Goal: Information Seeking & Learning: Learn about a topic

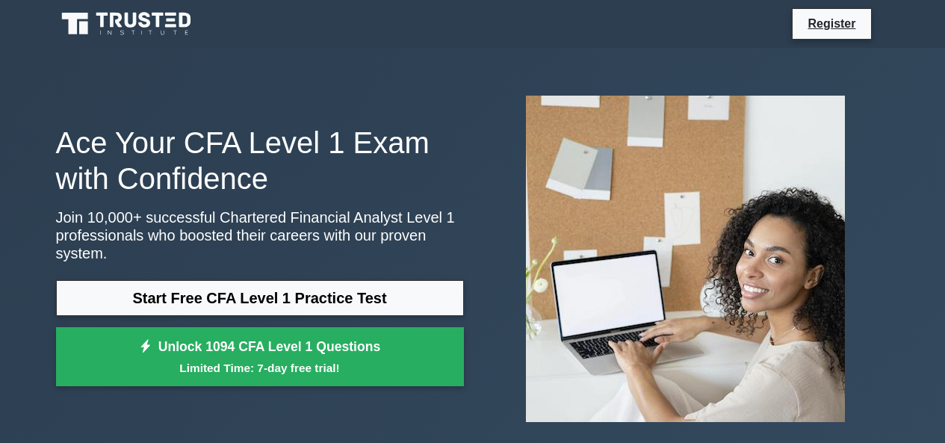
scroll to position [2043, 0]
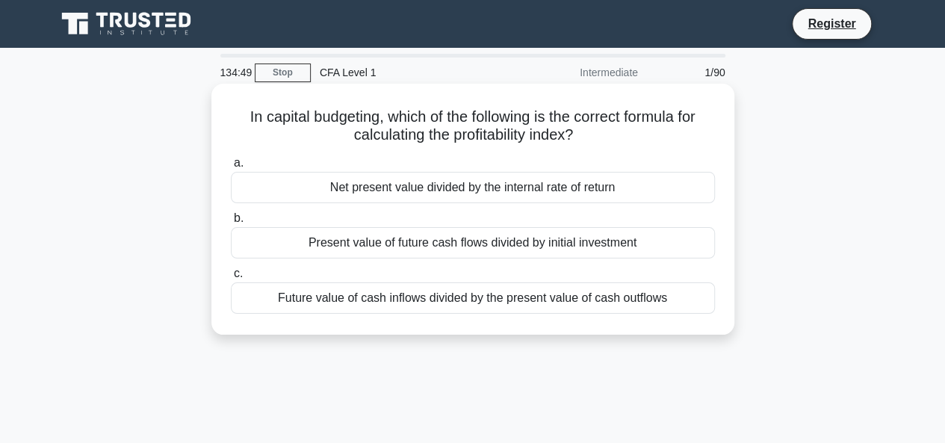
click at [243, 186] on div "Net present value divided by the internal rate of return" at bounding box center [473, 187] width 484 height 31
click at [231, 168] on input "a. Net present value divided by the internal rate of return" at bounding box center [231, 163] width 0 height 10
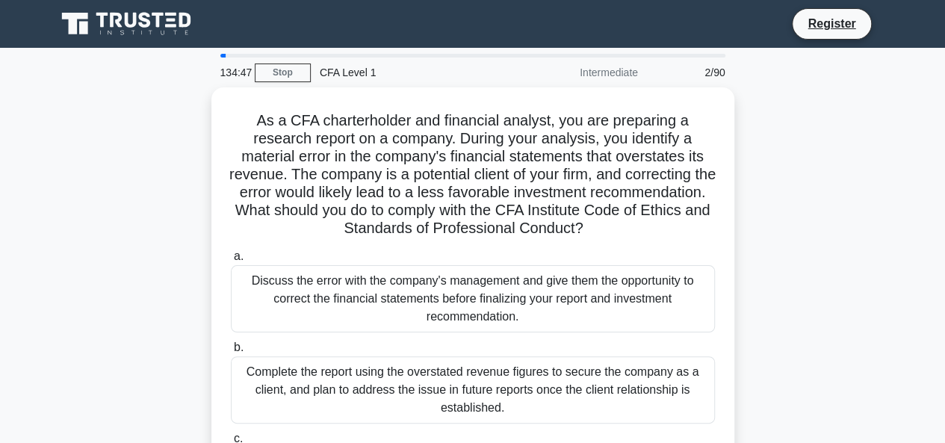
click at [549, 65] on div "Intermediate" at bounding box center [581, 73] width 131 height 30
click at [219, 55] on div at bounding box center [472, 56] width 523 height 4
click at [285, 72] on link "Stop" at bounding box center [283, 73] width 56 height 19
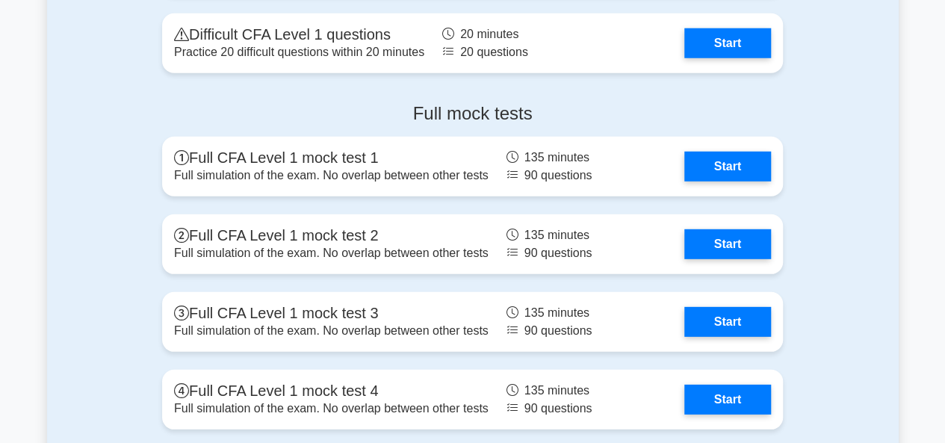
scroll to position [2043, 0]
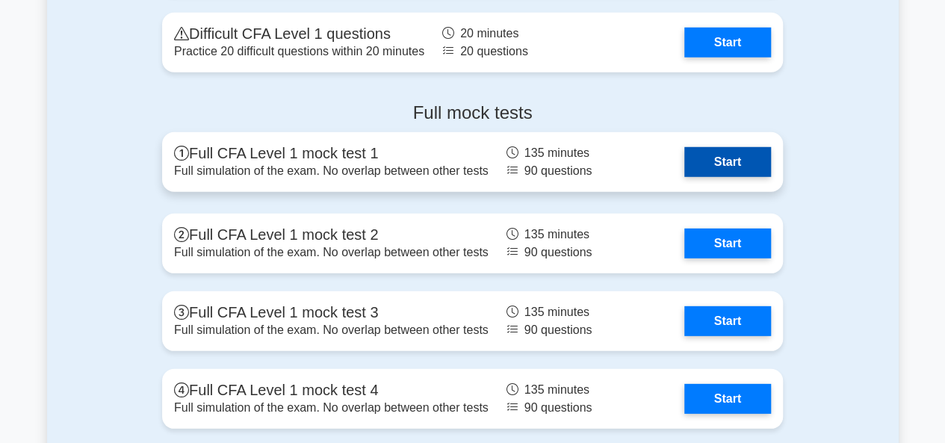
click at [718, 165] on link "Start" at bounding box center [728, 162] width 87 height 30
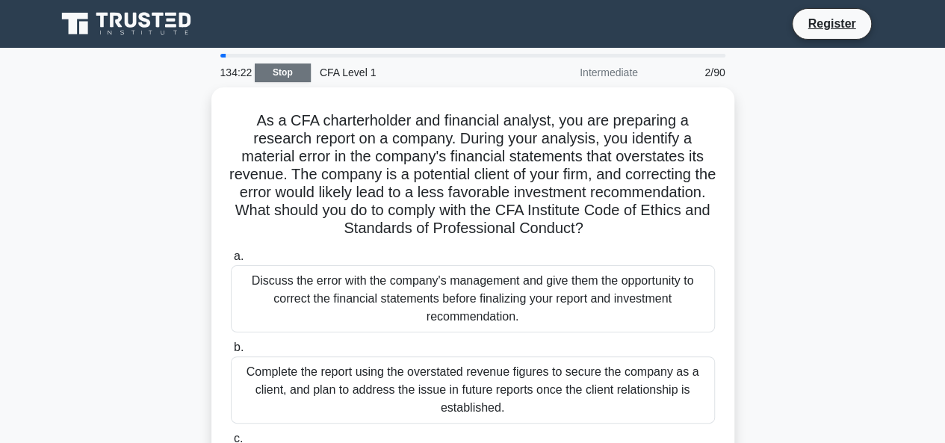
click at [292, 72] on link "Stop" at bounding box center [283, 73] width 56 height 19
click at [590, 69] on div "Intermediate" at bounding box center [581, 73] width 131 height 30
click at [223, 56] on div at bounding box center [223, 56] width 6 height 4
drag, startPoint x: 223, startPoint y: 56, endPoint x: 212, endPoint y: 56, distance: 10.5
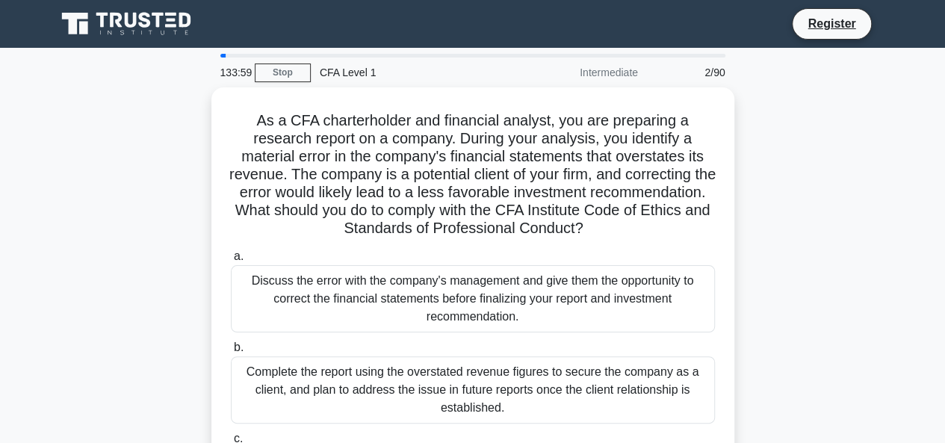
click at [212, 56] on div at bounding box center [472, 56] width 523 height 4
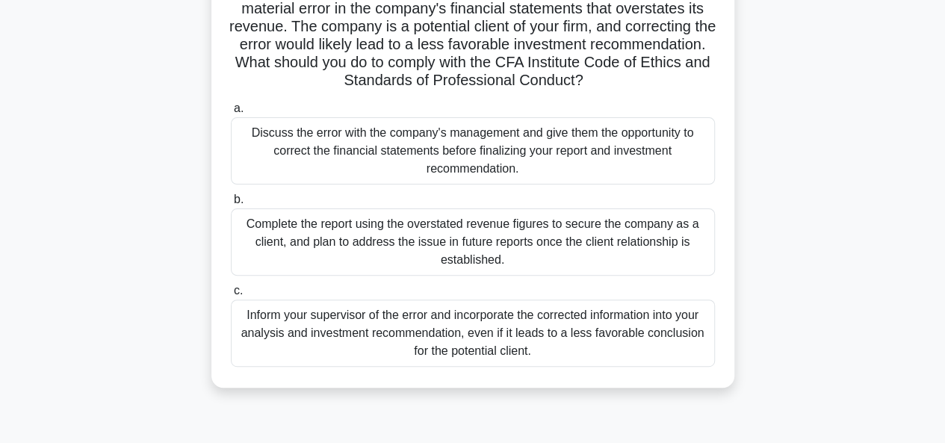
scroll to position [224, 0]
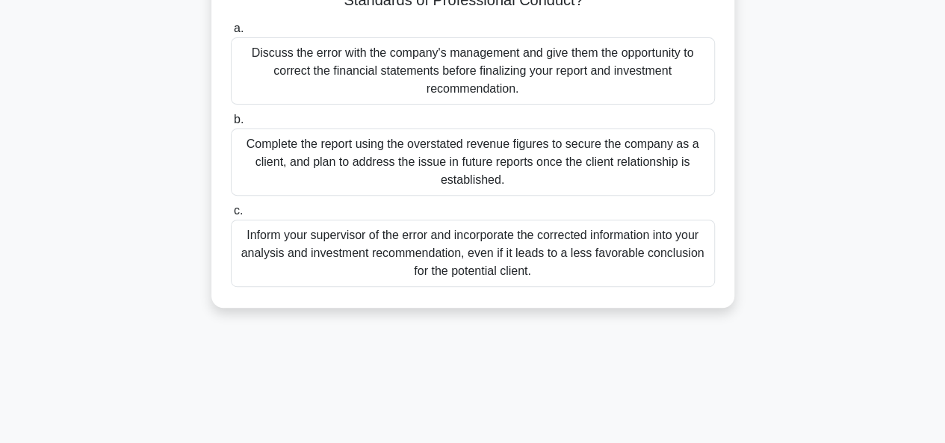
click at [457, 243] on div "Inform your supervisor of the error and incorporate the corrected information i…" at bounding box center [473, 253] width 484 height 67
click at [231, 216] on input "c. Inform your supervisor of the error and incorporate the corrected informatio…" at bounding box center [231, 211] width 0 height 10
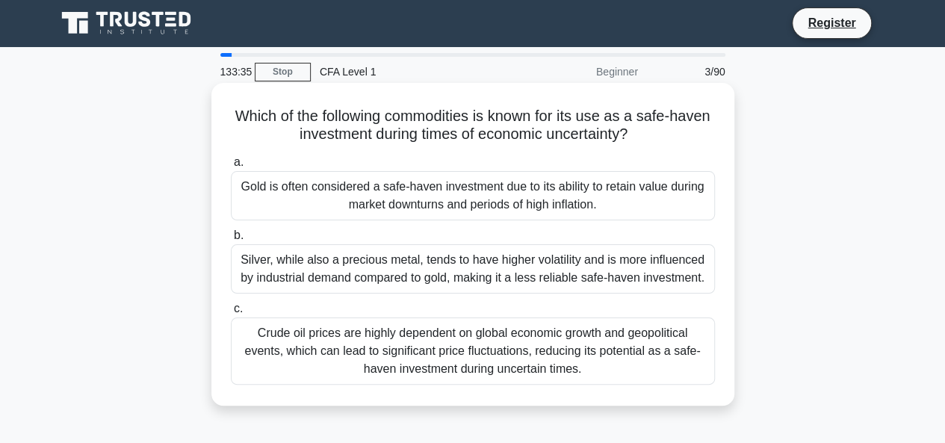
scroll to position [0, 0]
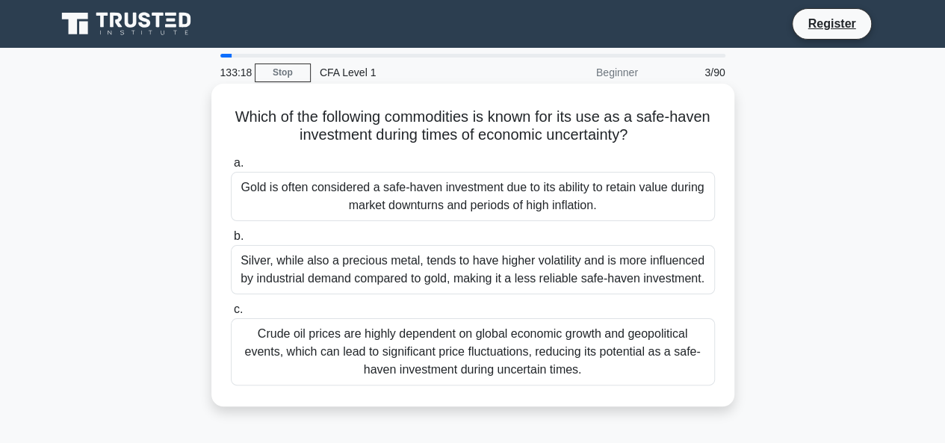
click at [404, 190] on div "Gold is often considered a safe-haven investment due to its ability to retain v…" at bounding box center [473, 196] width 484 height 49
click at [231, 168] on input "a. Gold is often considered a safe-haven investment due to its ability to retai…" at bounding box center [231, 163] width 0 height 10
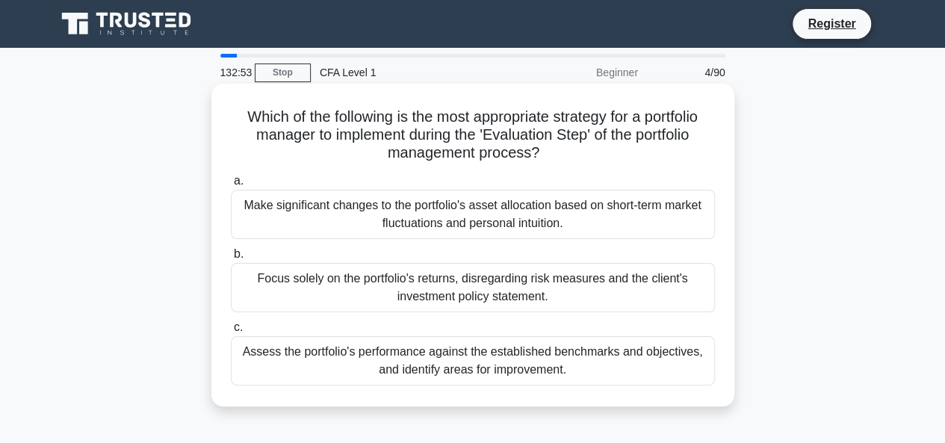
click at [529, 365] on div "Assess the portfolio's performance against the established benchmarks and objec…" at bounding box center [473, 360] width 484 height 49
click at [231, 333] on input "c. Assess the portfolio's performance against the established benchmarks and ob…" at bounding box center [231, 328] width 0 height 10
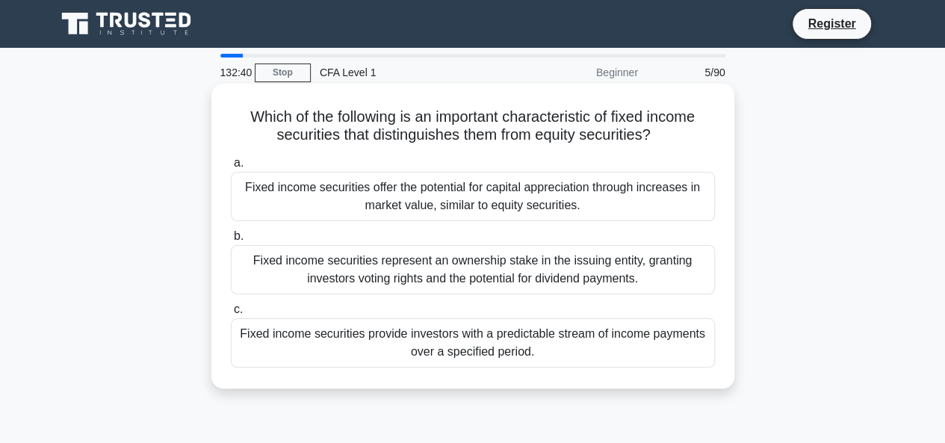
click at [439, 346] on div "Fixed income securities provide investors with a predictable stream of income p…" at bounding box center [473, 342] width 484 height 49
click at [231, 315] on input "c. Fixed income securities provide investors with a predictable stream of incom…" at bounding box center [231, 310] width 0 height 10
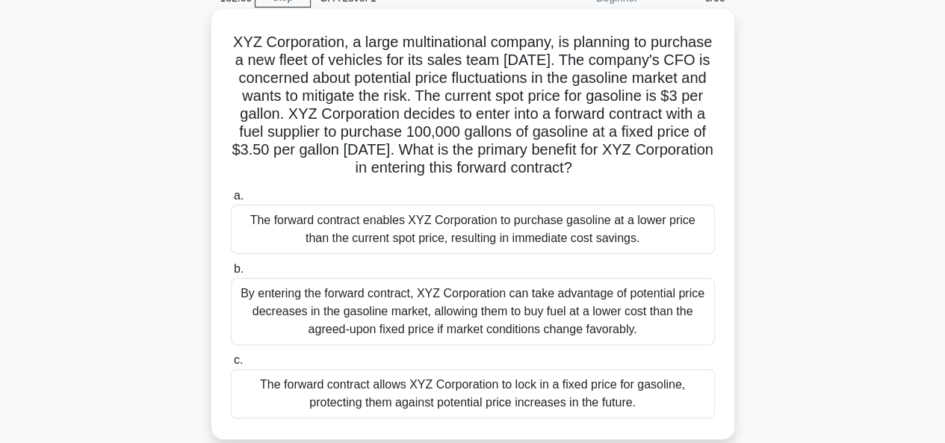
scroll to position [149, 0]
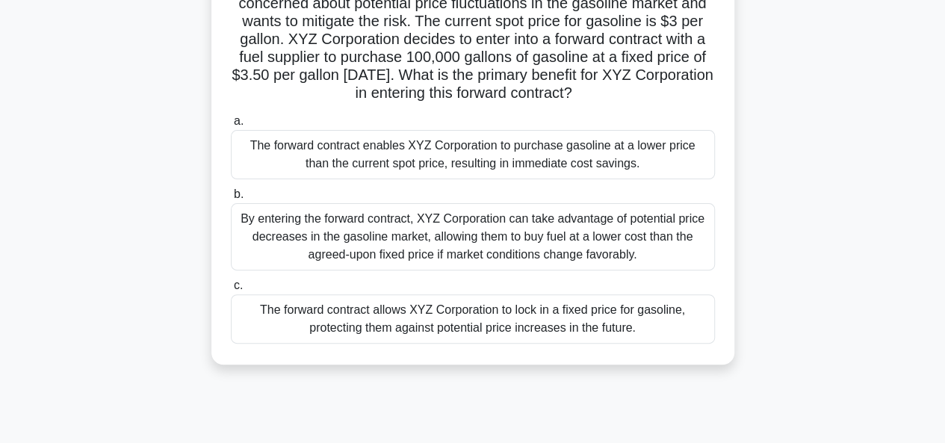
click at [350, 337] on div "The forward contract allows XYZ Corporation to lock in a fixed price for gasoli…" at bounding box center [473, 318] width 484 height 49
click at [231, 291] on input "c. The forward contract allows XYZ Corporation to lock in a fixed price for gas…" at bounding box center [231, 286] width 0 height 10
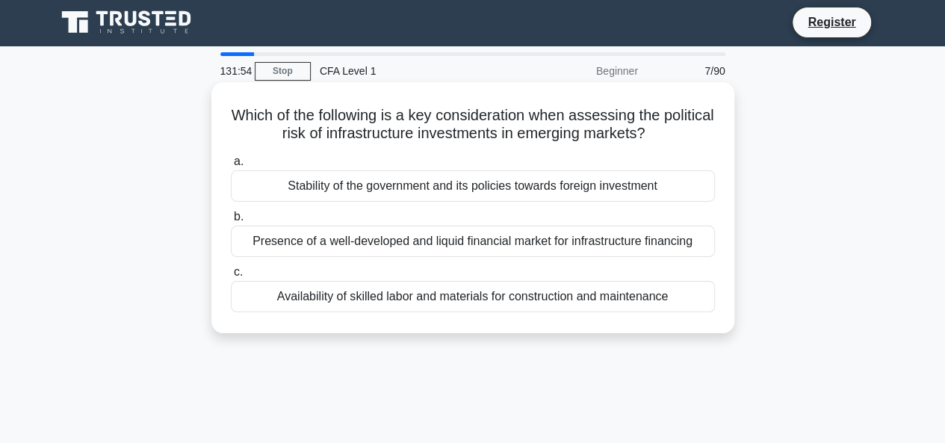
scroll to position [0, 0]
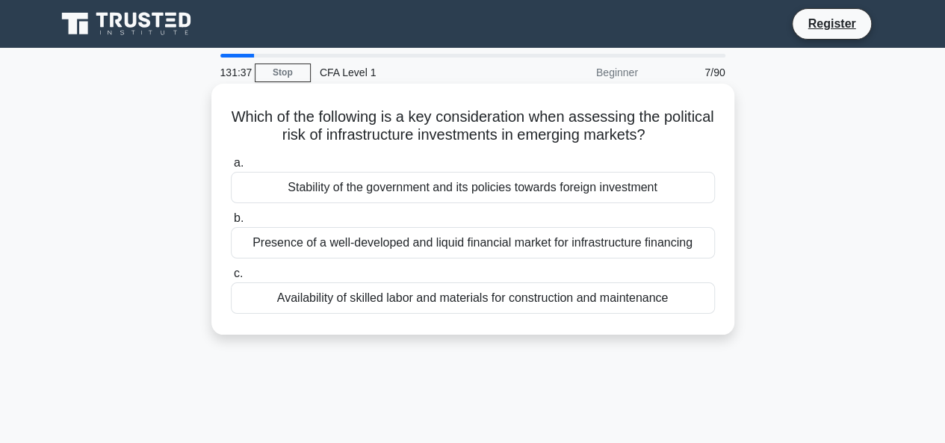
click at [298, 179] on div "Stability of the government and its policies towards foreign investment" at bounding box center [473, 187] width 484 height 31
click at [231, 168] on input "a. Stability of the government and its policies towards foreign investment" at bounding box center [231, 163] width 0 height 10
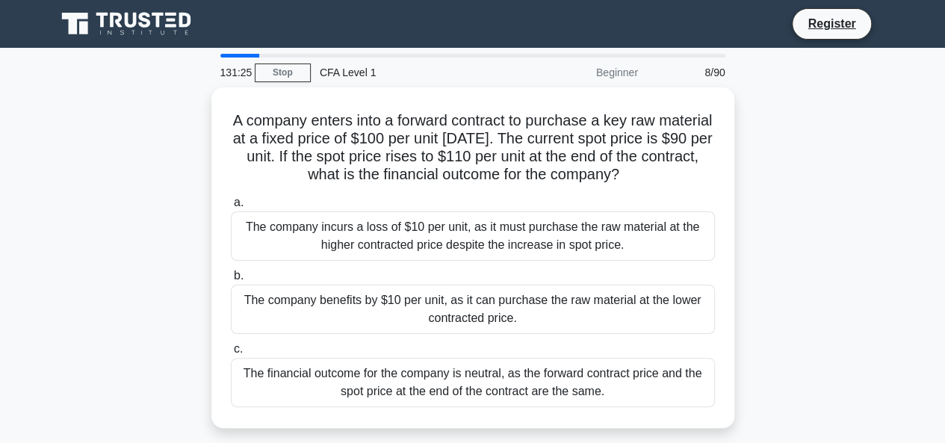
drag, startPoint x: 288, startPoint y: 164, endPoint x: 181, endPoint y: 129, distance: 113.2
click at [181, 129] on div "A company enters into a forward contract to purchase a key raw material at a fi…" at bounding box center [473, 266] width 852 height 359
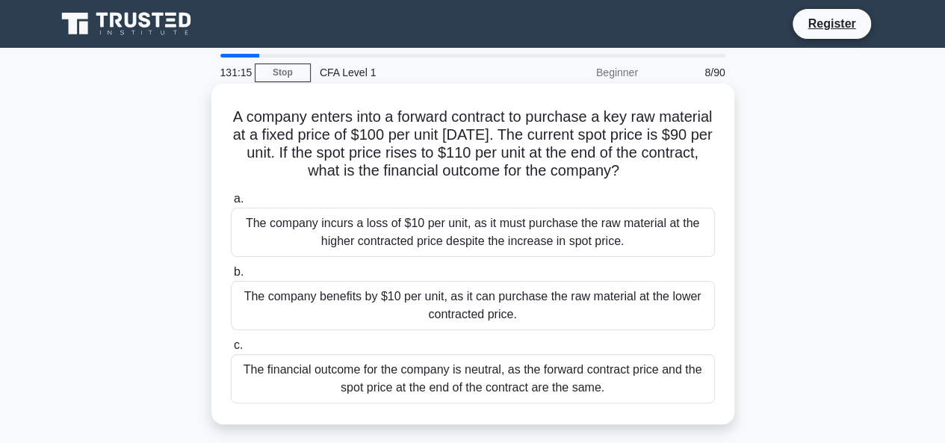
click at [374, 309] on div "The company benefits by $10 per unit, as it can purchase the raw material at th…" at bounding box center [473, 305] width 484 height 49
click at [231, 277] on input "b. The company benefits by $10 per unit, as it can purchase the raw material at…" at bounding box center [231, 273] width 0 height 10
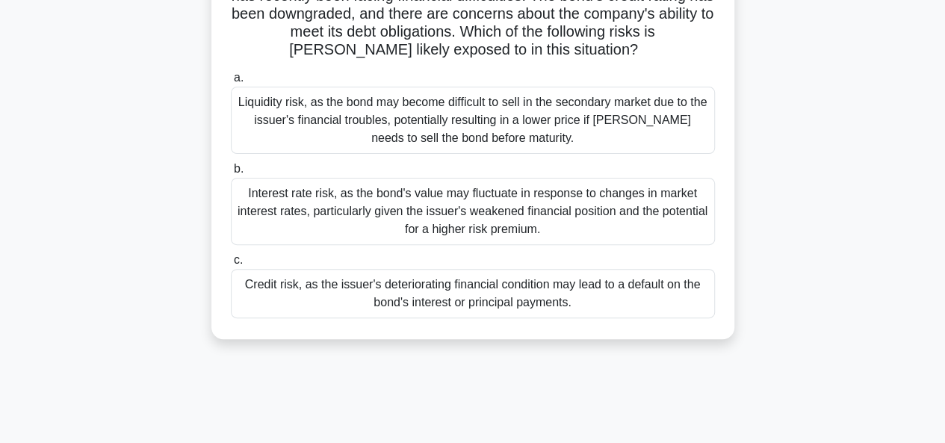
scroll to position [224, 0]
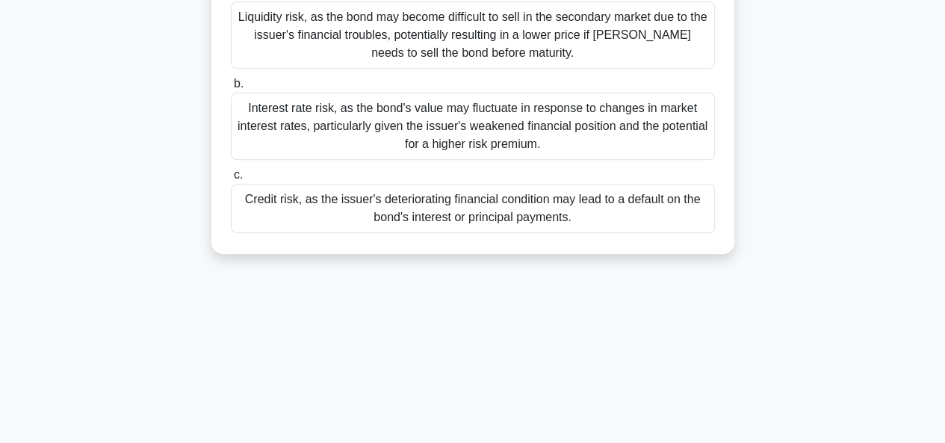
click at [356, 206] on div "Credit risk, as the issuer's deteriorating financial condition may lead to a de…" at bounding box center [473, 208] width 484 height 49
click at [231, 180] on input "c. Credit risk, as the issuer's deteriorating financial condition may lead to a…" at bounding box center [231, 175] width 0 height 10
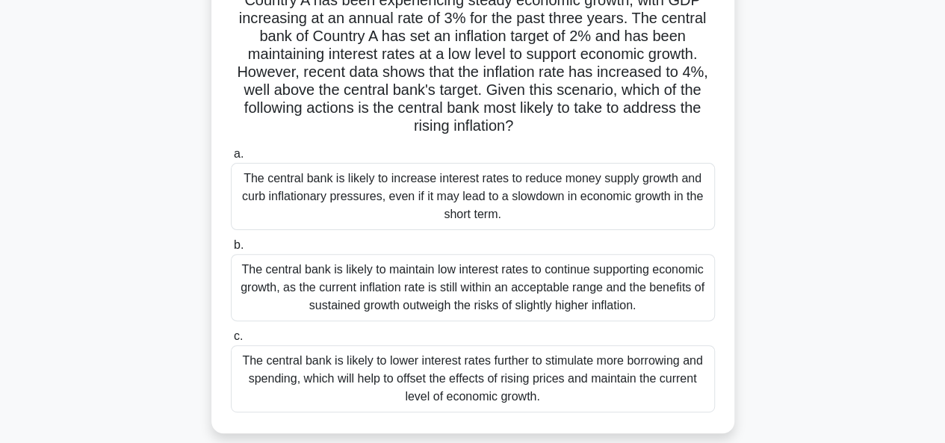
scroll to position [149, 0]
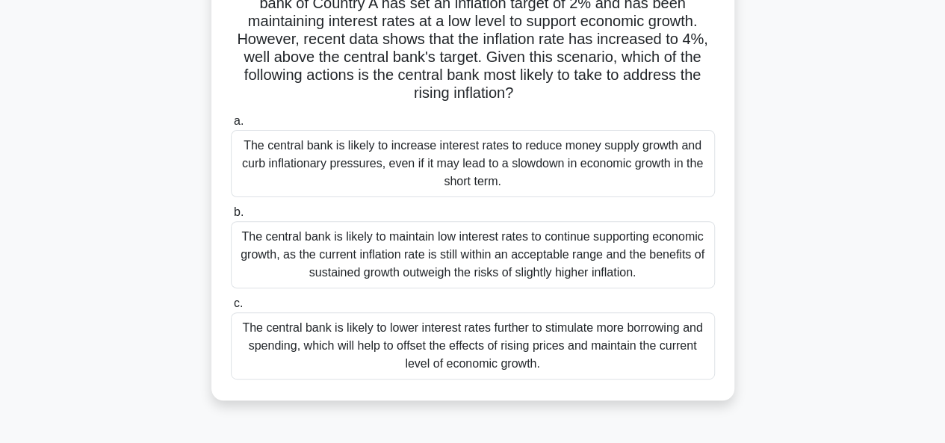
click at [336, 168] on div "The central bank is likely to increase interest rates to reduce money supply gr…" at bounding box center [473, 163] width 484 height 67
click at [231, 126] on input "a. The central bank is likely to increase interest rates to reduce money supply…" at bounding box center [231, 122] width 0 height 10
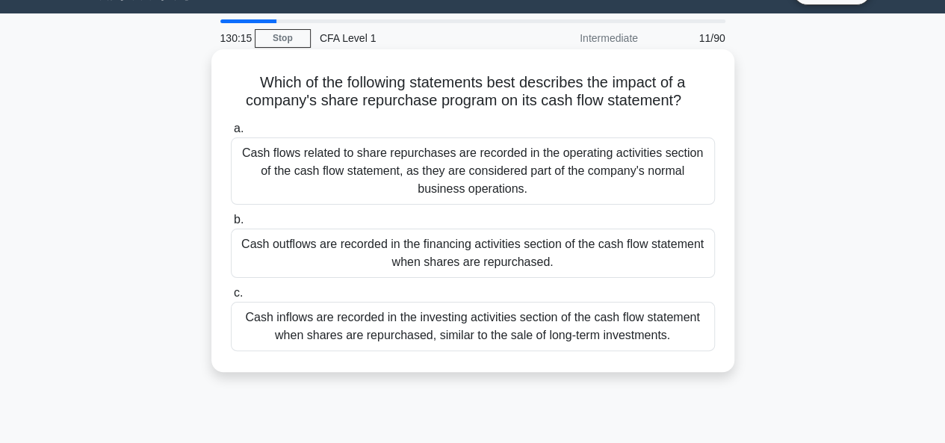
scroll to position [0, 0]
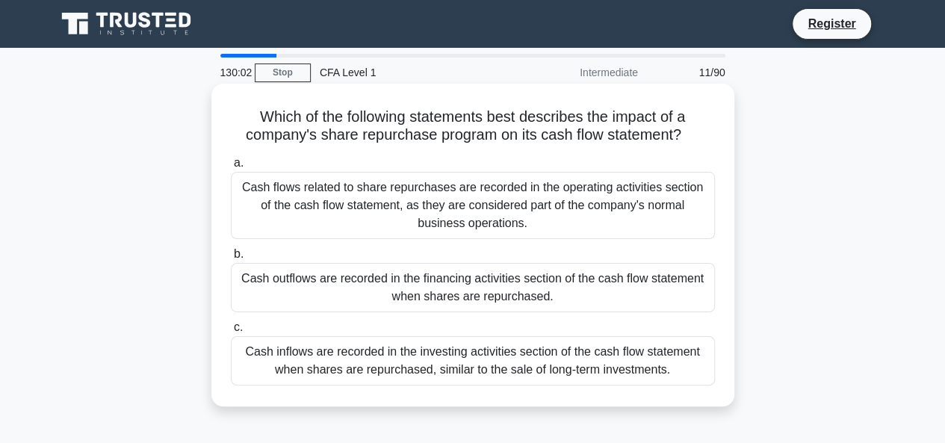
click at [461, 300] on div "Cash outflows are recorded in the financing activities section of the cash flow…" at bounding box center [473, 287] width 484 height 49
click at [231, 259] on input "b. Cash outflows are recorded in the financing activities section of the cash f…" at bounding box center [231, 255] width 0 height 10
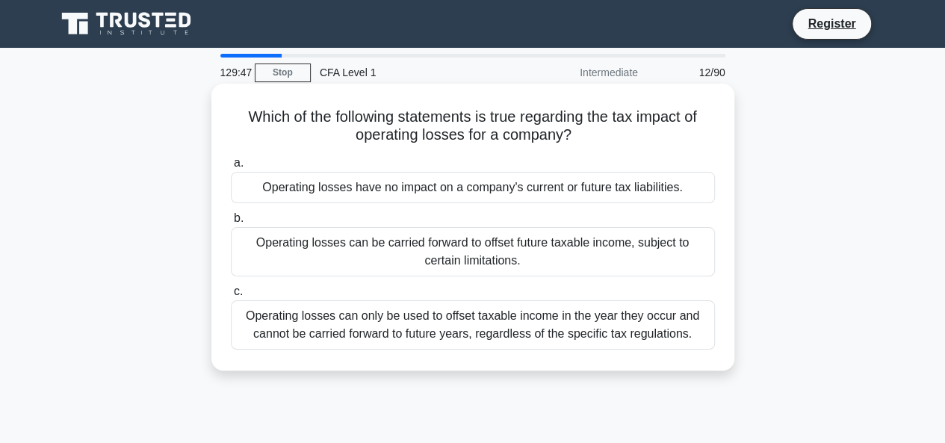
click at [387, 253] on div "Operating losses can be carried forward to offset future taxable income, subjec…" at bounding box center [473, 251] width 484 height 49
click at [231, 223] on input "b. Operating losses can be carried forward to offset future taxable income, sub…" at bounding box center [231, 219] width 0 height 10
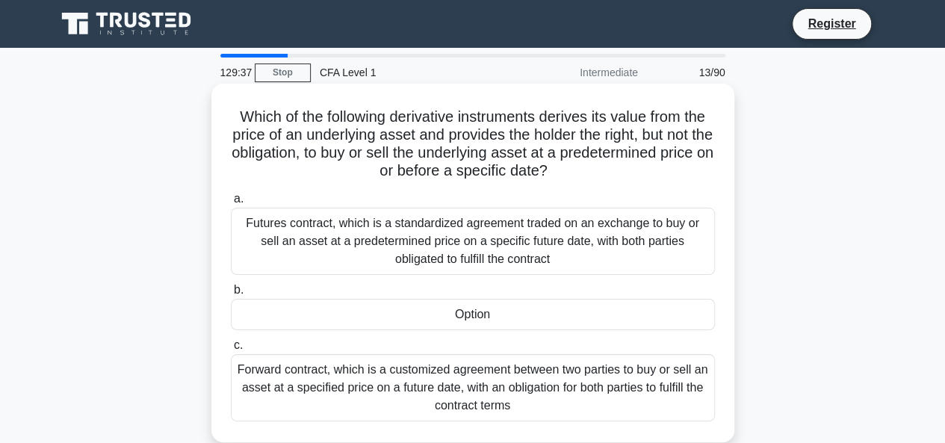
click at [462, 325] on div "Option" at bounding box center [473, 314] width 484 height 31
click at [231, 295] on input "b. Option" at bounding box center [231, 290] width 0 height 10
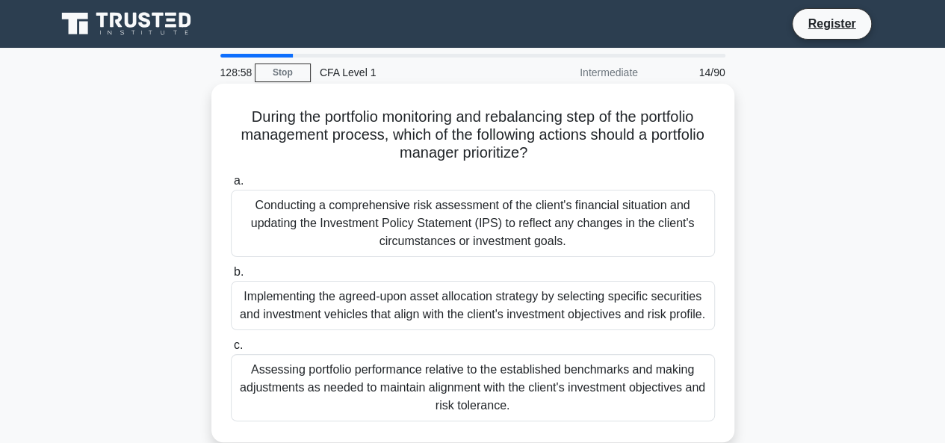
click at [477, 399] on div "Assessing portfolio performance relative to the established benchmarks and maki…" at bounding box center [473, 387] width 484 height 67
click at [231, 350] on input "c. Assessing portfolio performance relative to the established benchmarks and m…" at bounding box center [231, 346] width 0 height 10
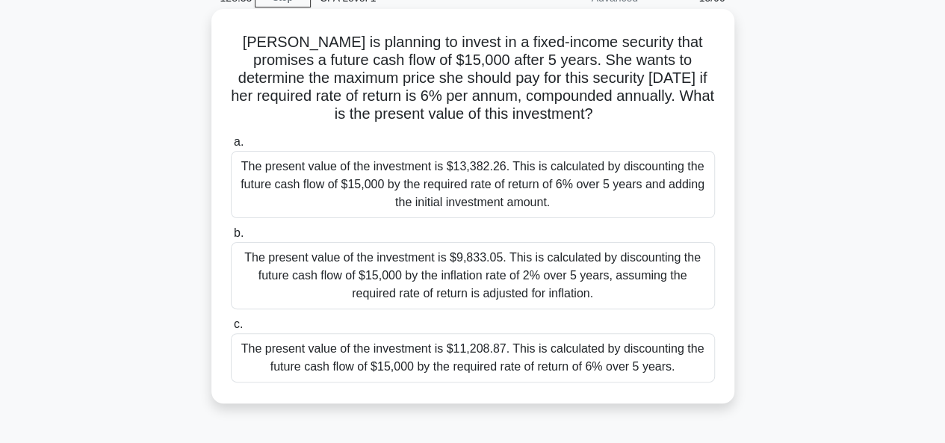
click at [537, 353] on div "The present value of the investment is $11,208.87. This is calculated by discou…" at bounding box center [473, 357] width 484 height 49
click at [231, 330] on input "c. The present value of the investment is $11,208.87. This is calculated by dis…" at bounding box center [231, 325] width 0 height 10
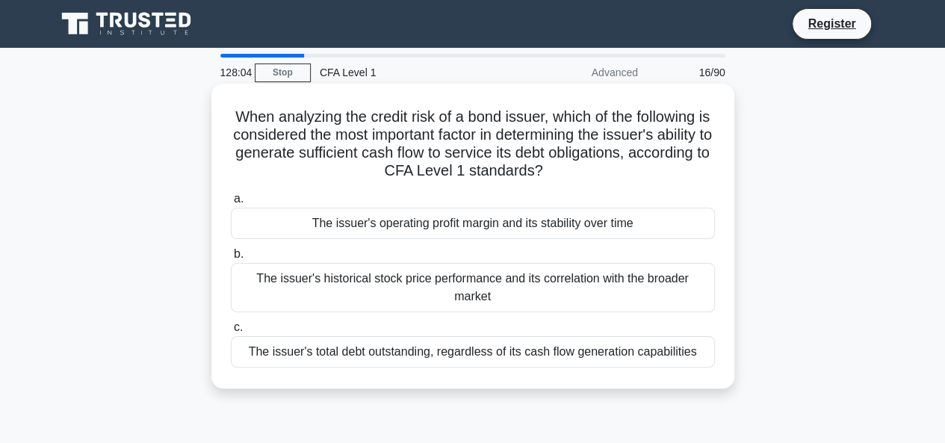
click at [371, 232] on div "The issuer's operating profit margin and its stability over time" at bounding box center [473, 223] width 484 height 31
click at [231, 204] on input "a. The issuer's operating profit margin and its stability over time" at bounding box center [231, 199] width 0 height 10
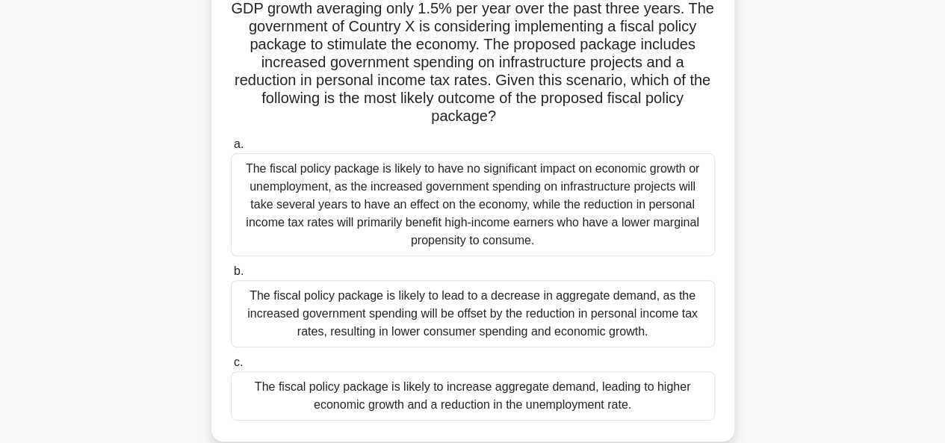
scroll to position [149, 0]
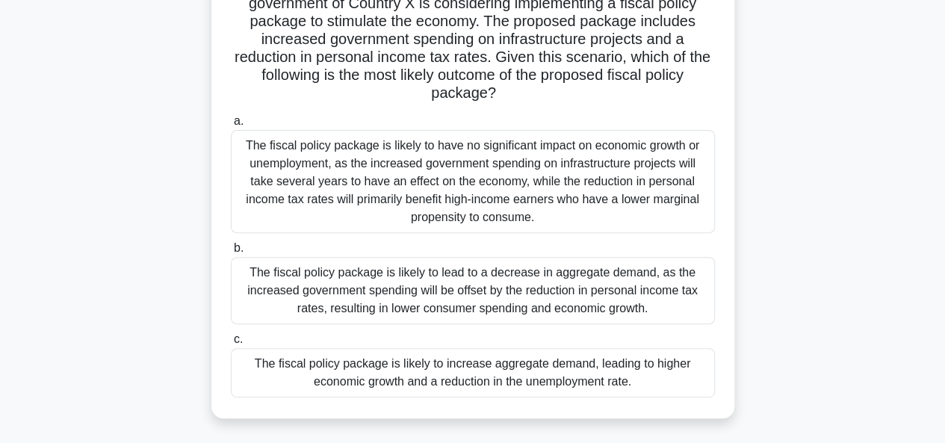
click at [454, 194] on div "The fiscal policy package is likely to have no significant impact on economic g…" at bounding box center [473, 181] width 484 height 103
click at [231, 126] on input "a. The fiscal policy package is likely to have no significant impact on economi…" at bounding box center [231, 122] width 0 height 10
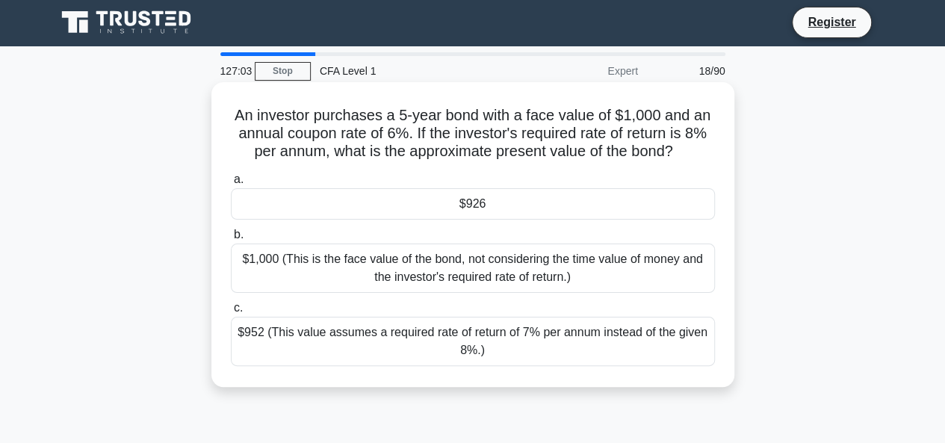
scroll to position [0, 0]
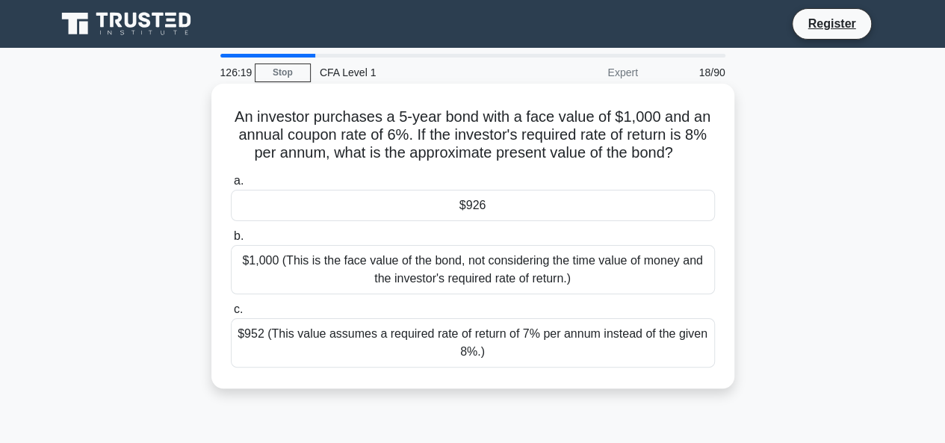
click at [475, 205] on div "$926" at bounding box center [473, 205] width 484 height 31
click at [231, 186] on input "a. $926" at bounding box center [231, 181] width 0 height 10
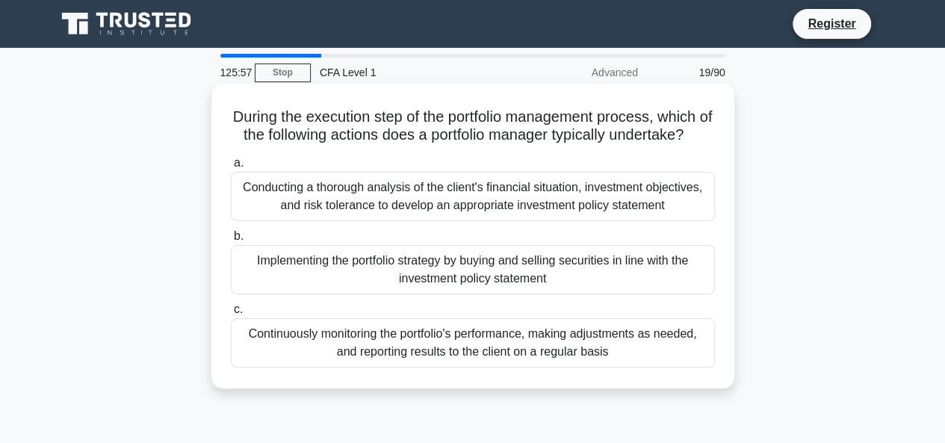
click at [430, 294] on div "Implementing the portfolio strategy by buying and selling securities in line wi…" at bounding box center [473, 269] width 484 height 49
click at [231, 241] on input "b. Implementing the portfolio strategy by buying and selling securities in line…" at bounding box center [231, 237] width 0 height 10
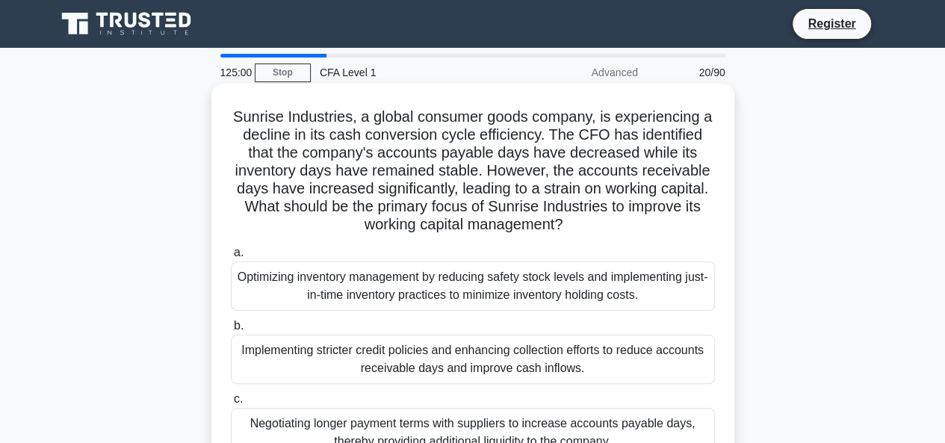
scroll to position [75, 0]
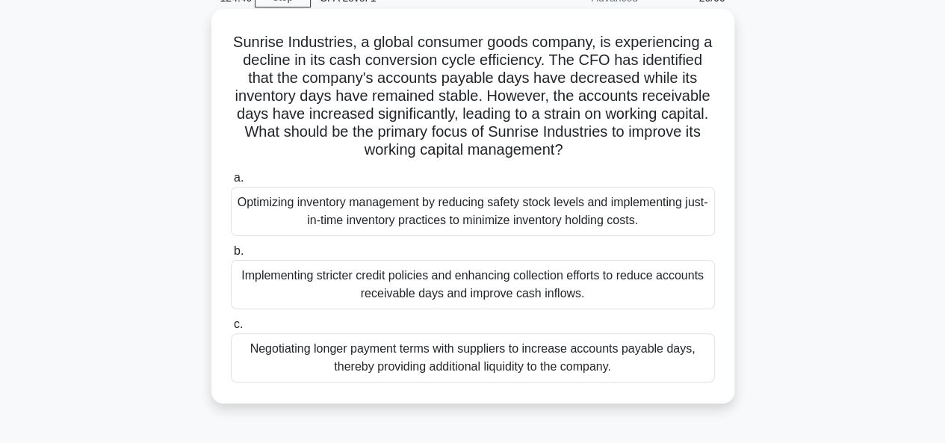
click at [505, 274] on div "Implementing stricter credit policies and enhancing collection efforts to reduc…" at bounding box center [473, 284] width 484 height 49
click at [231, 256] on input "b. Implementing stricter credit policies and enhancing collection efforts to re…" at bounding box center [231, 252] width 0 height 10
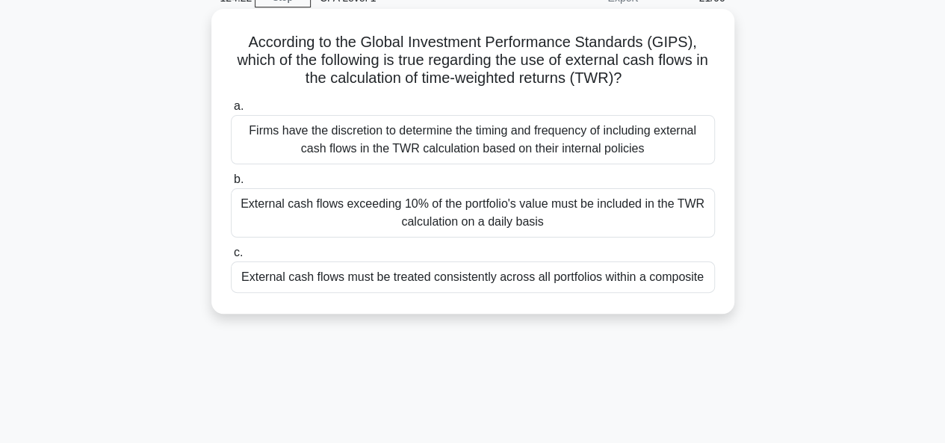
click at [339, 271] on div "External cash flows must be treated consistently across all portfolios within a…" at bounding box center [473, 277] width 484 height 31
click at [231, 258] on input "c. External cash flows must be treated consistently across all portfolios withi…" at bounding box center [231, 253] width 0 height 10
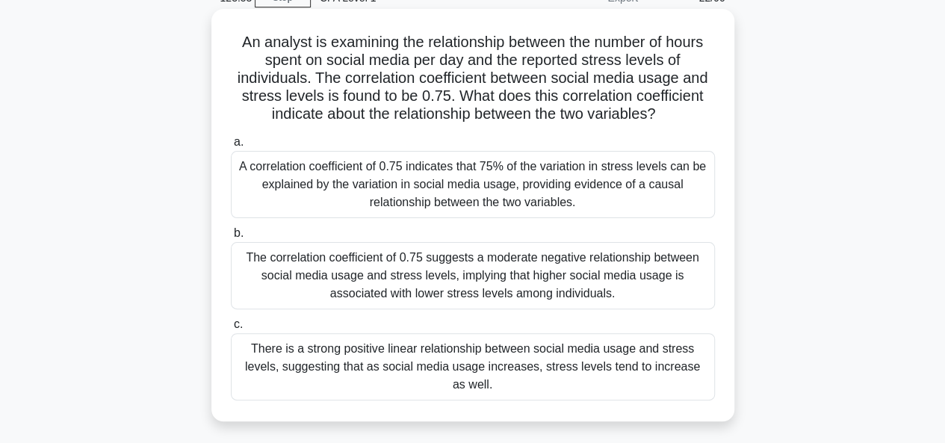
click at [557, 374] on div "There is a strong positive linear relationship between social media usage and s…" at bounding box center [473, 366] width 484 height 67
click at [231, 330] on input "c. There is a strong positive linear relationship between social media usage an…" at bounding box center [231, 325] width 0 height 10
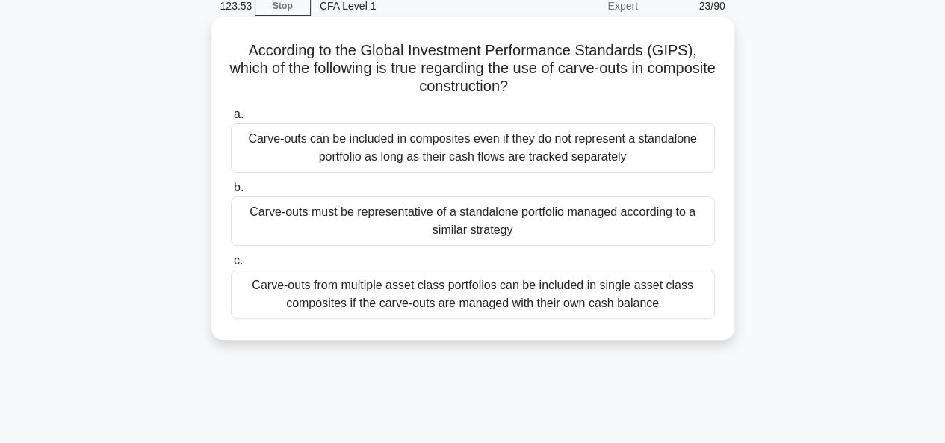
scroll to position [0, 0]
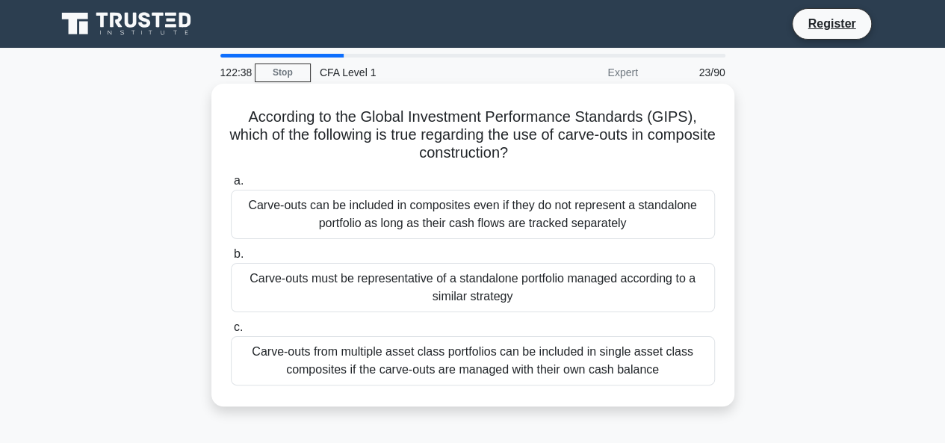
click at [412, 287] on div "Carve-outs must be representative of a standalone portfolio managed according t…" at bounding box center [473, 287] width 484 height 49
click at [231, 259] on input "b. Carve-outs must be representative of a standalone portfolio managed accordin…" at bounding box center [231, 255] width 0 height 10
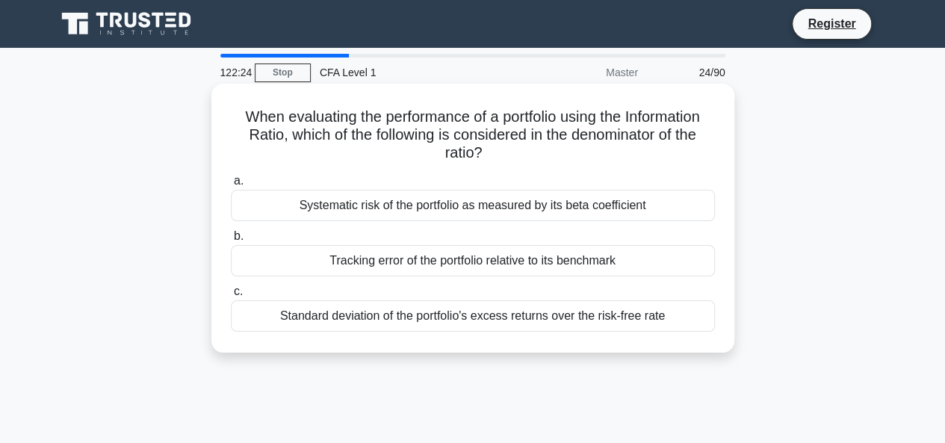
click at [444, 256] on div "Tracking error of the portfolio relative to its benchmark" at bounding box center [473, 260] width 484 height 31
click at [231, 241] on input "b. Tracking error of the portfolio relative to its benchmark" at bounding box center [231, 237] width 0 height 10
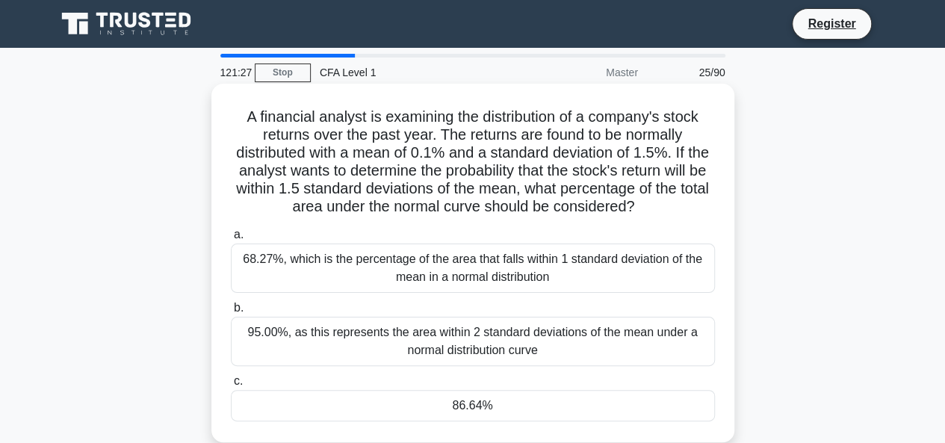
click at [414, 403] on div "86.64%" at bounding box center [473, 405] width 484 height 31
click at [231, 386] on input "c. 86.64%" at bounding box center [231, 382] width 0 height 10
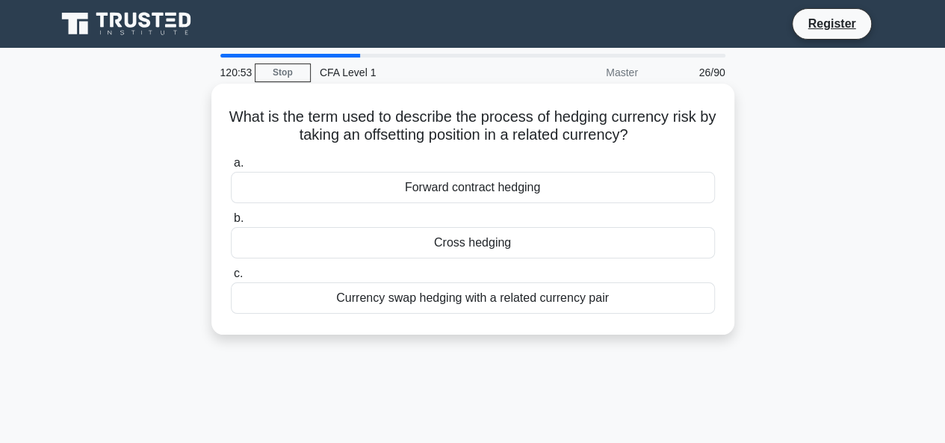
click at [393, 249] on div "Cross hedging" at bounding box center [473, 242] width 484 height 31
click at [231, 223] on input "b. Cross hedging" at bounding box center [231, 219] width 0 height 10
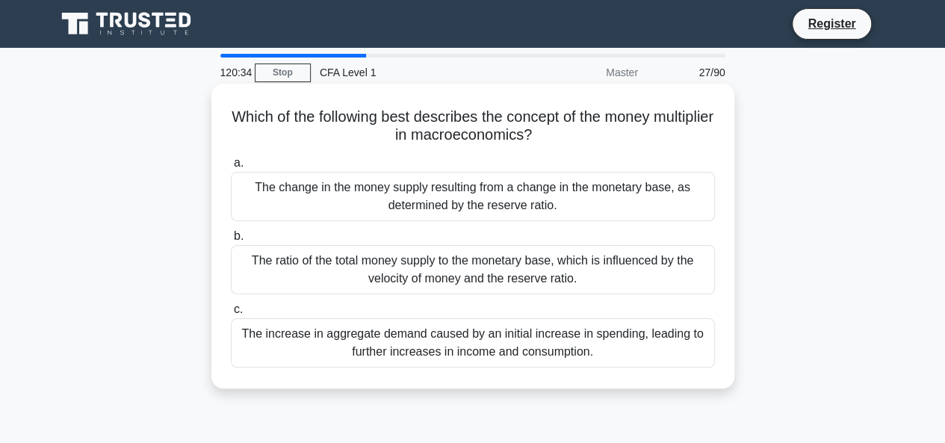
click at [371, 266] on div "The ratio of the total money supply to the monetary base, which is influenced b…" at bounding box center [473, 269] width 484 height 49
click at [231, 241] on input "b. The ratio of the total money supply to the monetary base, which is influence…" at bounding box center [231, 237] width 0 height 10
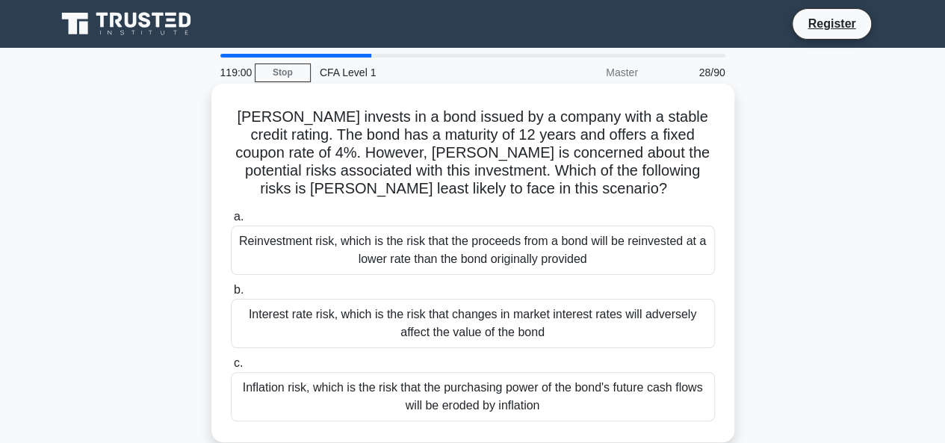
click at [511, 332] on div "Interest rate risk, which is the risk that changes in market interest rates wil…" at bounding box center [473, 323] width 484 height 49
click at [231, 295] on input "b. Interest rate risk, which is the risk that changes in market interest rates …" at bounding box center [231, 290] width 0 height 10
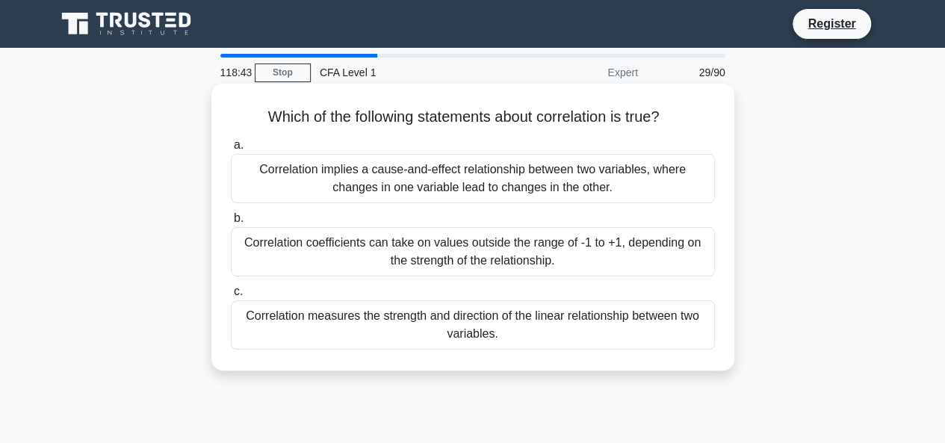
click at [477, 330] on div "Correlation measures the strength and direction of the linear relationship betw…" at bounding box center [473, 324] width 484 height 49
click at [231, 297] on input "c. Correlation measures the strength and direction of the linear relationship b…" at bounding box center [231, 292] width 0 height 10
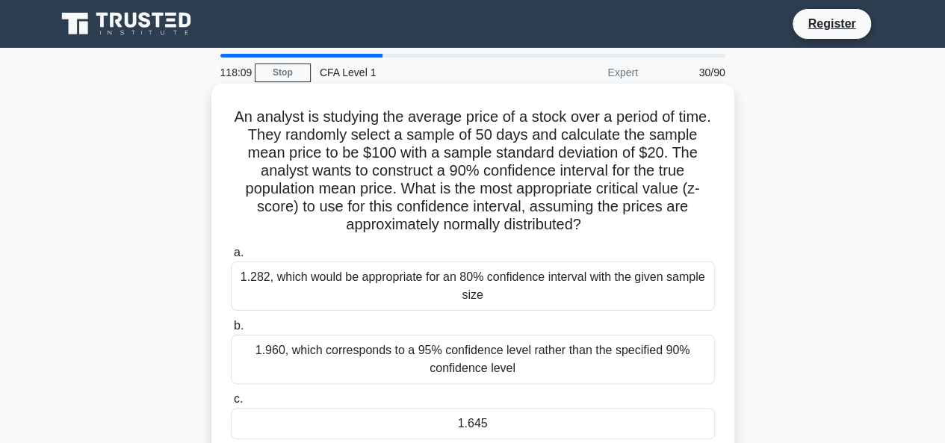
click at [472, 415] on div "1.645" at bounding box center [473, 423] width 484 height 31
click at [231, 404] on input "c. 1.645" at bounding box center [231, 400] width 0 height 10
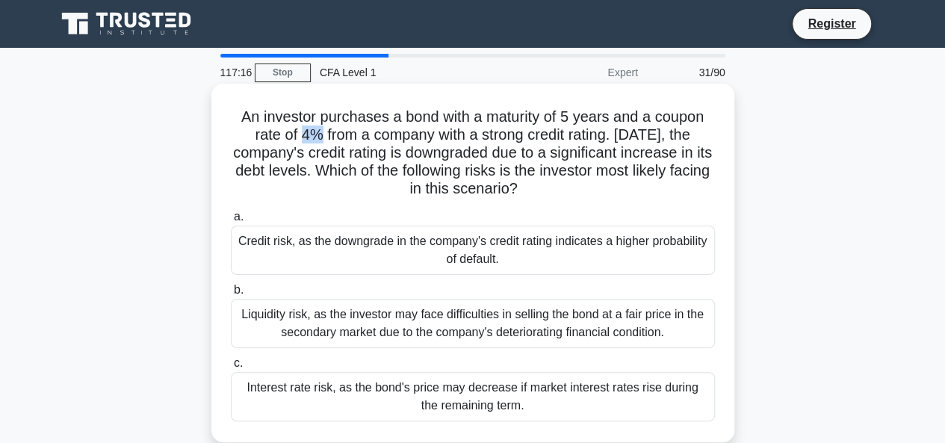
drag, startPoint x: 283, startPoint y: 137, endPoint x: 300, endPoint y: 138, distance: 17.3
click at [300, 138] on h5 "An investor purchases a bond with a maturity of 5 years and a coupon rate of 4%…" at bounding box center [472, 153] width 487 height 91
click at [324, 140] on h5 "An investor purchases a bond with a maturity of 5 years and a coupon rate of 4%…" at bounding box center [472, 153] width 487 height 91
click at [386, 246] on div "Credit risk, as the downgrade in the company's credit rating indicates a higher…" at bounding box center [473, 250] width 484 height 49
click at [231, 222] on input "a. Credit risk, as the downgrade in the company's credit rating indicates a hig…" at bounding box center [231, 217] width 0 height 10
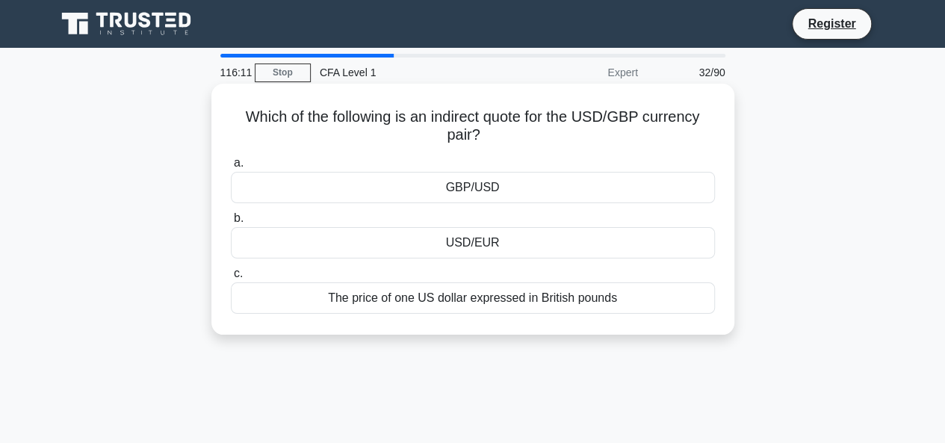
click at [479, 188] on div "GBP/USD" at bounding box center [473, 187] width 484 height 31
click at [231, 168] on input "a. GBP/USD" at bounding box center [231, 163] width 0 height 10
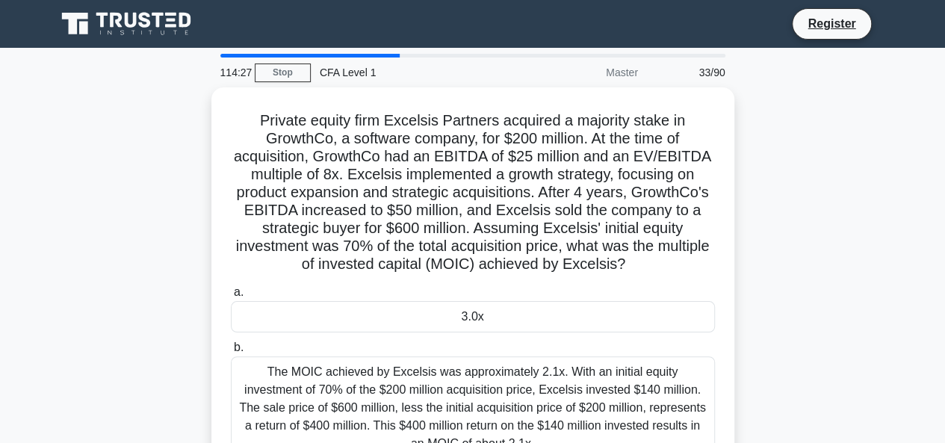
click at [762, 221] on div "Private equity firm Excelsis Partners acquired a majority stake in GrowthCo, a …" at bounding box center [473, 347] width 852 height 520
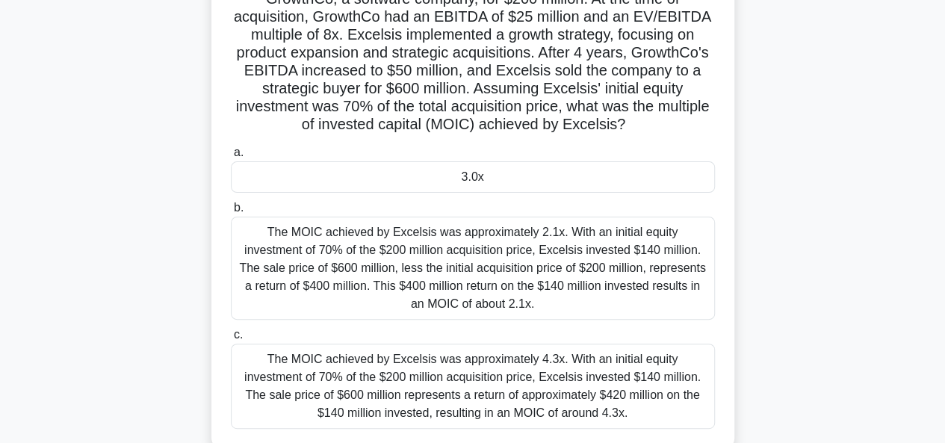
scroll to position [224, 0]
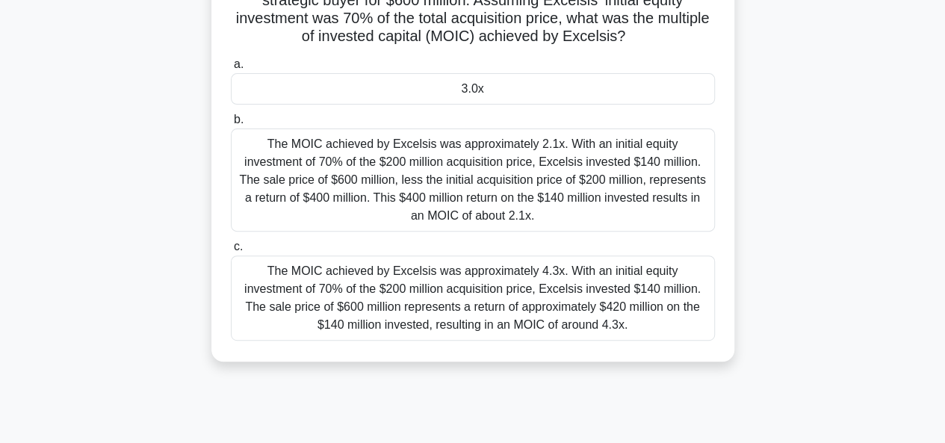
click at [498, 297] on div "The MOIC achieved by Excelsis was approximately 4.3x. With an initial equity in…" at bounding box center [473, 298] width 484 height 85
click at [231, 252] on input "c. The MOIC achieved by Excelsis was approximately 4.3x. With an initial equity…" at bounding box center [231, 247] width 0 height 10
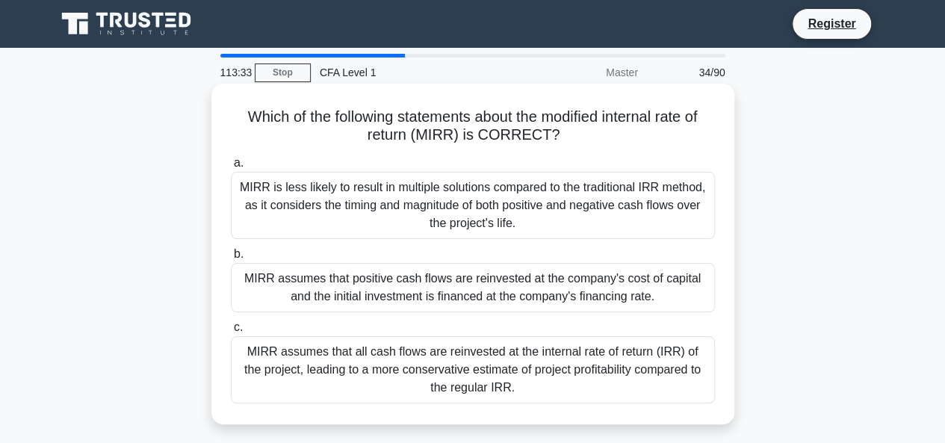
scroll to position [75, 0]
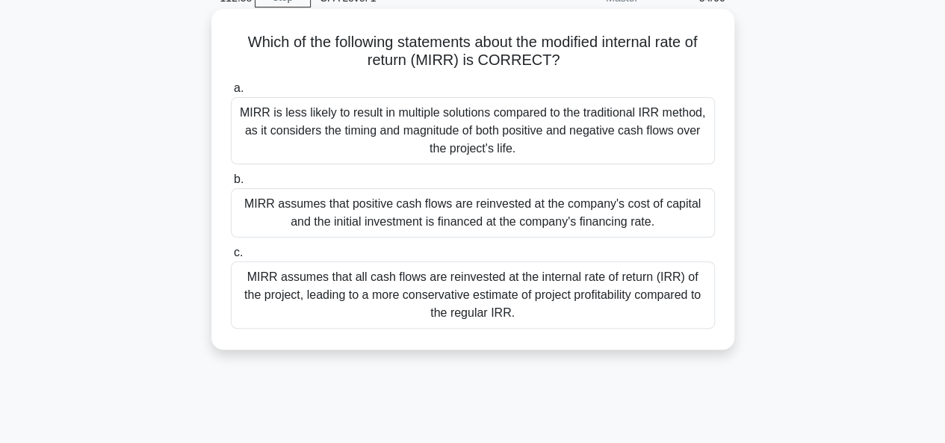
click at [327, 132] on div "MIRR is less likely to result in multiple solutions compared to the traditional…" at bounding box center [473, 130] width 484 height 67
click at [231, 93] on input "a. MIRR is less likely to result in multiple solutions compared to the traditio…" at bounding box center [231, 89] width 0 height 10
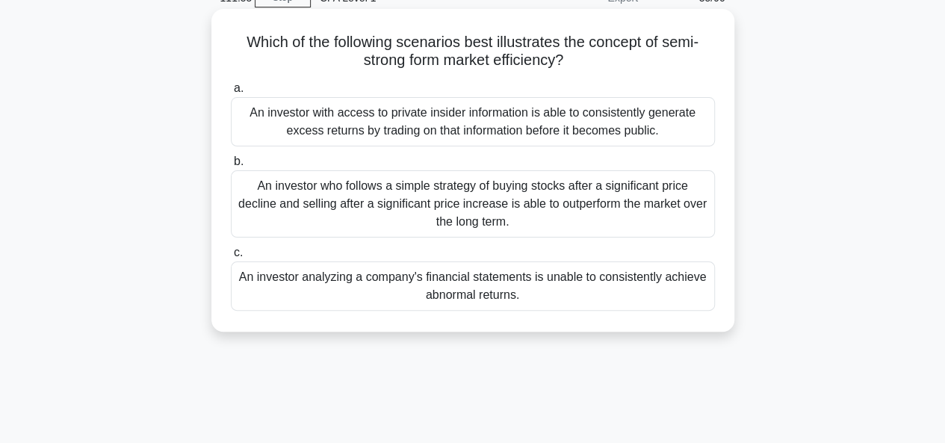
click at [483, 132] on div "An investor with access to private insider information is able to consistently …" at bounding box center [473, 121] width 484 height 49
click at [231, 93] on input "a. An investor with access to private insider information is able to consistent…" at bounding box center [231, 89] width 0 height 10
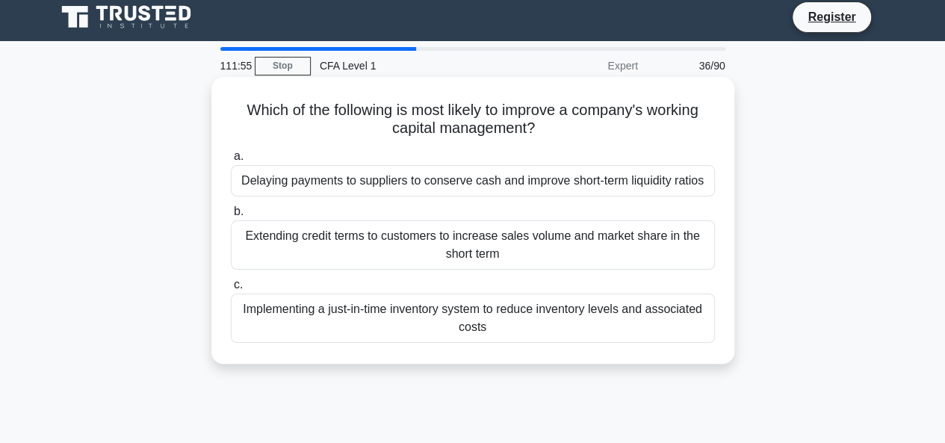
scroll to position [0, 0]
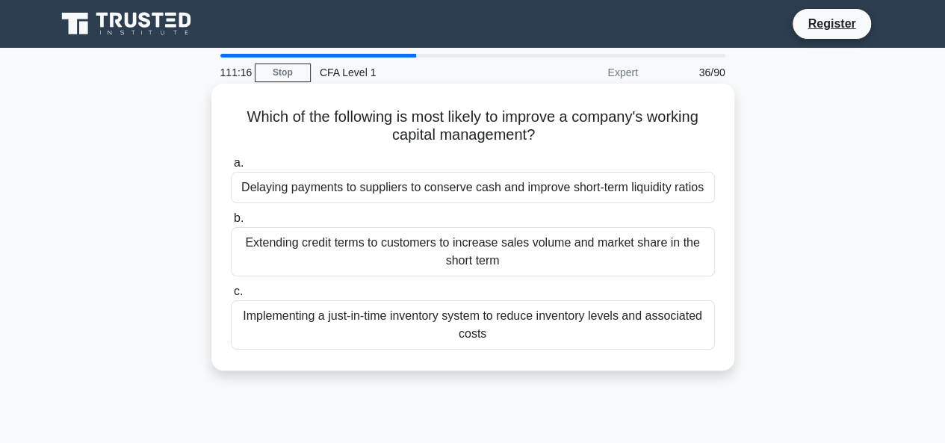
click at [412, 190] on div "Delaying payments to suppliers to conserve cash and improve short-term liquidit…" at bounding box center [473, 187] width 484 height 31
click at [231, 168] on input "a. Delaying payments to suppliers to conserve cash and improve short-term liqui…" at bounding box center [231, 163] width 0 height 10
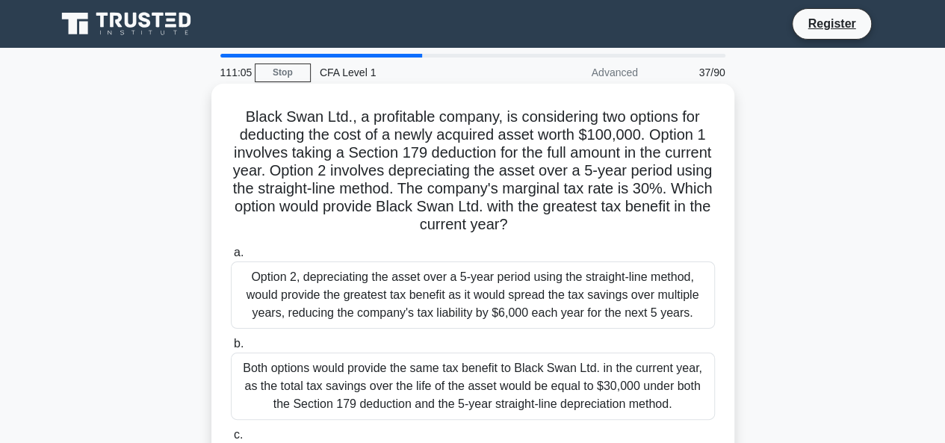
drag, startPoint x: 574, startPoint y: 134, endPoint x: 523, endPoint y: 135, distance: 50.8
click at [523, 135] on h5 "Black Swan Ltd., a profitable company, is considering two options for deducting…" at bounding box center [472, 171] width 487 height 127
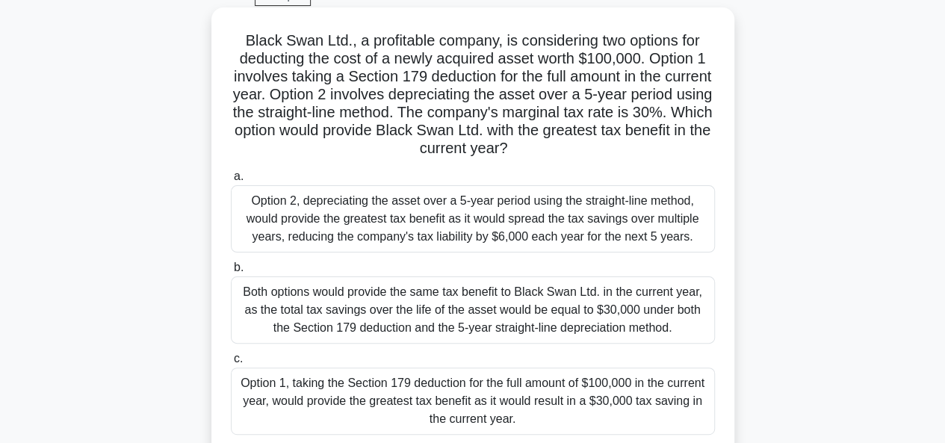
scroll to position [149, 0]
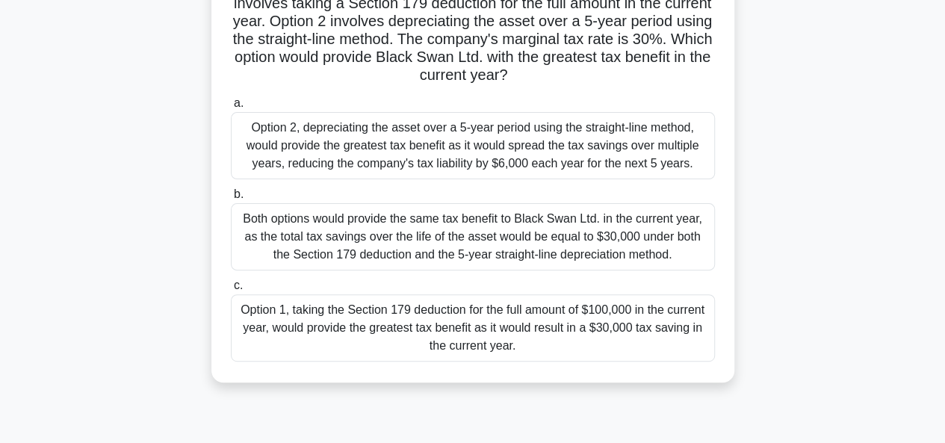
click at [553, 339] on div "Option 1, taking the Section 179 deduction for the full amount of $100,000 in t…" at bounding box center [473, 327] width 484 height 67
click at [231, 291] on input "c. Option 1, taking the Section 179 deduction for the full amount of $100,000 i…" at bounding box center [231, 286] width 0 height 10
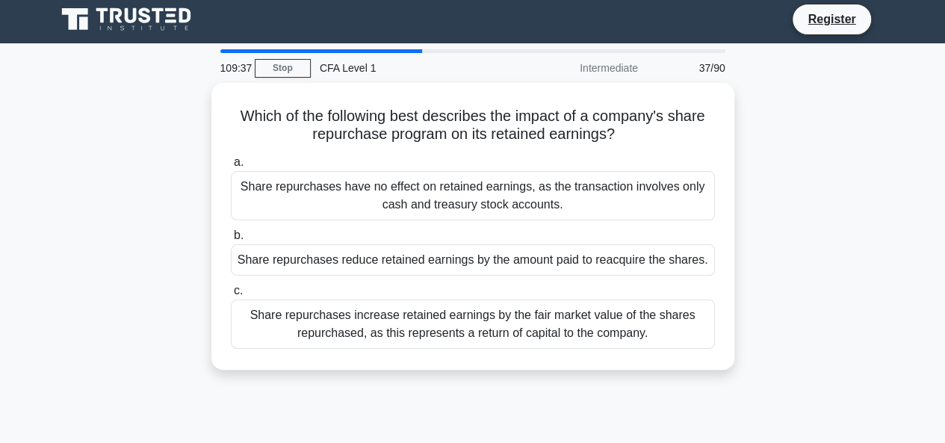
scroll to position [0, 0]
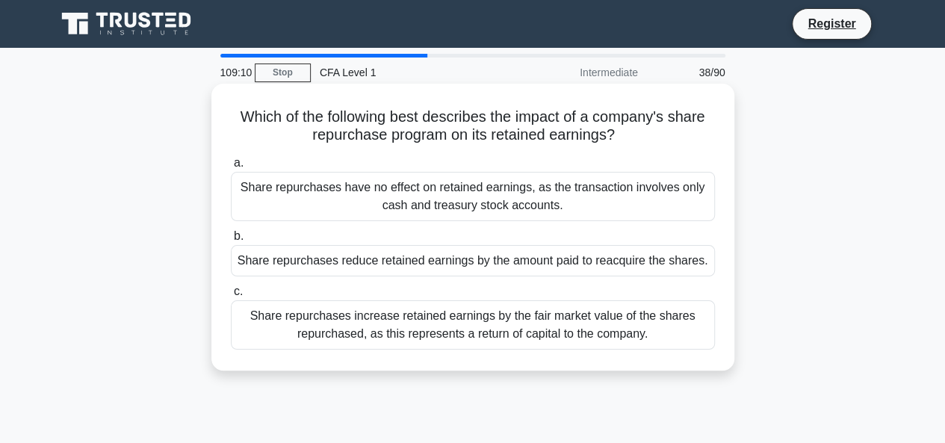
click at [522, 195] on div "Share repurchases have no effect on retained earnings, as the transaction invol…" at bounding box center [473, 196] width 484 height 49
click at [231, 168] on input "a. Share repurchases have no effect on retained earnings, as the transaction in…" at bounding box center [231, 163] width 0 height 10
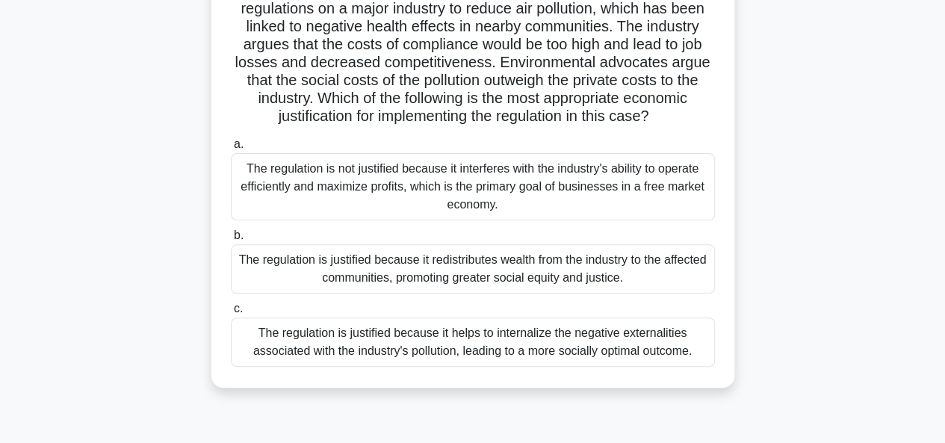
scroll to position [149, 0]
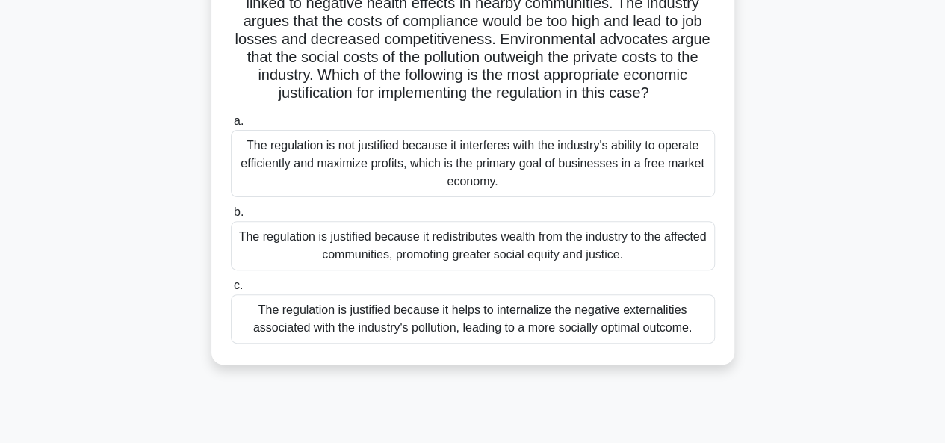
click at [602, 316] on div "The regulation is justified because it helps to internalize the negative extern…" at bounding box center [473, 318] width 484 height 49
click at [231, 291] on input "c. The regulation is justified because it helps to internalize the negative ext…" at bounding box center [231, 286] width 0 height 10
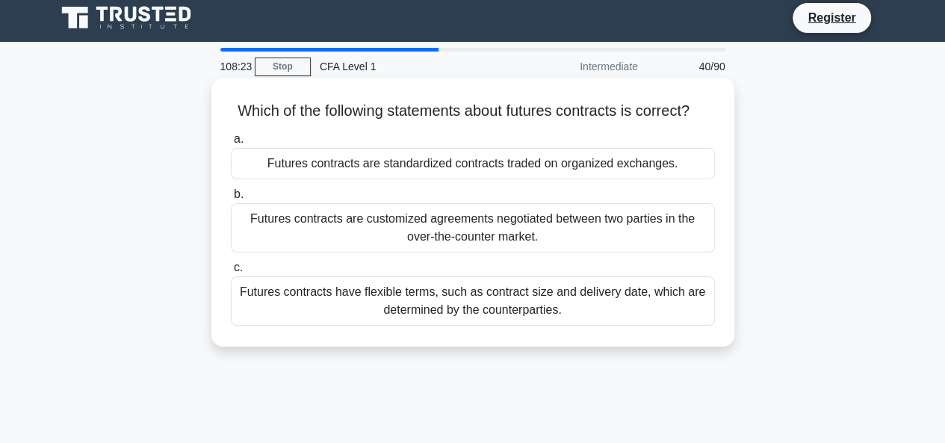
scroll to position [0, 0]
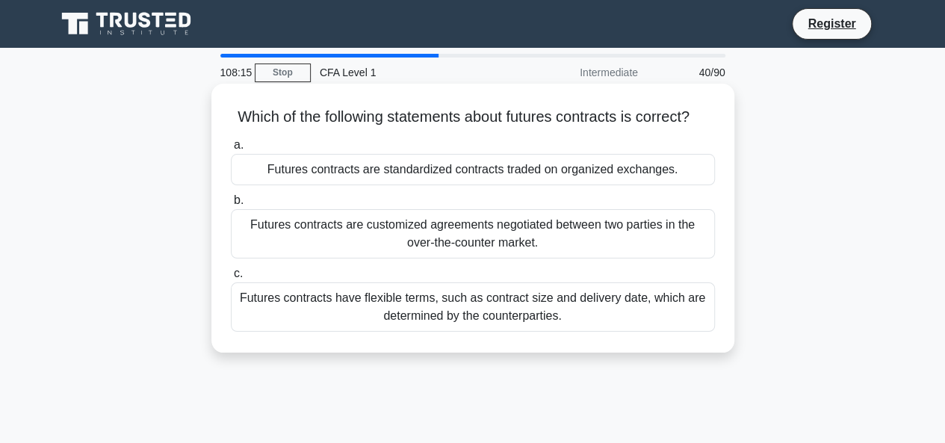
click at [519, 185] on div "Futures contracts are standardized contracts traded on organized exchanges." at bounding box center [473, 169] width 484 height 31
click at [231, 150] on input "a. Futures contracts are standardized contracts traded on organized exchanges." at bounding box center [231, 145] width 0 height 10
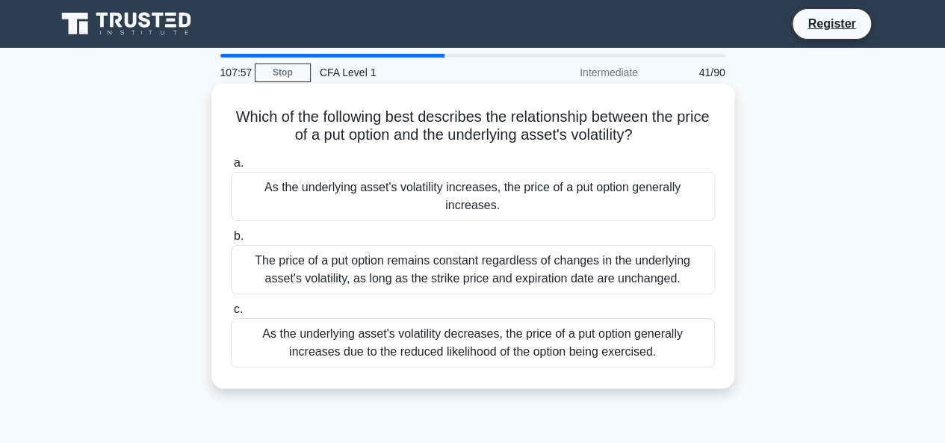
click at [409, 189] on div "As the underlying asset's volatility increases, the price of a put option gener…" at bounding box center [473, 196] width 484 height 49
click at [231, 168] on input "a. As the underlying asset's volatility increases, the price of a put option ge…" at bounding box center [231, 163] width 0 height 10
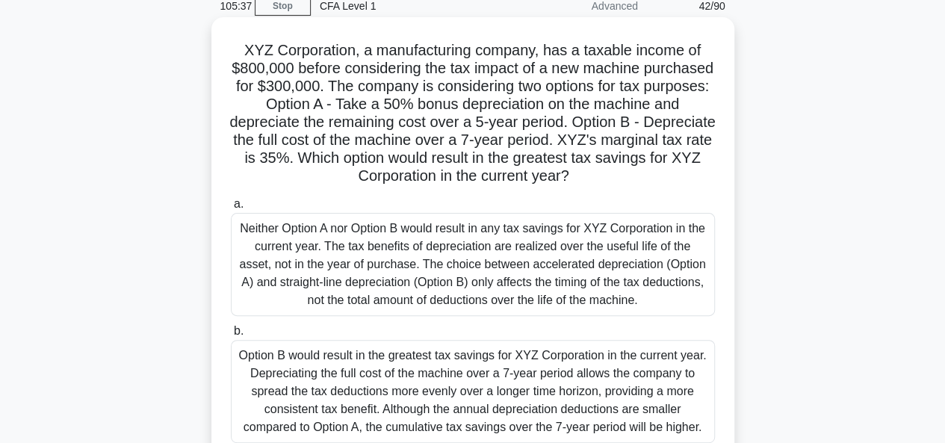
scroll to position [65, 0]
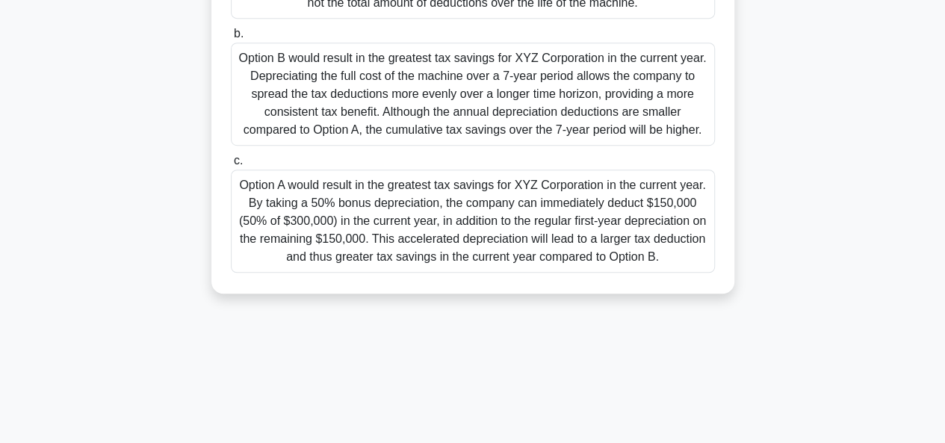
click at [412, 217] on div "Option A would result in the greatest tax savings for XYZ Corporation in the cu…" at bounding box center [473, 221] width 484 height 103
click at [231, 166] on input "c. Option A would result in the greatest tax savings for XYZ Corporation in the…" at bounding box center [231, 161] width 0 height 10
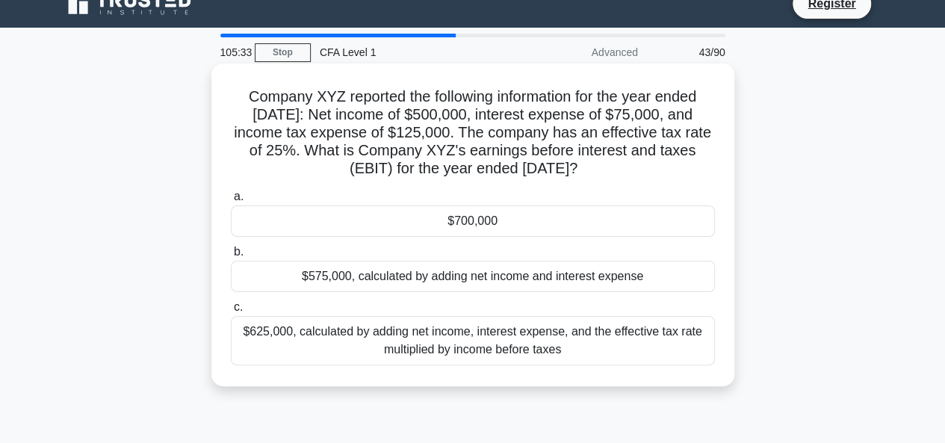
scroll to position [0, 0]
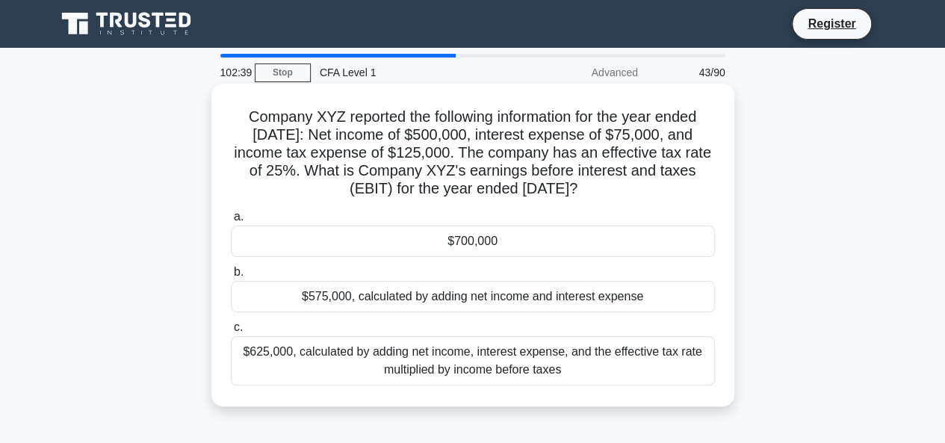
click at [479, 242] on div "$700,000" at bounding box center [473, 241] width 484 height 31
click at [231, 222] on input "a. $700,000" at bounding box center [231, 217] width 0 height 10
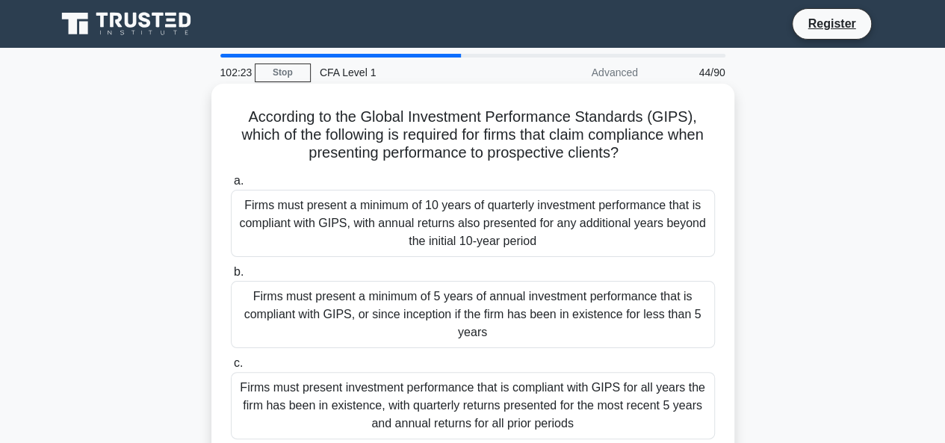
click at [463, 297] on div "Firms must present a minimum of 5 years of annual investment performance that i…" at bounding box center [473, 314] width 484 height 67
click at [231, 277] on input "b. Firms must present a minimum of 5 years of annual investment performance tha…" at bounding box center [231, 273] width 0 height 10
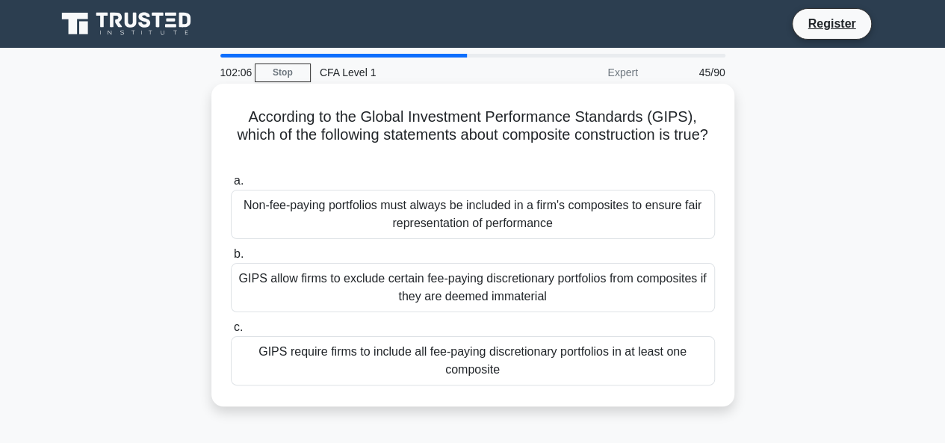
click at [433, 353] on div "GIPS require firms to include all fee-paying discretionary portfolios in at lea…" at bounding box center [473, 360] width 484 height 49
click at [231, 333] on input "c. GIPS require firms to include all fee-paying discretionary portfolios in at …" at bounding box center [231, 328] width 0 height 10
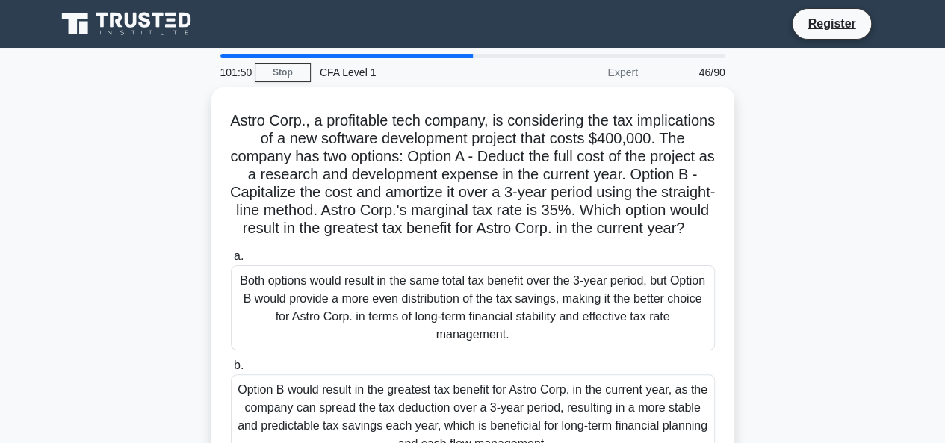
drag, startPoint x: 378, startPoint y: 129, endPoint x: 140, endPoint y: 150, distance: 238.6
click at [140, 150] on div "Astro Corp., a profitable tech company, is considering the tax implications of …" at bounding box center [473, 338] width 852 height 502
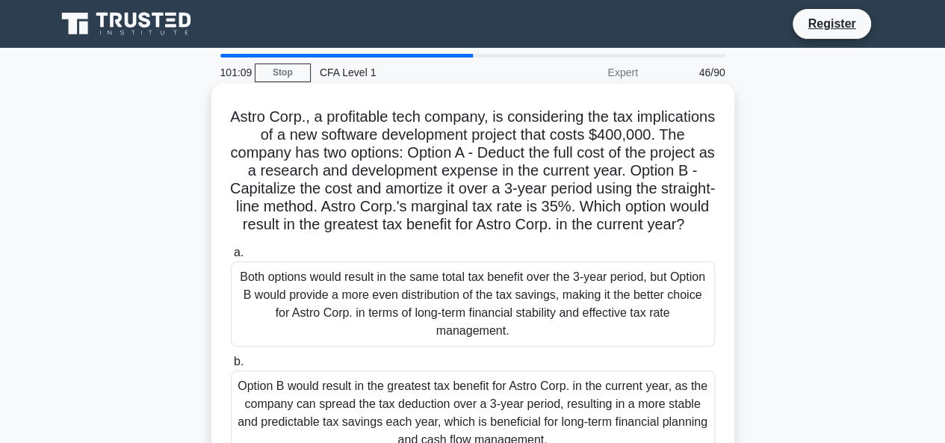
scroll to position [224, 0]
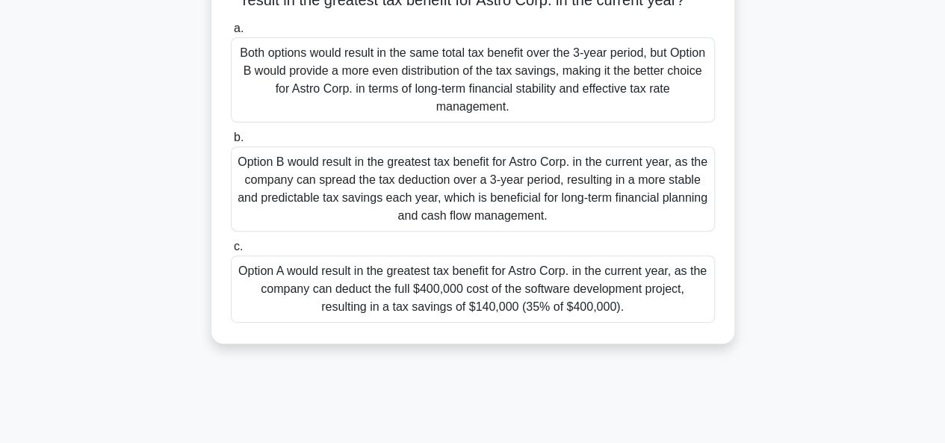
click at [427, 291] on div "Option A would result in the greatest tax benefit for Astro Corp. in the curren…" at bounding box center [473, 289] width 484 height 67
click at [231, 252] on input "c. Option A would result in the greatest tax benefit for Astro Corp. in the cur…" at bounding box center [231, 247] width 0 height 10
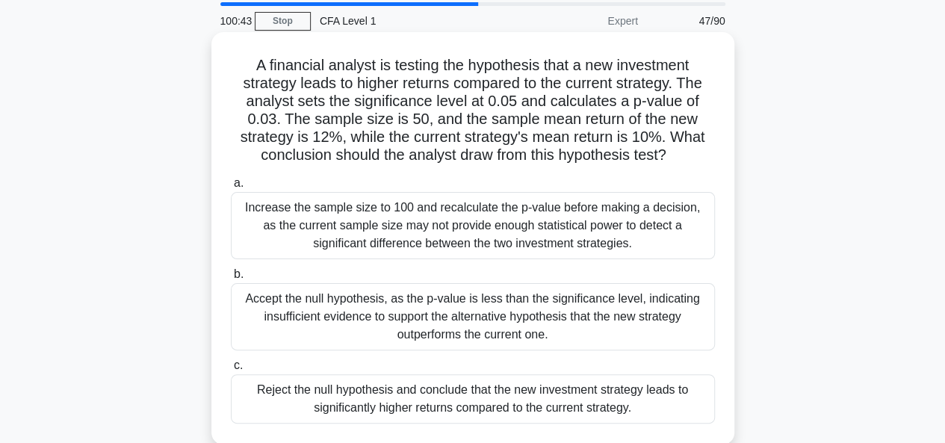
scroll to position [75, 0]
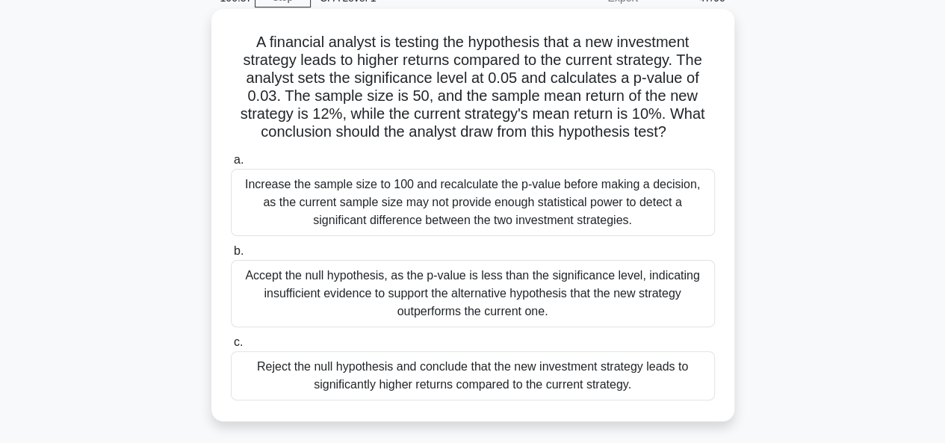
click at [510, 379] on div "Reject the null hypothesis and conclude that the new investment strategy leads …" at bounding box center [473, 375] width 484 height 49
click at [231, 347] on input "c. Reject the null hypothesis and conclude that the new investment strategy lea…" at bounding box center [231, 343] width 0 height 10
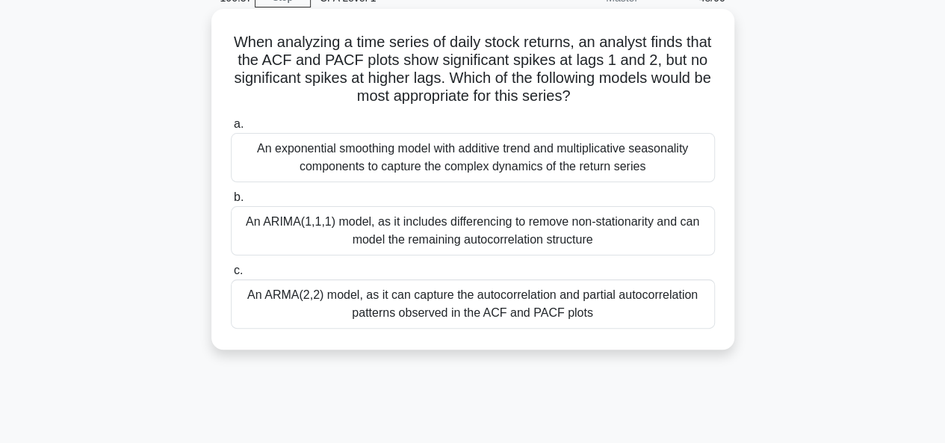
scroll to position [0, 0]
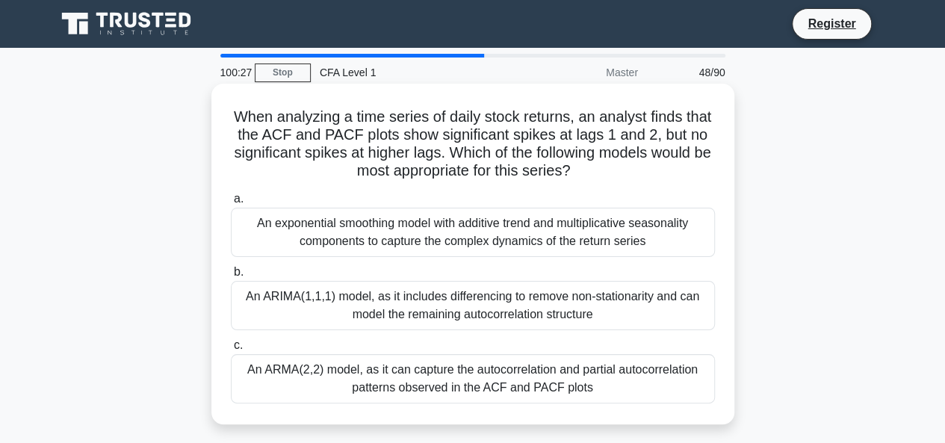
drag, startPoint x: 354, startPoint y: 84, endPoint x: 281, endPoint y: 114, distance: 79.1
click at [281, 114] on h5 "When analyzing a time series of daily stock returns, an analyst finds that the …" at bounding box center [472, 144] width 487 height 73
click at [420, 303] on div "An ARIMA(1,1,1) model, as it includes differencing to remove non-stationarity a…" at bounding box center [473, 305] width 484 height 49
click at [231, 277] on input "b. An ARIMA(1,1,1) model, as it includes differencing to remove non-stationarit…" at bounding box center [231, 273] width 0 height 10
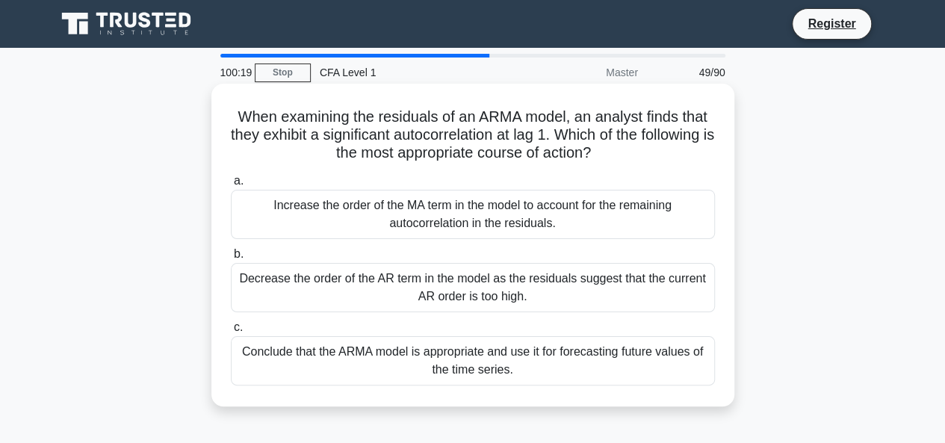
click at [437, 303] on div "Decrease the order of the AR term in the model as the residuals suggest that th…" at bounding box center [473, 287] width 484 height 49
click at [231, 259] on input "b. Decrease the order of the AR term in the model as the residuals suggest that…" at bounding box center [231, 255] width 0 height 10
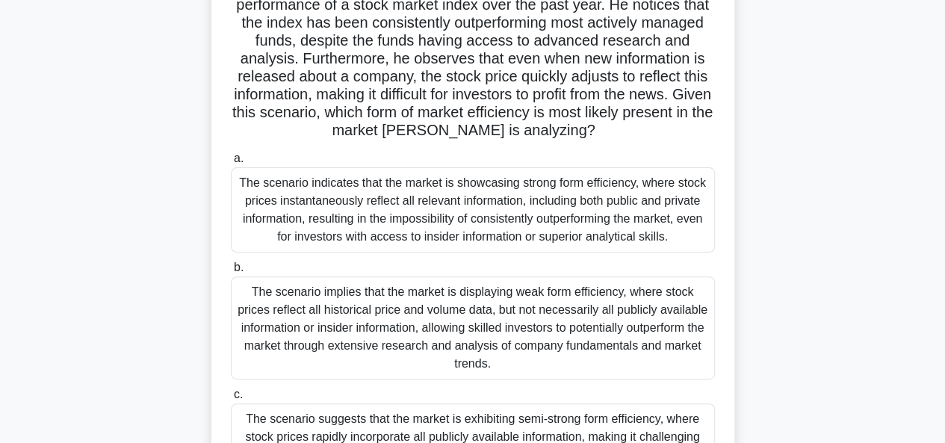
scroll to position [65, 0]
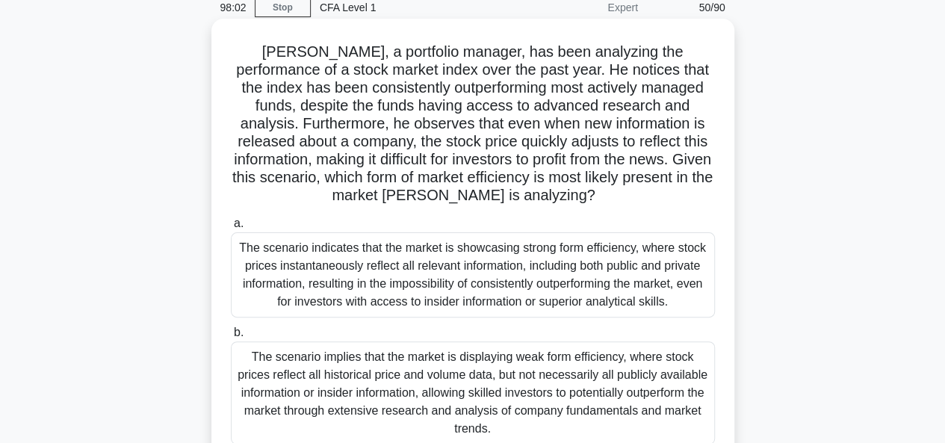
click at [474, 289] on div "The scenario indicates that the market is showcasing strong form efficiency, wh…" at bounding box center [473, 274] width 484 height 85
click at [231, 229] on input "a. The scenario indicates that the market is showcasing strong form efficiency,…" at bounding box center [231, 224] width 0 height 10
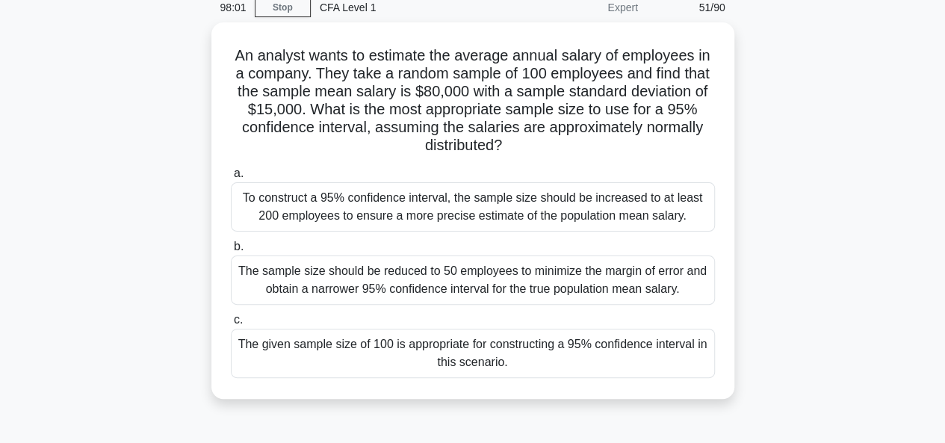
scroll to position [0, 0]
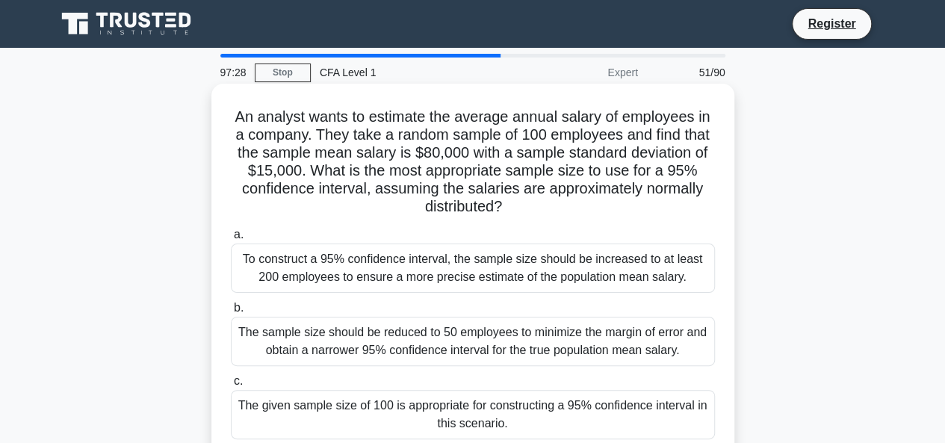
click at [434, 409] on div "The given sample size of 100 is appropriate for constructing a 95% confidence i…" at bounding box center [473, 414] width 484 height 49
click at [231, 386] on input "c. The given sample size of 100 is appropriate for constructing a 95% confidenc…" at bounding box center [231, 382] width 0 height 10
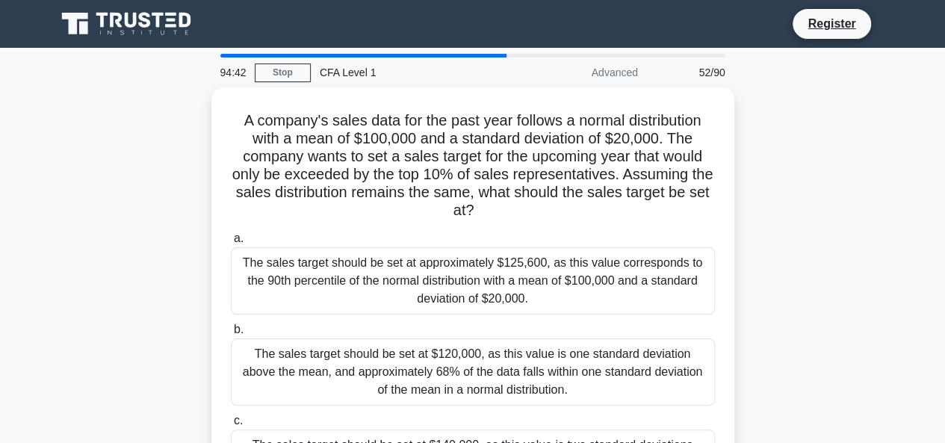
drag, startPoint x: 745, startPoint y: 129, endPoint x: 824, endPoint y: 141, distance: 79.4
click at [824, 141] on div "A company's sales data for the past year follows a normal distribution with a m…" at bounding box center [473, 320] width 852 height 466
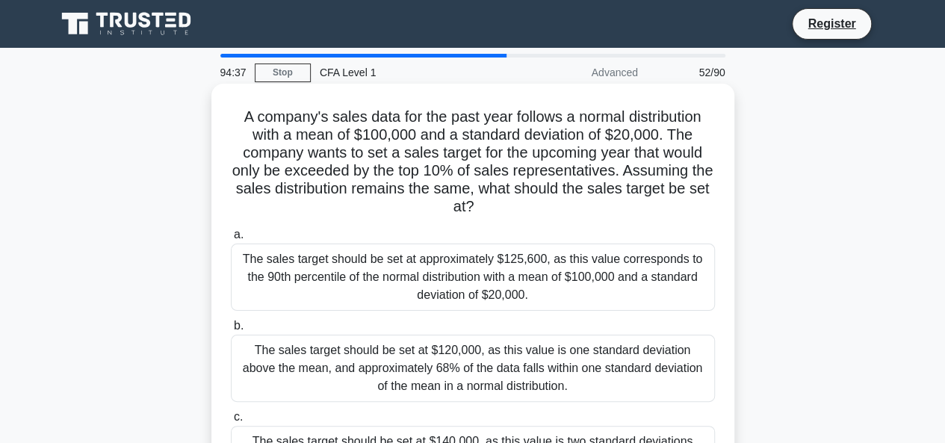
click at [645, 267] on div "The sales target should be set at approximately $125,600, as this value corresp…" at bounding box center [473, 277] width 484 height 67
click at [231, 240] on input "a. The sales target should be set at approximately $125,600, as this value corr…" at bounding box center [231, 235] width 0 height 10
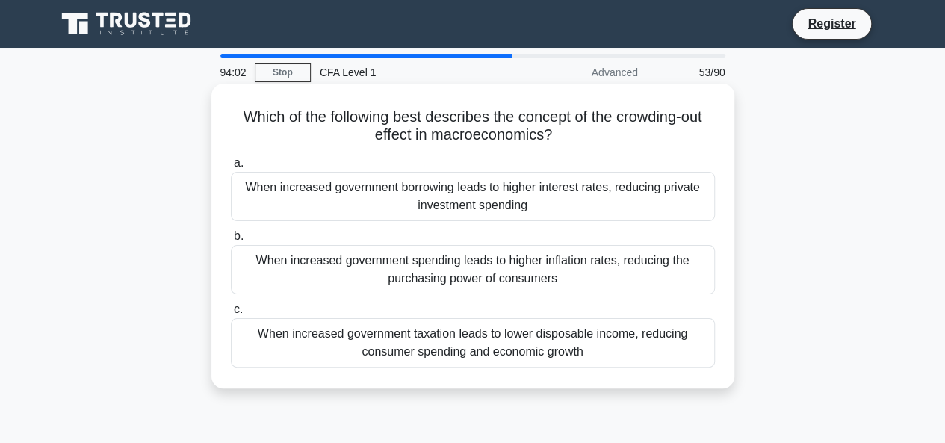
click at [471, 193] on div "When increased government borrowing leads to higher interest rates, reducing pr…" at bounding box center [473, 196] width 484 height 49
click at [231, 168] on input "a. When increased government borrowing leads to higher interest rates, reducing…" at bounding box center [231, 163] width 0 height 10
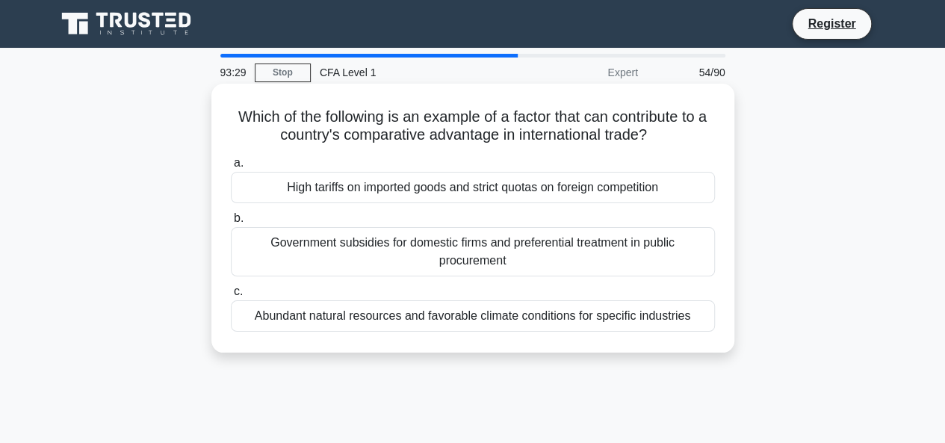
click at [505, 189] on div "High tariffs on imported goods and strict quotas on foreign competition" at bounding box center [473, 187] width 484 height 31
click at [231, 168] on input "a. High tariffs on imported goods and strict quotas on foreign competition" at bounding box center [231, 163] width 0 height 10
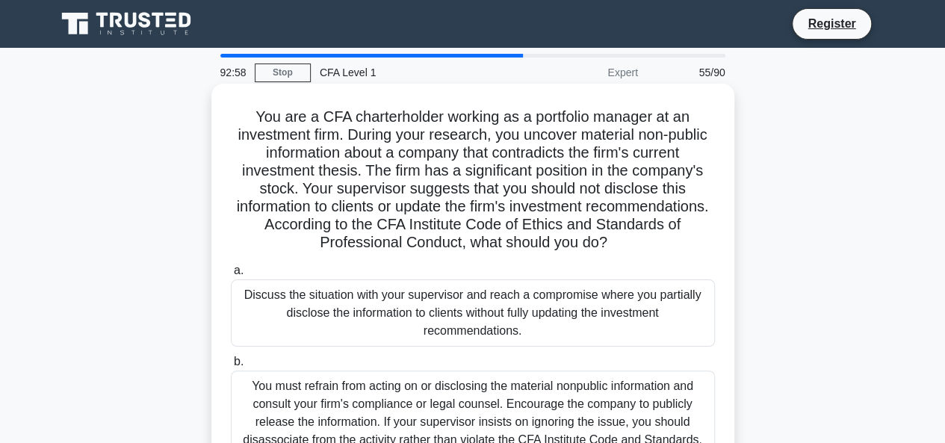
drag, startPoint x: 513, startPoint y: 140, endPoint x: 475, endPoint y: 121, distance: 41.8
drag, startPoint x: 475, startPoint y: 121, endPoint x: 342, endPoint y: 153, distance: 136.8
click at [342, 153] on h5 "You are a CFA charterholder working as a portfolio manager at an investment fir…" at bounding box center [472, 180] width 487 height 145
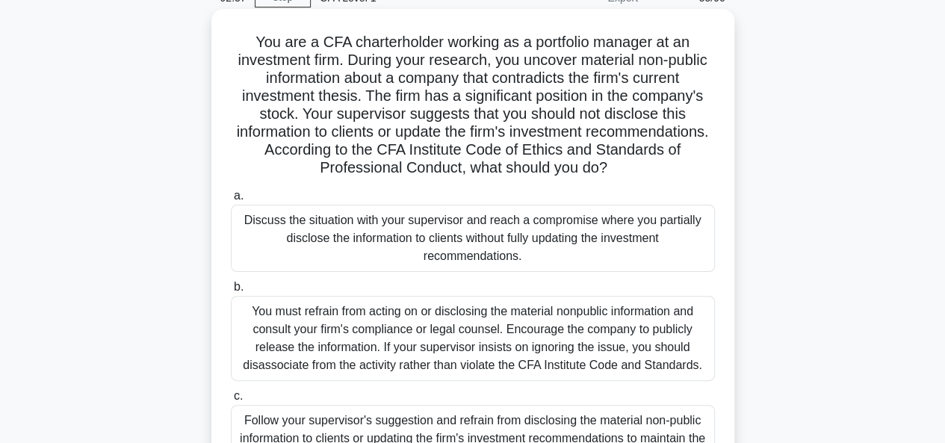
scroll to position [149, 0]
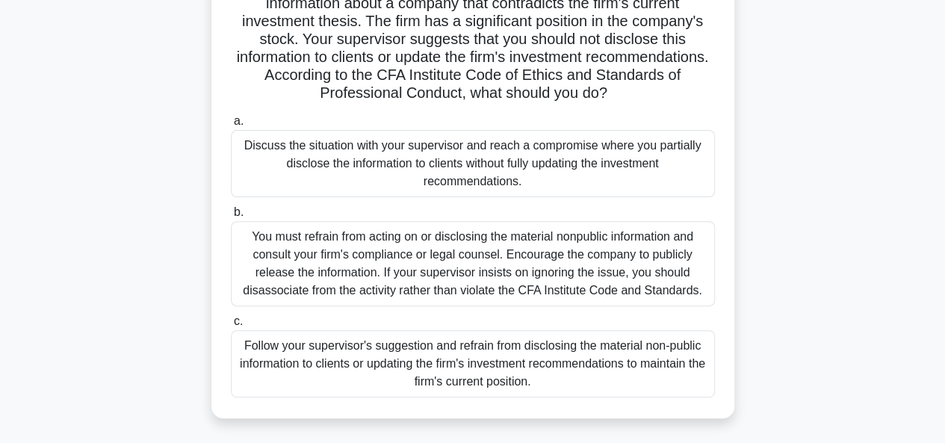
click at [648, 243] on div "You must refrain from acting on or disclosing the material nonpublic informatio…" at bounding box center [473, 263] width 484 height 85
click at [231, 217] on input "b. You must refrain from acting on or disclosing the material nonpublic informa…" at bounding box center [231, 213] width 0 height 10
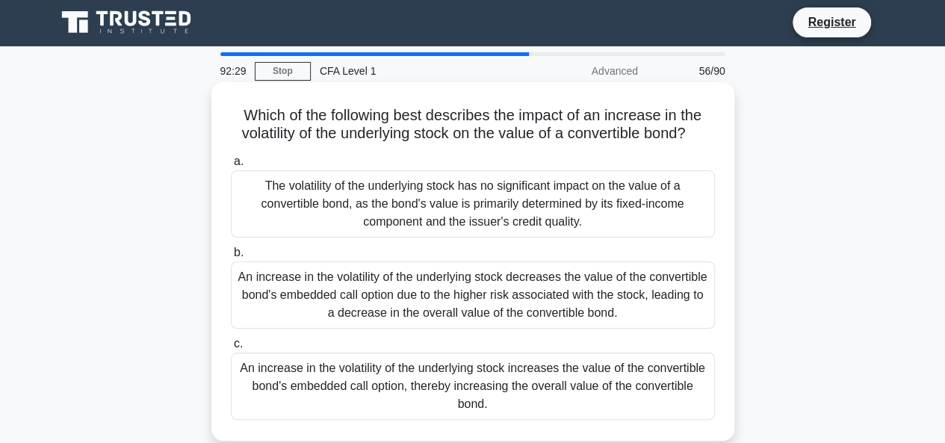
scroll to position [0, 0]
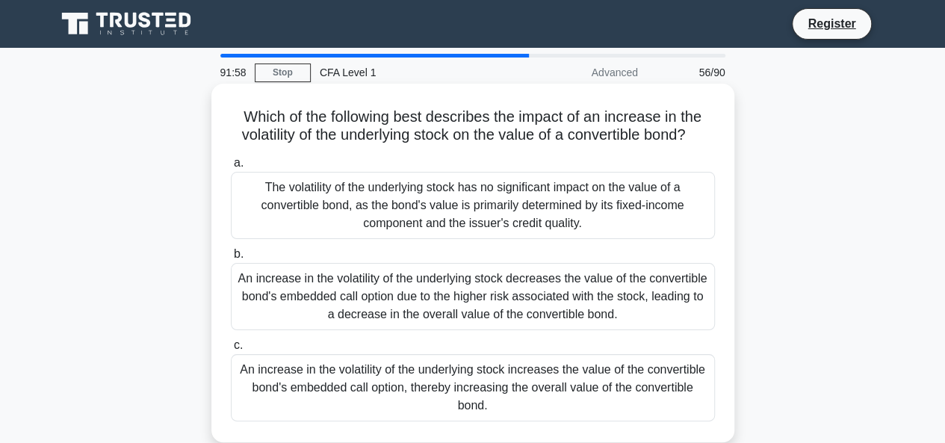
click at [432, 382] on div "An increase in the volatility of the underlying stock increases the value of th…" at bounding box center [473, 387] width 484 height 67
click at [231, 350] on input "c. An increase in the volatility of the underlying stock increases the value of…" at bounding box center [231, 346] width 0 height 10
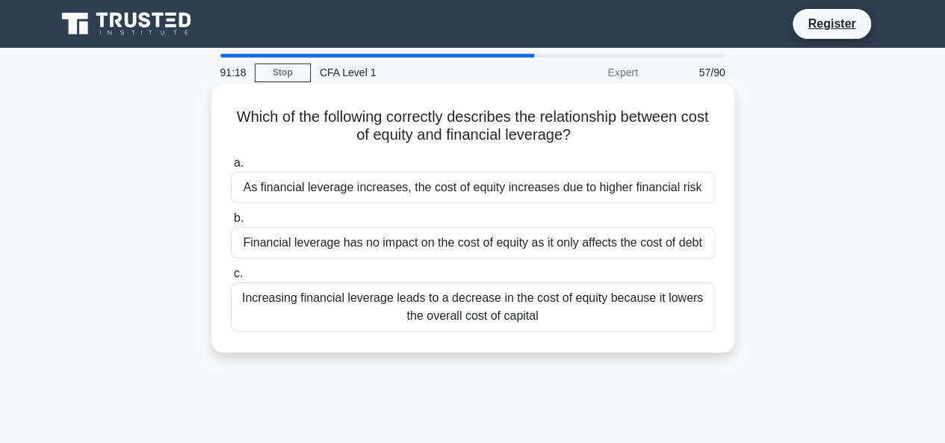
click at [474, 185] on div "As financial leverage increases, the cost of equity increases due to higher fin…" at bounding box center [473, 187] width 484 height 31
click at [231, 168] on input "a. As financial leverage increases, the cost of equity increases due to higher …" at bounding box center [231, 163] width 0 height 10
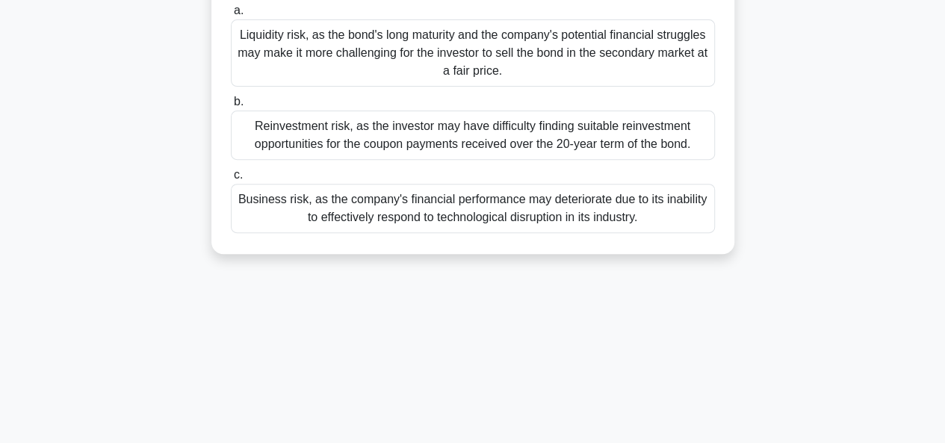
click at [407, 220] on div "Business risk, as the company's financial performance may deteriorate due to it…" at bounding box center [473, 208] width 484 height 49
click at [231, 180] on input "c. Business risk, as the company's financial performance may deteriorate due to…" at bounding box center [231, 175] width 0 height 10
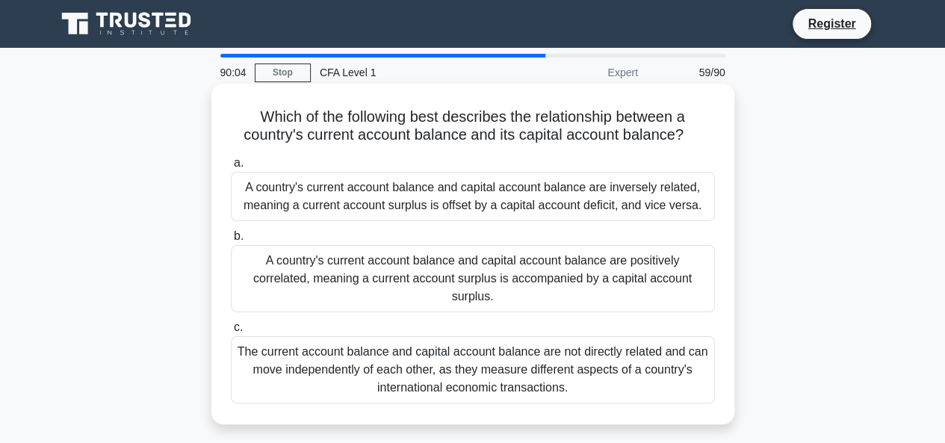
click at [553, 189] on div "A country's current account balance and capital account balance are inversely r…" at bounding box center [473, 196] width 484 height 49
click at [231, 168] on input "a. A country's current account balance and capital account balance are inversel…" at bounding box center [231, 163] width 0 height 10
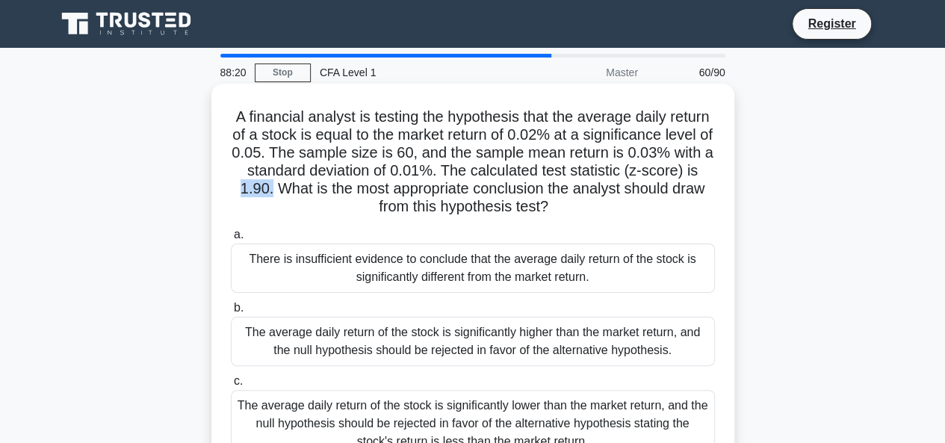
drag, startPoint x: 315, startPoint y: 191, endPoint x: 345, endPoint y: 187, distance: 30.1
click at [345, 187] on h5 "A financial analyst is testing the hypothesis that the average daily return of …" at bounding box center [472, 162] width 487 height 109
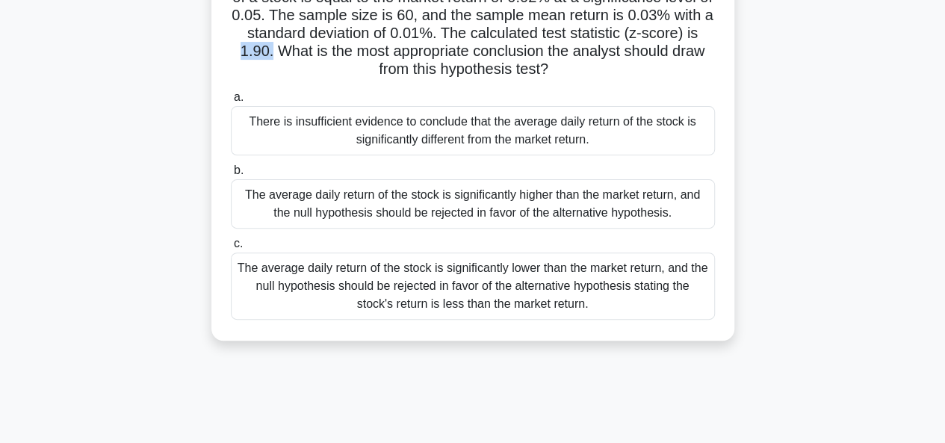
scroll to position [149, 0]
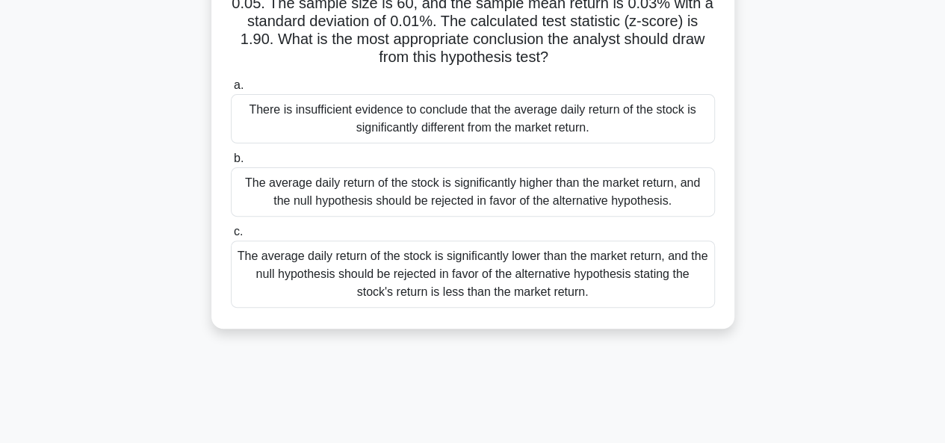
click at [469, 123] on div "There is insufficient evidence to conclude that the average daily return of the…" at bounding box center [473, 118] width 484 height 49
click at [231, 90] on input "a. There is insufficient evidence to conclude that the average daily return of …" at bounding box center [231, 86] width 0 height 10
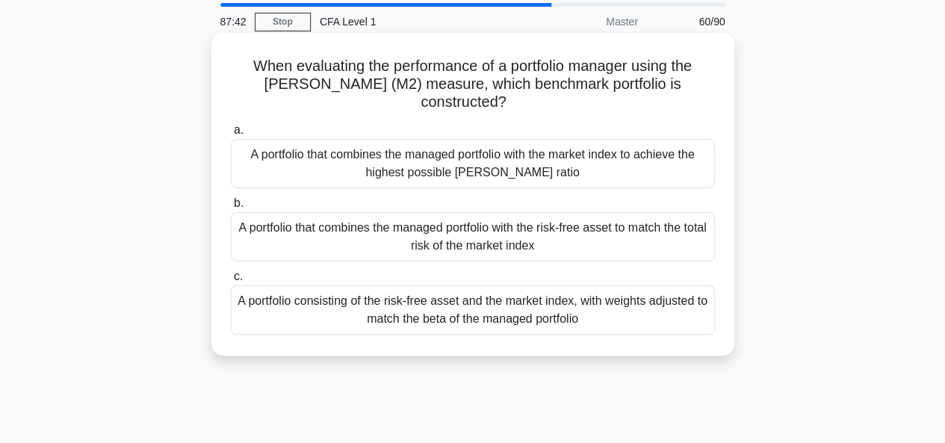
scroll to position [0, 0]
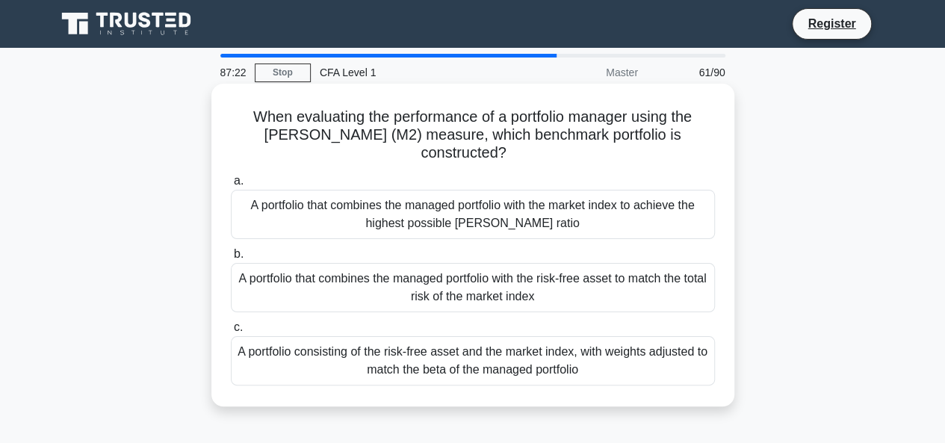
click at [302, 368] on div "A portfolio consisting of the risk-free asset and the market index, with weight…" at bounding box center [473, 360] width 484 height 49
click at [231, 333] on input "c. A portfolio consisting of the risk-free asset and the market index, with wei…" at bounding box center [231, 328] width 0 height 10
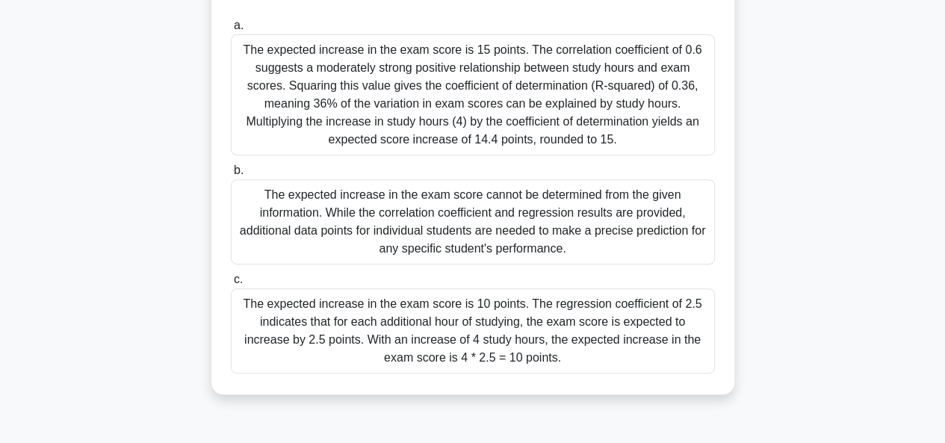
scroll to position [299, 0]
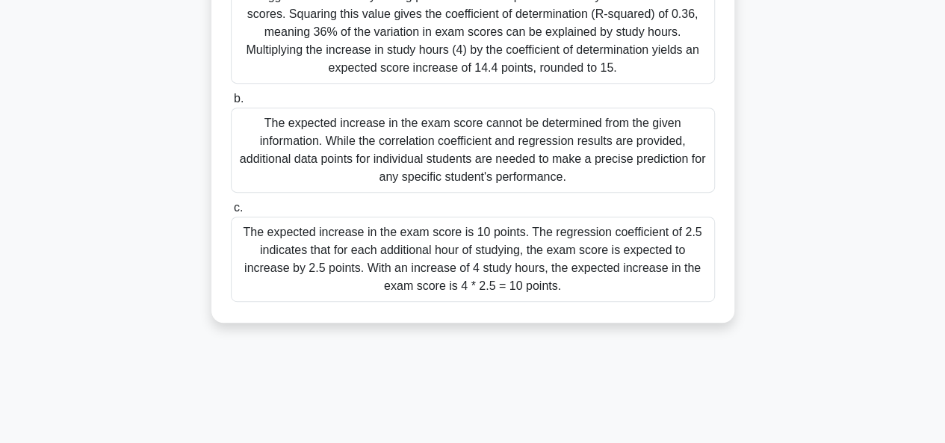
click at [582, 247] on div "The expected increase in the exam score is 10 points. The regression coefficien…" at bounding box center [473, 259] width 484 height 85
click at [231, 213] on input "c. The expected increase in the exam score is 10 points. The regression coeffic…" at bounding box center [231, 208] width 0 height 10
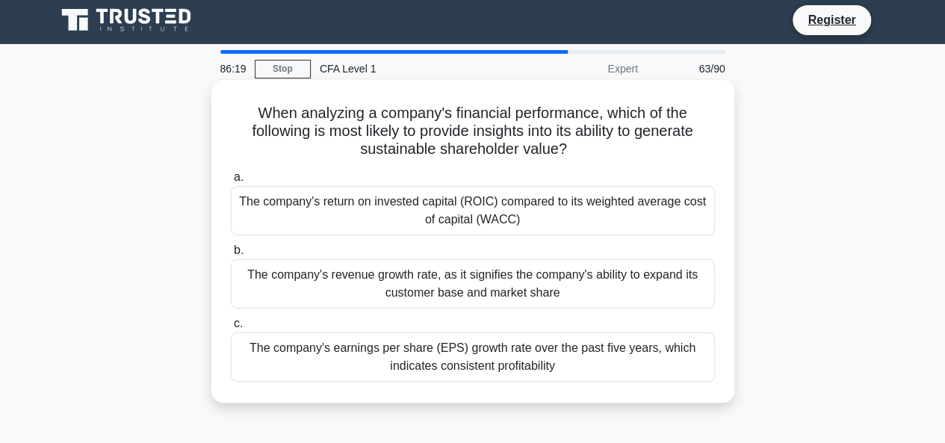
scroll to position [0, 0]
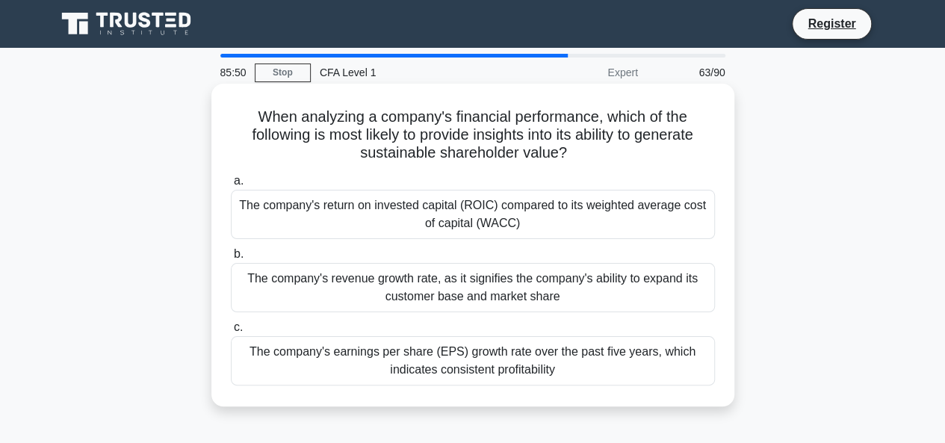
click at [300, 197] on div "The company's return on invested capital (ROIC) compared to its weighted averag…" at bounding box center [473, 214] width 484 height 49
click at [231, 186] on input "a. The company's return on invested capital (ROIC) compared to its weighted ave…" at bounding box center [231, 181] width 0 height 10
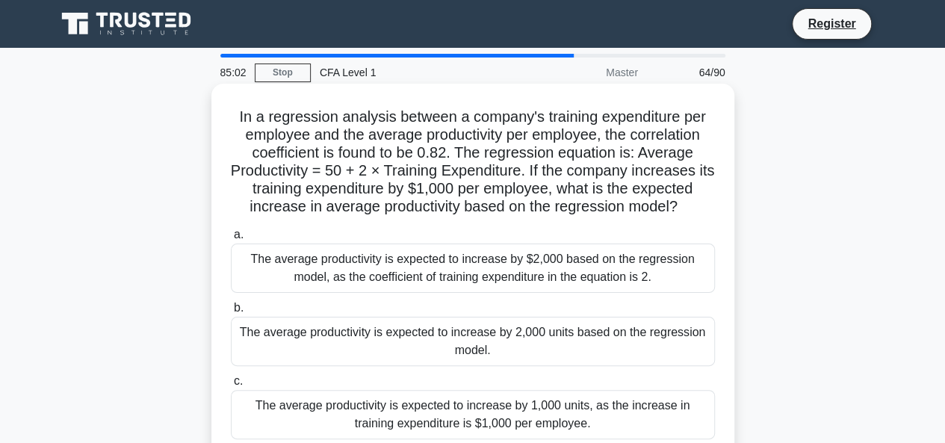
click at [489, 264] on div "The average productivity is expected to increase by $2,000 based on the regress…" at bounding box center [473, 268] width 484 height 49
click at [231, 240] on input "a. The average productivity is expected to increase by $2,000 based on the regr…" at bounding box center [231, 235] width 0 height 10
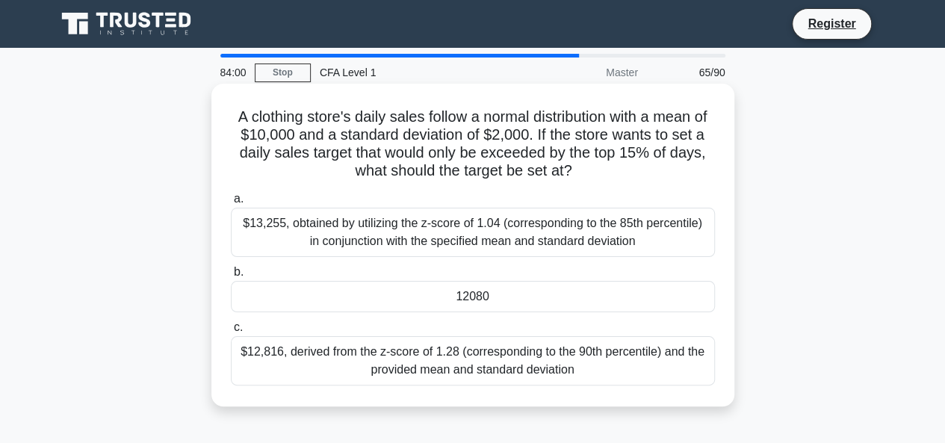
click at [464, 288] on div "12080" at bounding box center [473, 296] width 484 height 31
click at [231, 277] on input "b. 12080" at bounding box center [231, 273] width 0 height 10
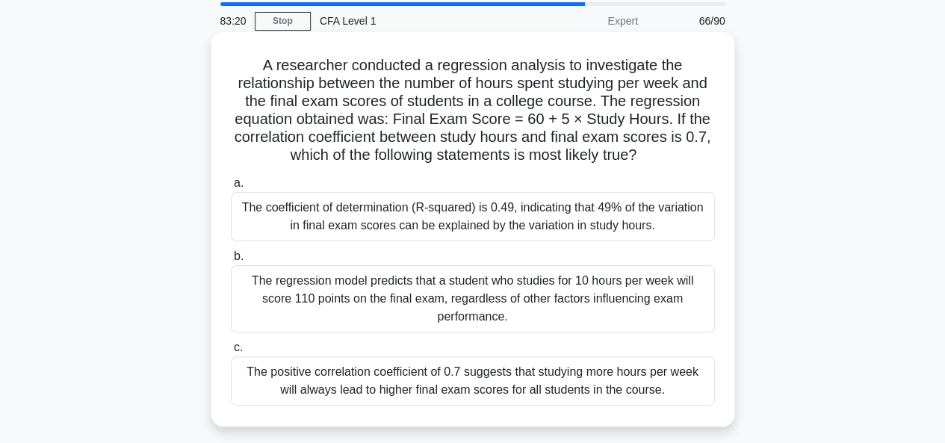
scroll to position [75, 0]
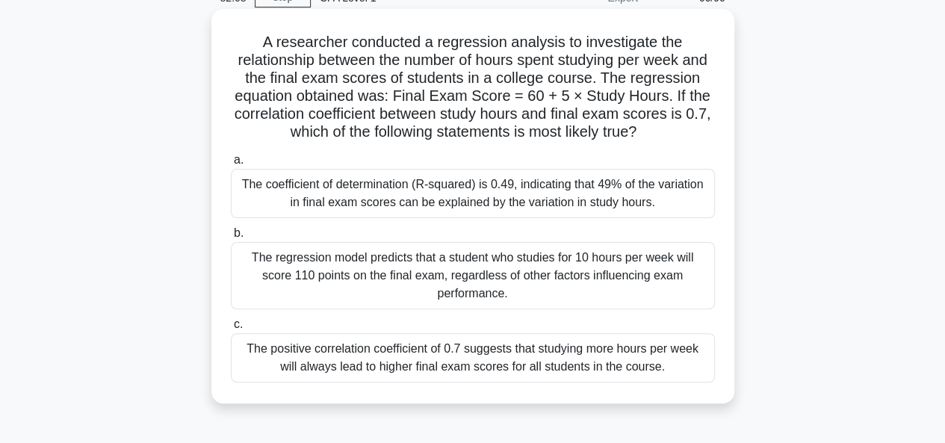
click at [453, 197] on div "The coefficient of determination (R-squared) is 0.49, indicating that 49% of th…" at bounding box center [473, 193] width 484 height 49
click at [231, 165] on input "a. The coefficient of determination (R-squared) is 0.49, indicating that 49% of…" at bounding box center [231, 160] width 0 height 10
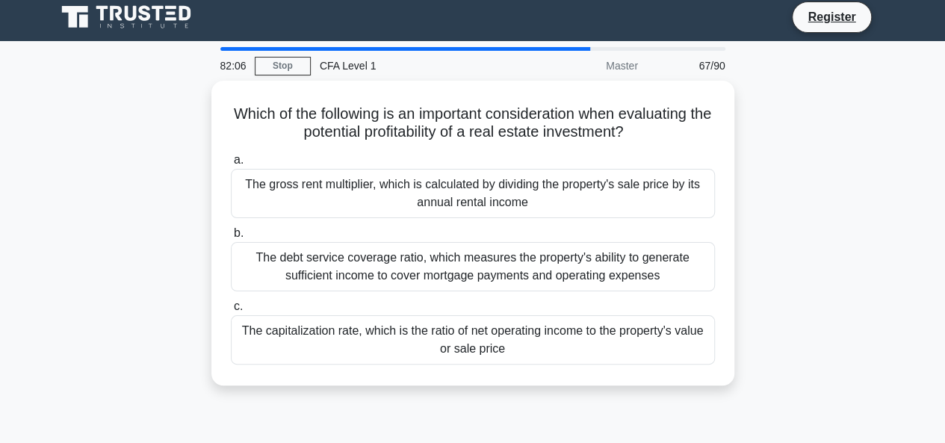
scroll to position [0, 0]
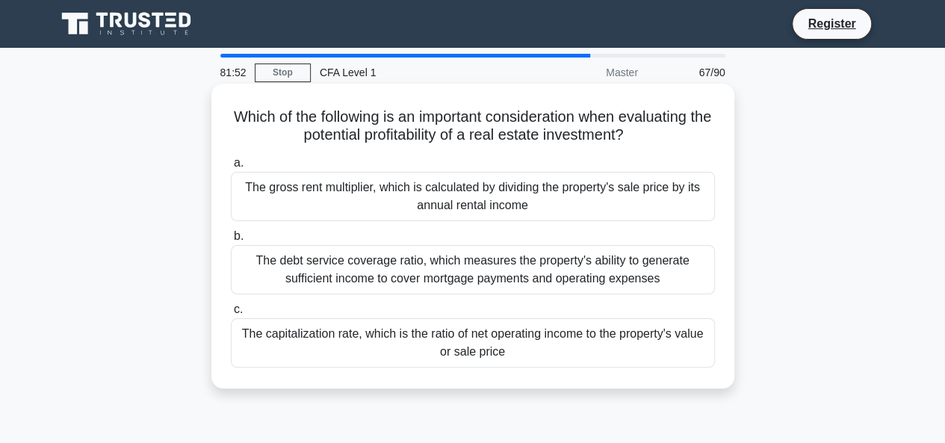
click at [534, 263] on div "The debt service coverage ratio, which measures the property's ability to gener…" at bounding box center [473, 269] width 484 height 49
click at [231, 241] on input "b. The debt service coverage ratio, which measures the property's ability to ge…" at bounding box center [231, 237] width 0 height 10
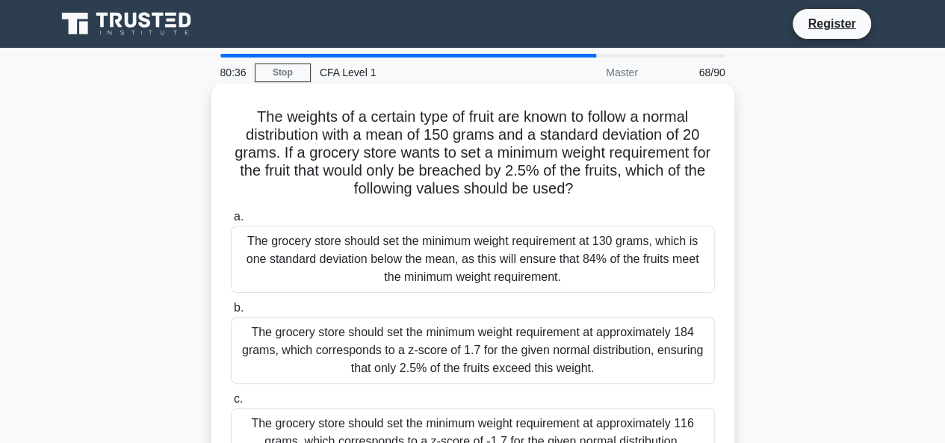
scroll to position [75, 0]
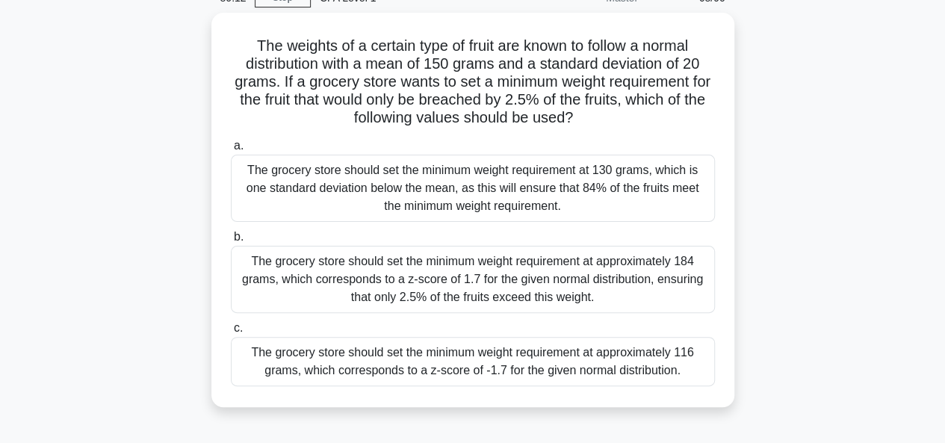
click at [562, 359] on div "The grocery store should set the minimum weight requirement at approximately 11…" at bounding box center [473, 361] width 484 height 49
click at [231, 333] on input "c. The grocery store should set the minimum weight requirement at approximately…" at bounding box center [231, 329] width 0 height 10
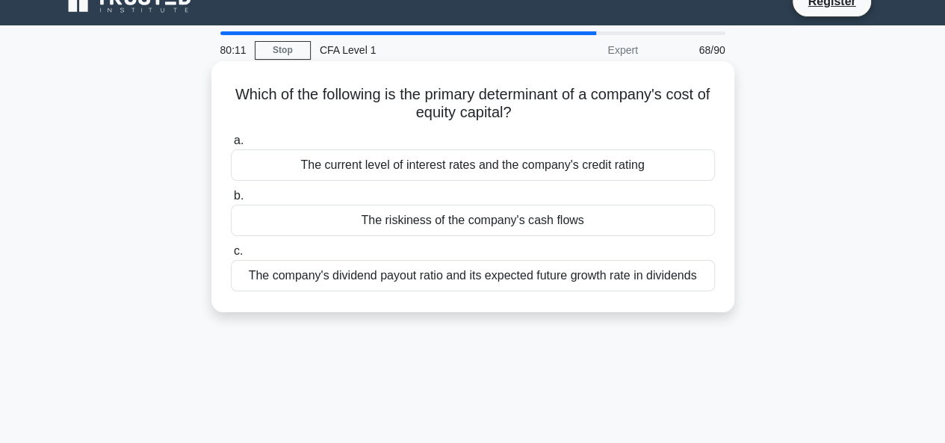
scroll to position [0, 0]
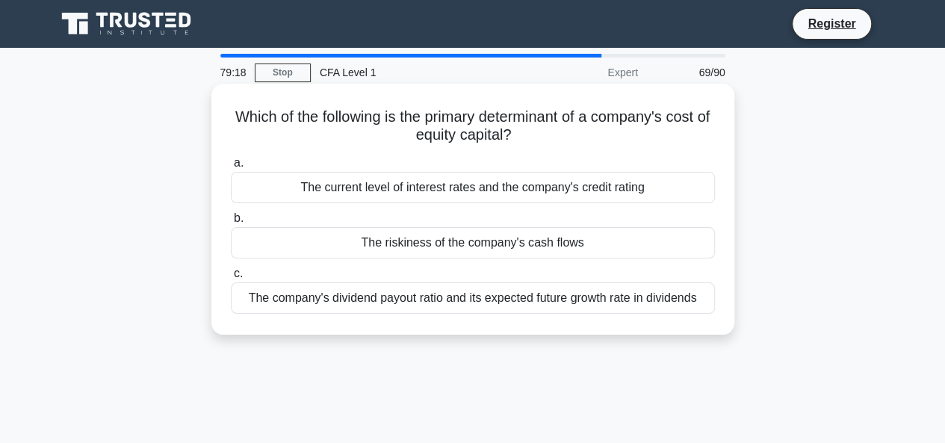
click at [506, 235] on div "The riskiness of the company's cash flows" at bounding box center [473, 242] width 484 height 31
click at [231, 223] on input "b. The riskiness of the company's cash flows" at bounding box center [231, 219] width 0 height 10
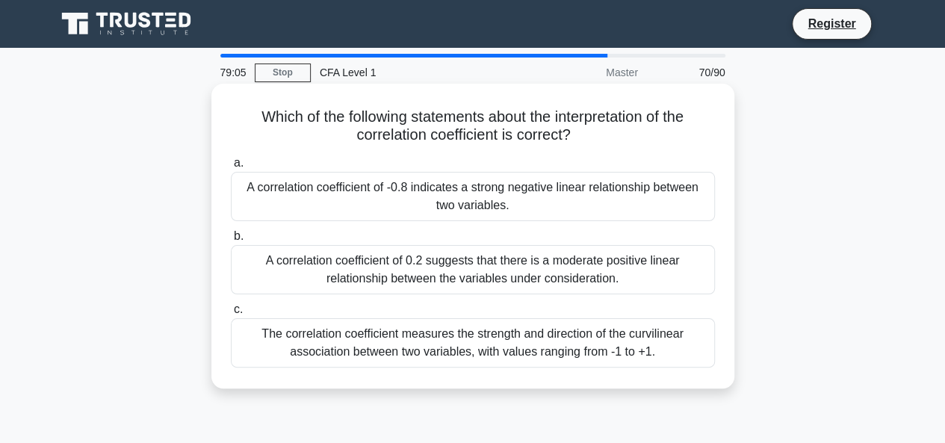
click at [440, 191] on div "A correlation coefficient of -0.8 indicates a strong negative linear relationsh…" at bounding box center [473, 196] width 484 height 49
click at [231, 168] on input "a. A correlation coefficient of -0.8 indicates a strong negative linear relatio…" at bounding box center [231, 163] width 0 height 10
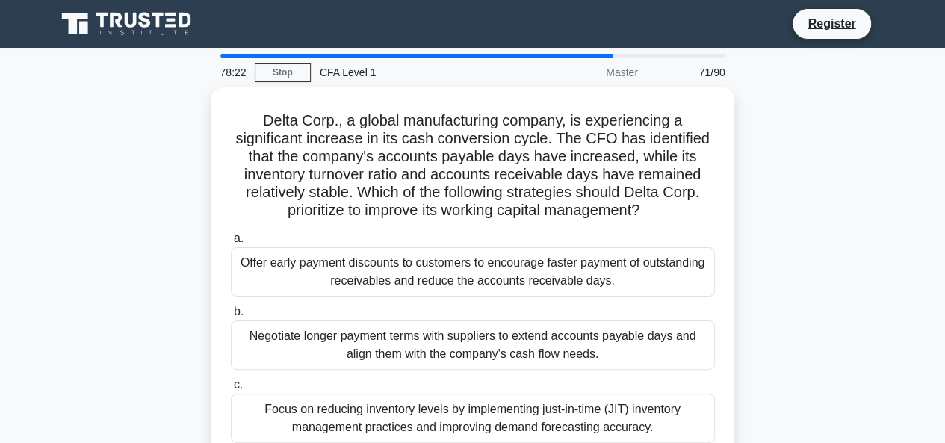
scroll to position [224, 0]
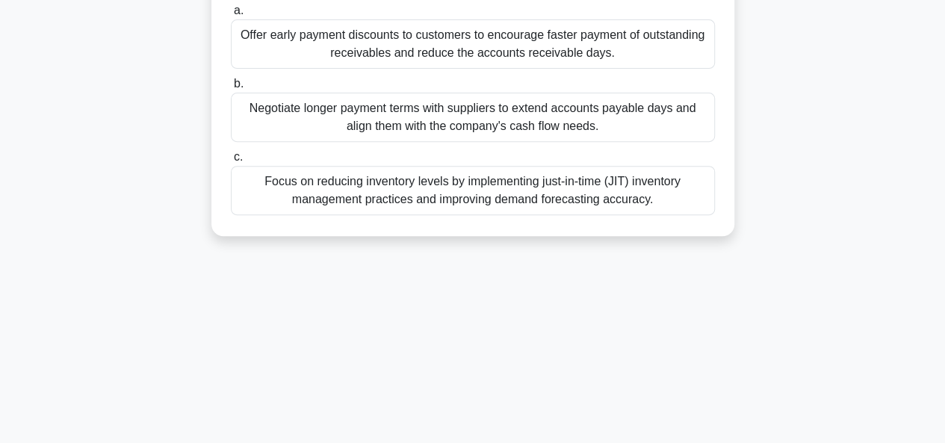
click at [582, 179] on div "Focus on reducing inventory levels by implementing just-in-time (JIT) inventory…" at bounding box center [473, 190] width 484 height 49
click at [231, 162] on input "c. Focus on reducing inventory levels by implementing just-in-time (JIT) invent…" at bounding box center [231, 157] width 0 height 10
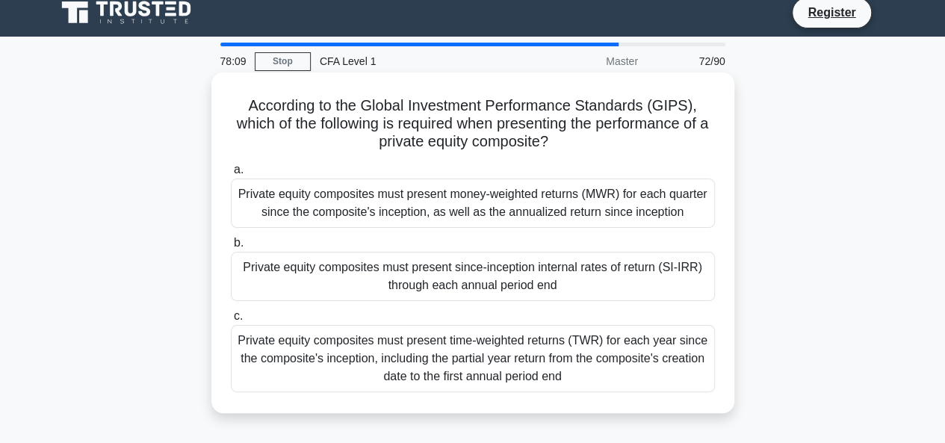
scroll to position [0, 0]
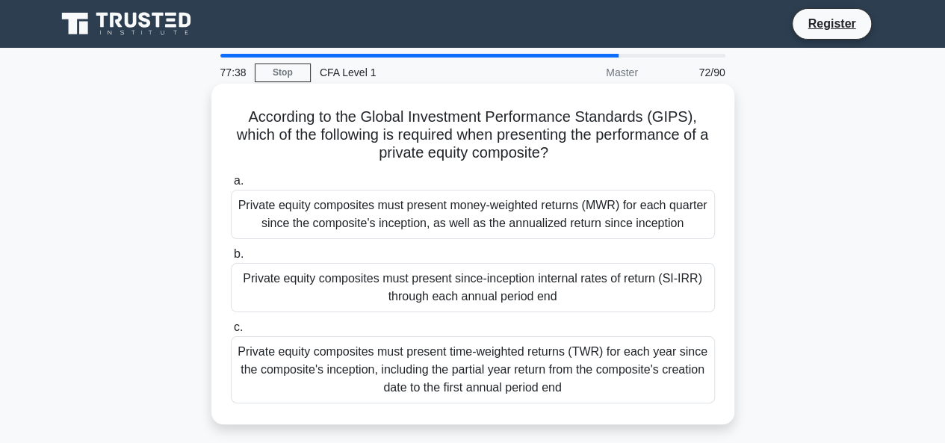
click at [536, 362] on div "Private equity composites must present time-weighted returns (TWR) for each yea…" at bounding box center [473, 369] width 484 height 67
click at [231, 333] on input "c. Private equity composites must present time-weighted returns (TWR) for each …" at bounding box center [231, 328] width 0 height 10
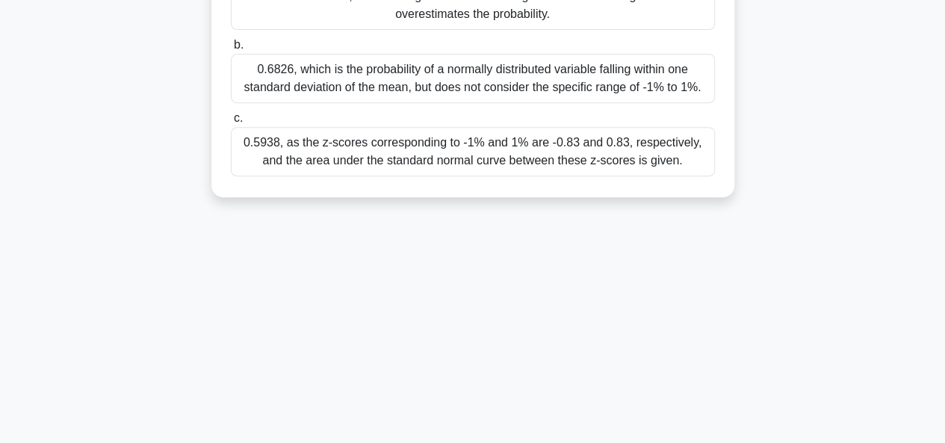
click at [463, 146] on div "0.5938, as the z-scores corresponding to -1% and 1% are -0.83 and 0.83, respect…" at bounding box center [473, 151] width 484 height 49
click at [231, 123] on input "c. 0.5938, as the z-scores corresponding to -1% and 1% are -0.83 and 0.83, resp…" at bounding box center [231, 119] width 0 height 10
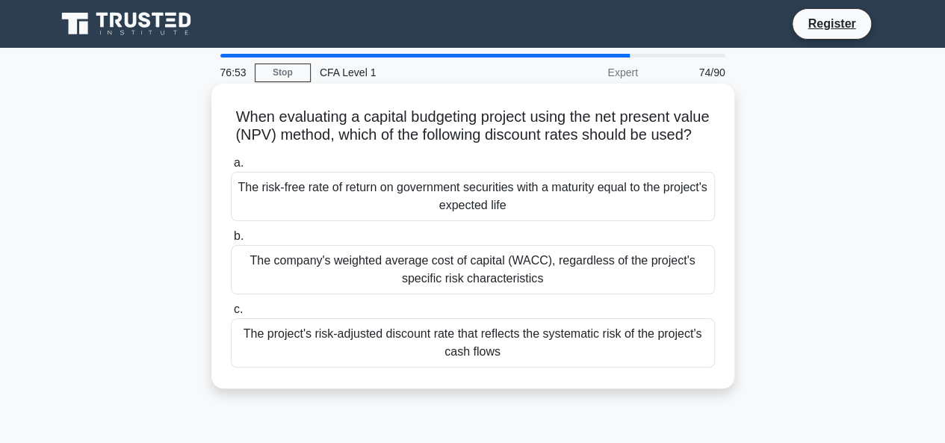
click at [608, 361] on div "The project's risk-adjusted discount rate that reflects the systematic risk of …" at bounding box center [473, 342] width 484 height 49
click at [231, 315] on input "c. The project's risk-adjusted discount rate that reflects the systematic risk …" at bounding box center [231, 310] width 0 height 10
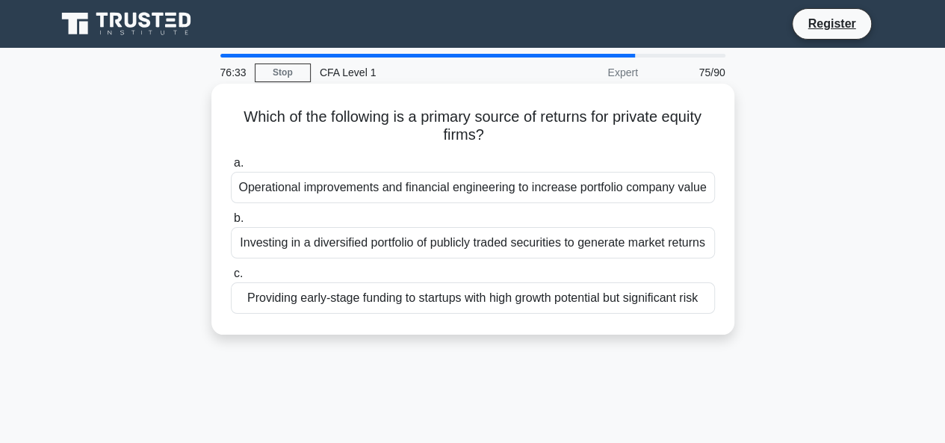
click at [589, 296] on div "Providing early-stage funding to startups with high growth potential but signif…" at bounding box center [473, 297] width 484 height 31
click at [231, 279] on input "c. Providing early-stage funding to startups with high growth potential but sig…" at bounding box center [231, 274] width 0 height 10
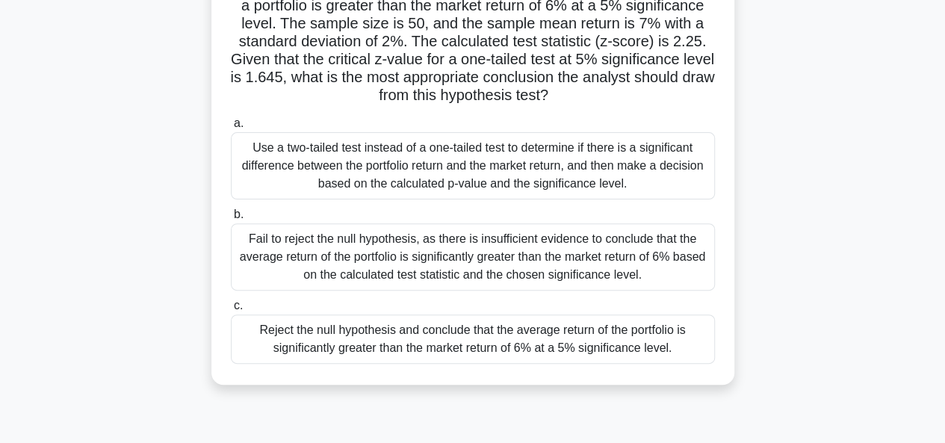
scroll to position [224, 0]
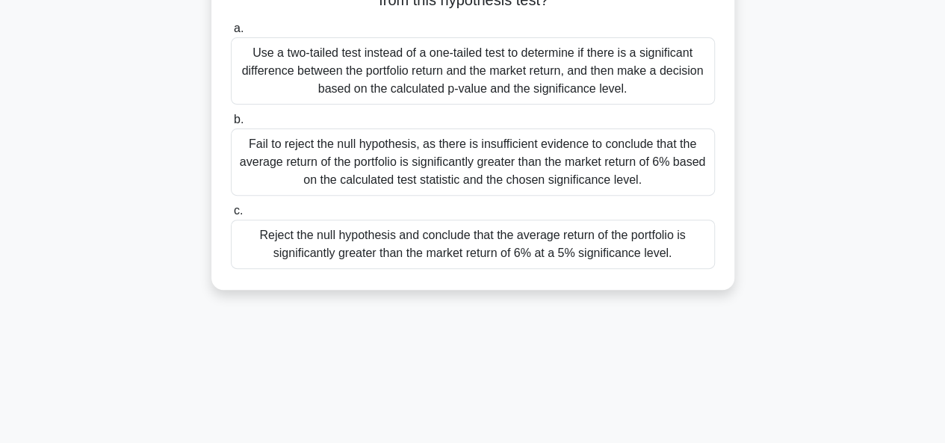
click at [539, 250] on div "Reject the null hypothesis and conclude that the average return of the portfoli…" at bounding box center [473, 244] width 484 height 49
click at [231, 216] on input "c. Reject the null hypothesis and conclude that the average return of the portf…" at bounding box center [231, 211] width 0 height 10
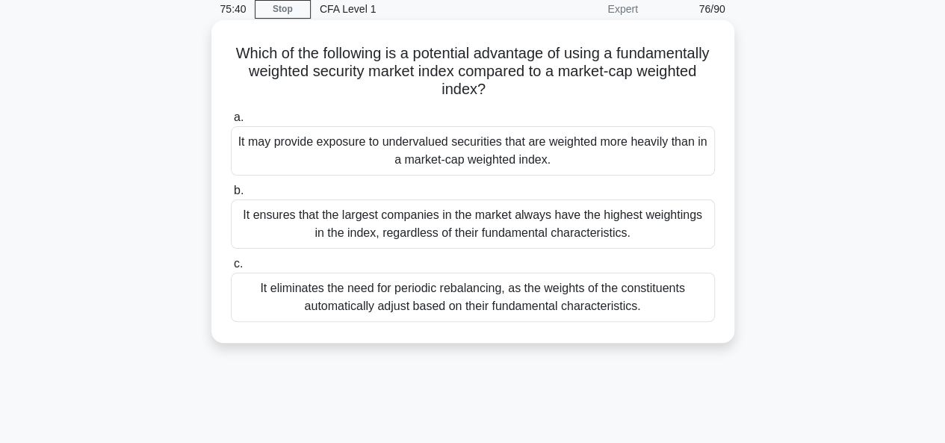
scroll to position [0, 0]
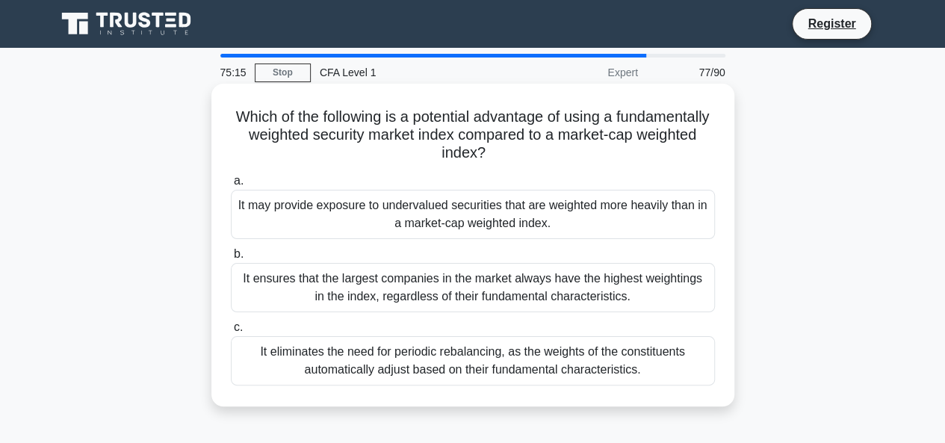
click at [395, 216] on div "It may provide exposure to undervalued securities that are weighted more heavil…" at bounding box center [473, 214] width 484 height 49
click at [231, 186] on input "a. It may provide exposure to undervalued securities that are weighted more hea…" at bounding box center [231, 181] width 0 height 10
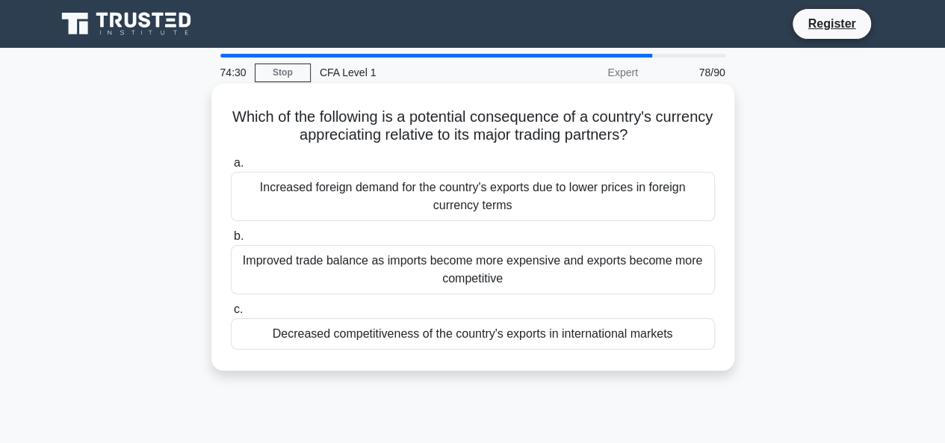
click at [395, 337] on div "Decreased competitiveness of the country's exports in international markets" at bounding box center [473, 333] width 484 height 31
click at [231, 315] on input "c. Decreased competitiveness of the country's exports in international markets" at bounding box center [231, 310] width 0 height 10
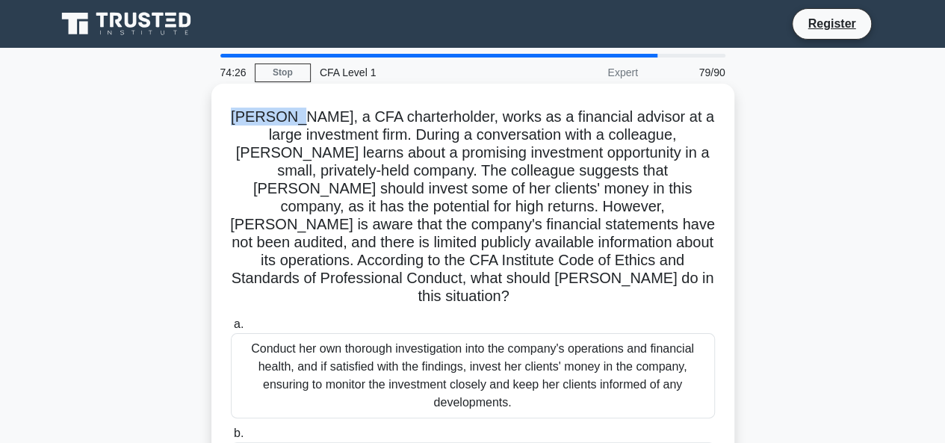
drag, startPoint x: 239, startPoint y: 119, endPoint x: 304, endPoint y: 123, distance: 65.2
click at [304, 123] on h5 "Samantha, a CFA charterholder, works as a financial advisor at a large investme…" at bounding box center [472, 207] width 487 height 199
click at [335, 159] on h5 "Samantha, a CFA charterholder, works as a financial advisor at a large investme…" at bounding box center [472, 207] width 487 height 199
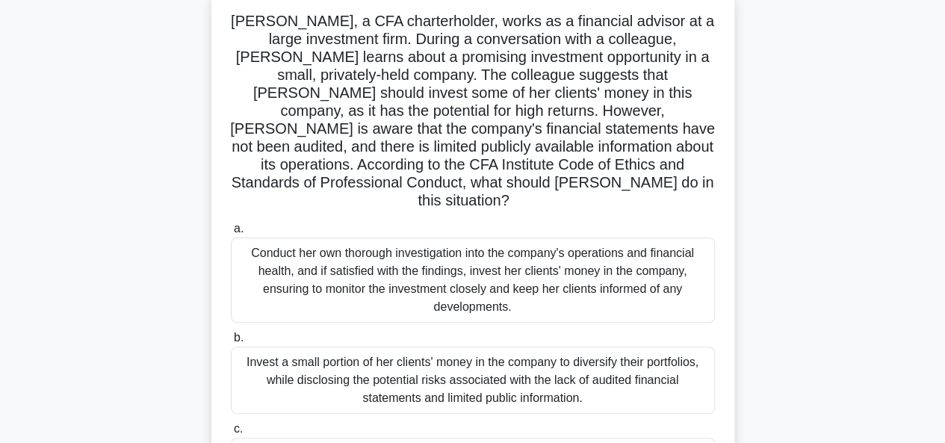
scroll to position [75, 0]
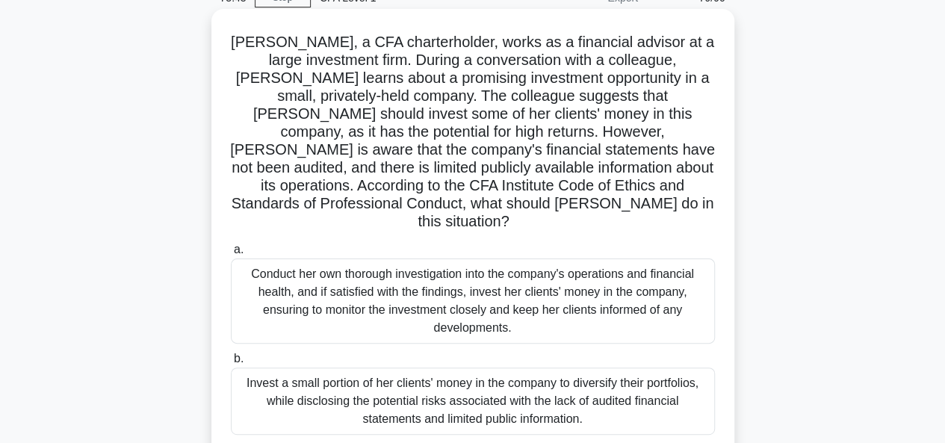
click at [346, 285] on div "Conduct her own thorough investigation into the company's operations and financ…" at bounding box center [473, 301] width 484 height 85
click at [231, 255] on input "a. Conduct her own thorough investigation into the company's operations and fin…" at bounding box center [231, 250] width 0 height 10
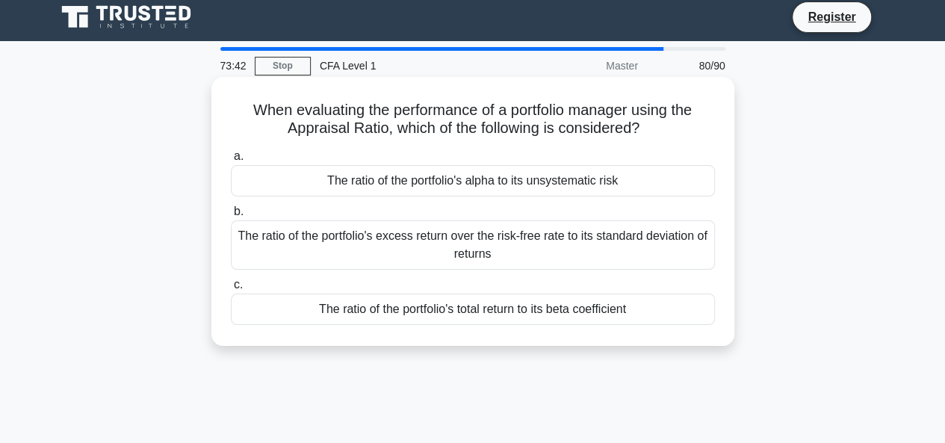
scroll to position [0, 0]
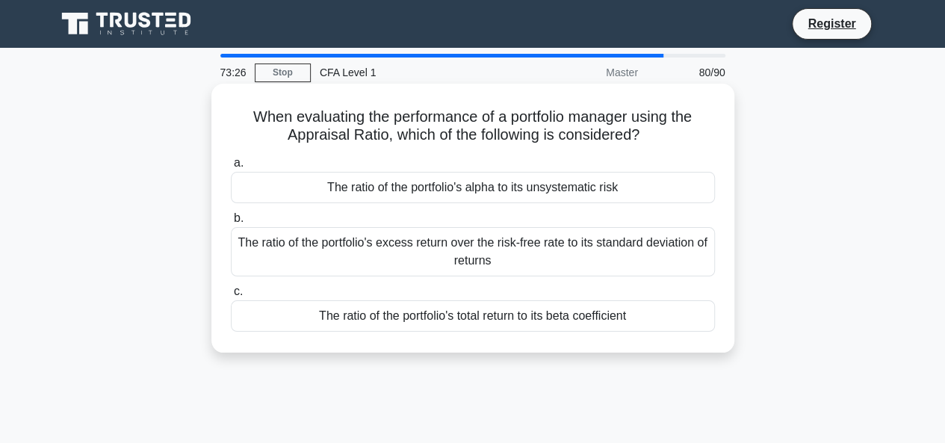
click at [473, 310] on div "The ratio of the portfolio's total return to its beta coefficient" at bounding box center [473, 315] width 484 height 31
click at [231, 297] on input "c. The ratio of the portfolio's total return to its beta coefficient" at bounding box center [231, 292] width 0 height 10
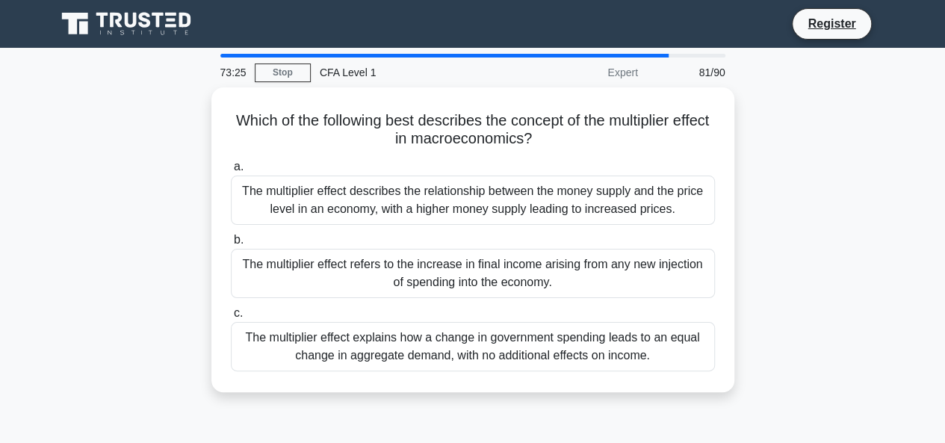
drag, startPoint x: 473, startPoint y: 310, endPoint x: 160, endPoint y: 136, distance: 358.3
click at [160, 136] on div "Which of the following best describes the concept of the multiplier effect in m…" at bounding box center [473, 248] width 852 height 323
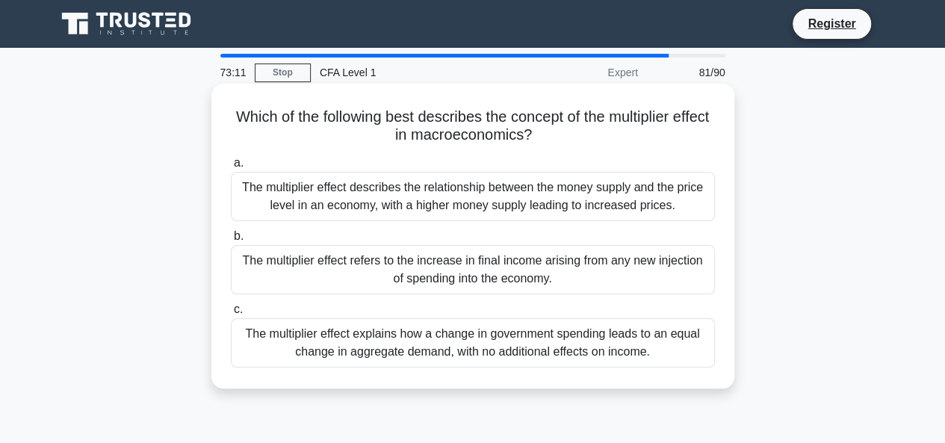
click at [404, 193] on div "The multiplier effect describes the relationship between the money supply and t…" at bounding box center [473, 196] width 484 height 49
click at [231, 168] on input "a. The multiplier effect describes the relationship between the money supply an…" at bounding box center [231, 163] width 0 height 10
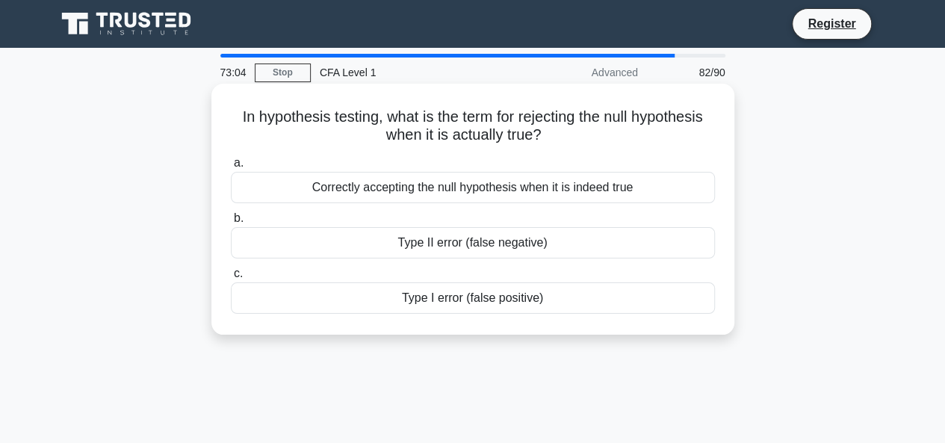
click at [438, 297] on div "Type I error (false positive)" at bounding box center [473, 297] width 484 height 31
click at [231, 279] on input "c. Type I error (false positive)" at bounding box center [231, 274] width 0 height 10
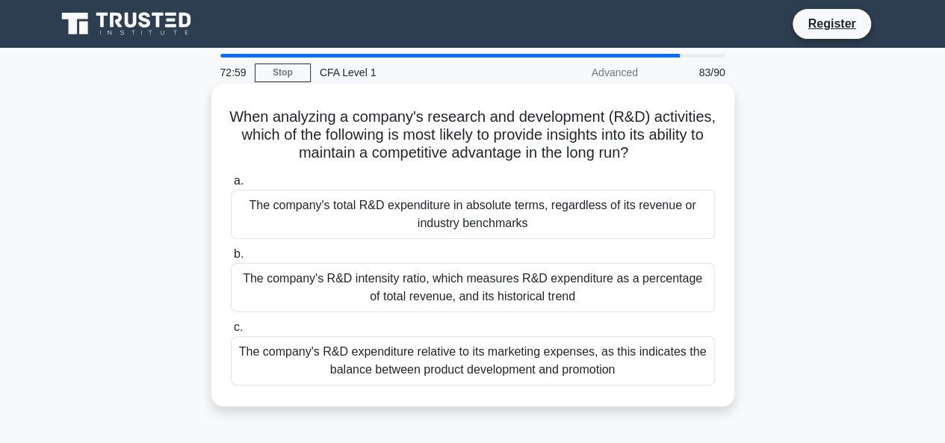
drag, startPoint x: 254, startPoint y: 114, endPoint x: 685, endPoint y: 158, distance: 432.6
click at [685, 158] on h5 "When analyzing a company's research and development (R&D) activities, which of …" at bounding box center [472, 135] width 487 height 55
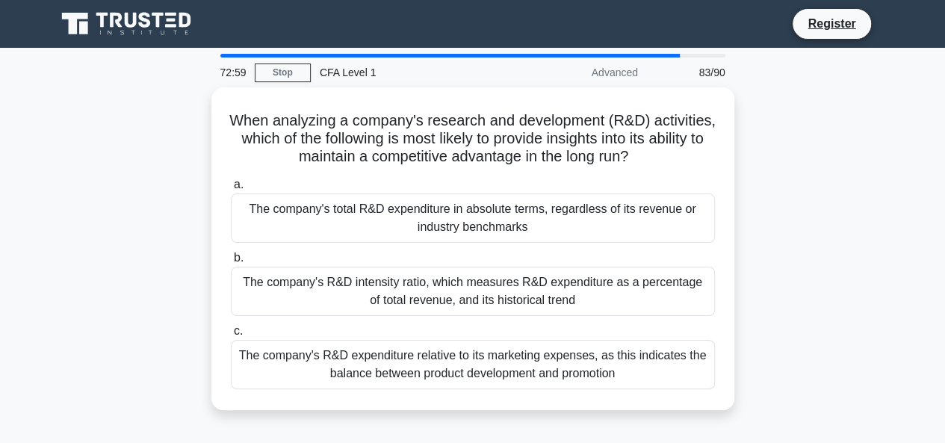
click at [816, 117] on div "When analyzing a company's research and development (R&D) activities, which of …" at bounding box center [473, 257] width 852 height 341
drag, startPoint x: 317, startPoint y: 102, endPoint x: 204, endPoint y: 128, distance: 115.7
click at [204, 128] on div "When analyzing a company's research and development (R&D) activities, which of …" at bounding box center [473, 257] width 852 height 341
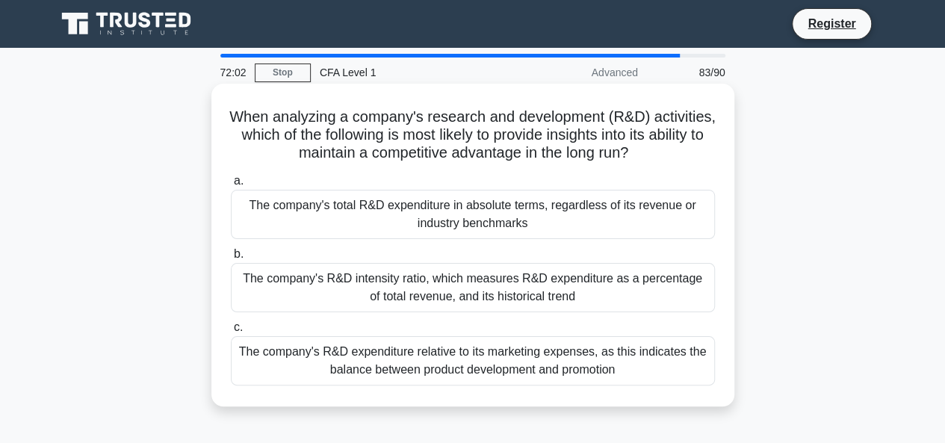
click at [415, 297] on div "The company's R&D intensity ratio, which measures R&D expenditure as a percenta…" at bounding box center [473, 287] width 484 height 49
click at [231, 259] on input "b. The company's R&D intensity ratio, which measures R&D expenditure as a perce…" at bounding box center [231, 255] width 0 height 10
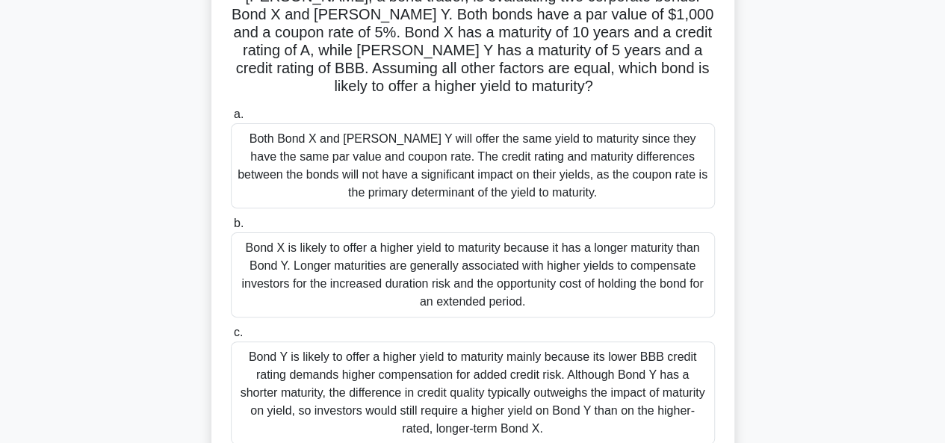
scroll to position [224, 0]
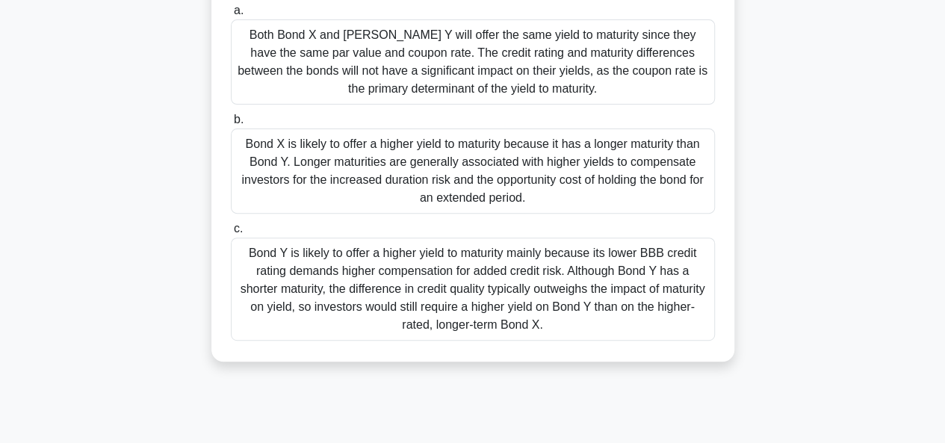
click at [568, 264] on div "Bond Y is likely to offer a higher yield to maturity mainly because its lower B…" at bounding box center [473, 289] width 484 height 103
click at [231, 234] on input "c. Bond Y is likely to offer a higher yield to maturity mainly because its lowe…" at bounding box center [231, 229] width 0 height 10
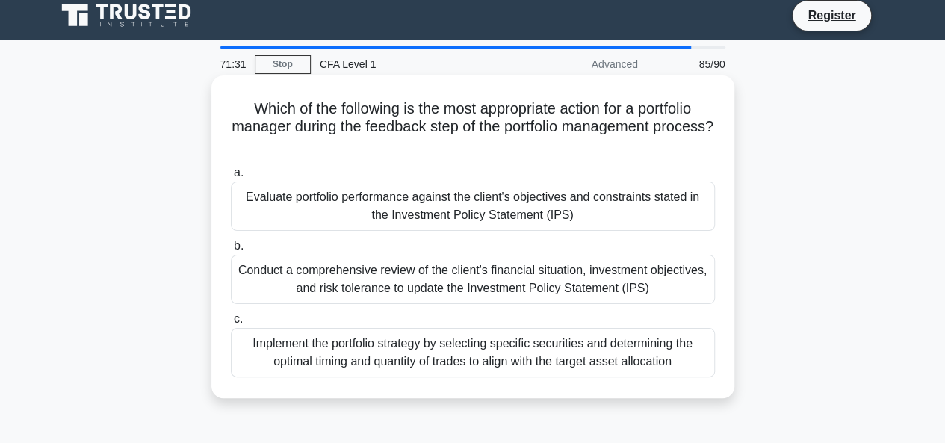
scroll to position [0, 0]
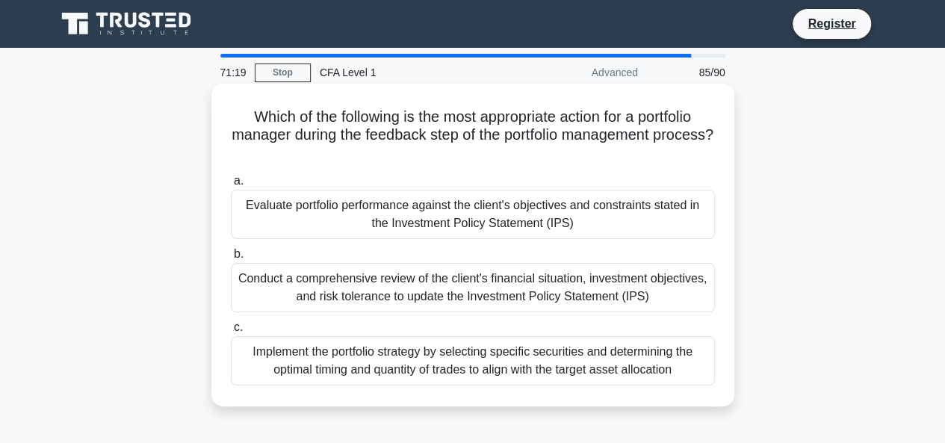
click at [350, 191] on div "Evaluate portfolio performance against the client's objectives and constraints …" at bounding box center [473, 214] width 484 height 49
click at [231, 186] on input "a. Evaluate portfolio performance against the client's objectives and constrain…" at bounding box center [231, 181] width 0 height 10
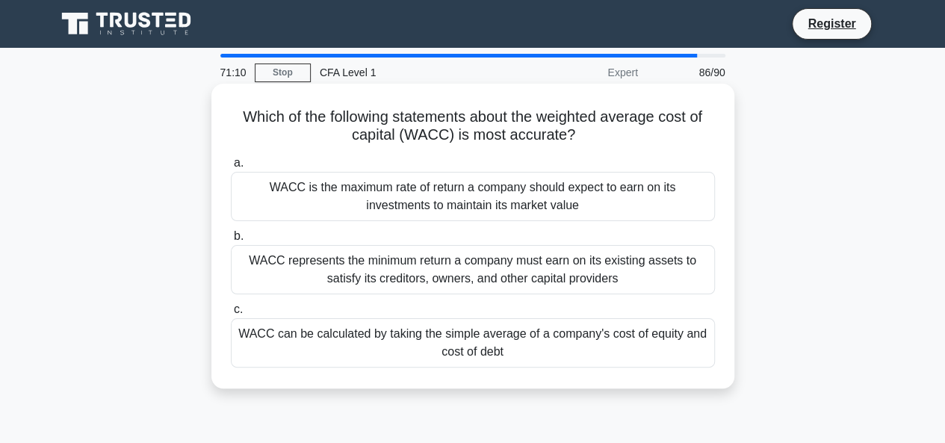
click at [404, 268] on div "WACC represents the minimum return a company must earn on its existing assets t…" at bounding box center [473, 269] width 484 height 49
click at [231, 241] on input "b. WACC represents the minimum return a company must earn on its existing asset…" at bounding box center [231, 237] width 0 height 10
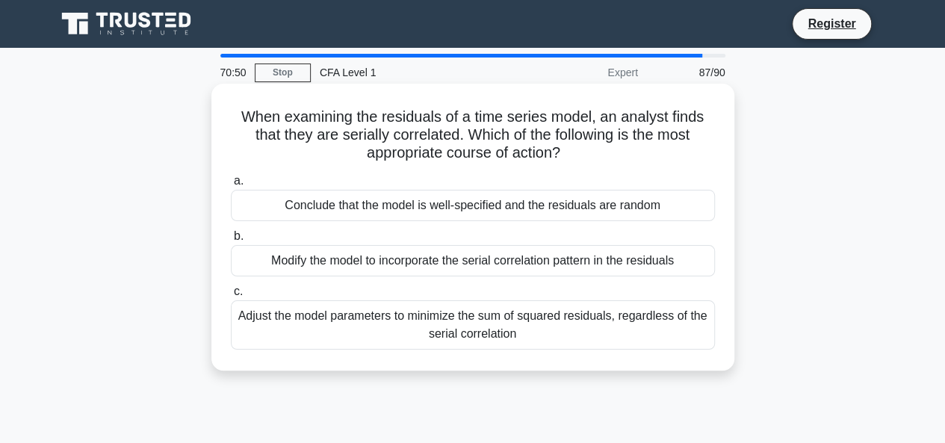
click at [444, 316] on div "Adjust the model parameters to minimize the sum of squared residuals, regardles…" at bounding box center [473, 324] width 484 height 49
click at [231, 297] on input "c. Adjust the model parameters to minimize the sum of squared residuals, regard…" at bounding box center [231, 292] width 0 height 10
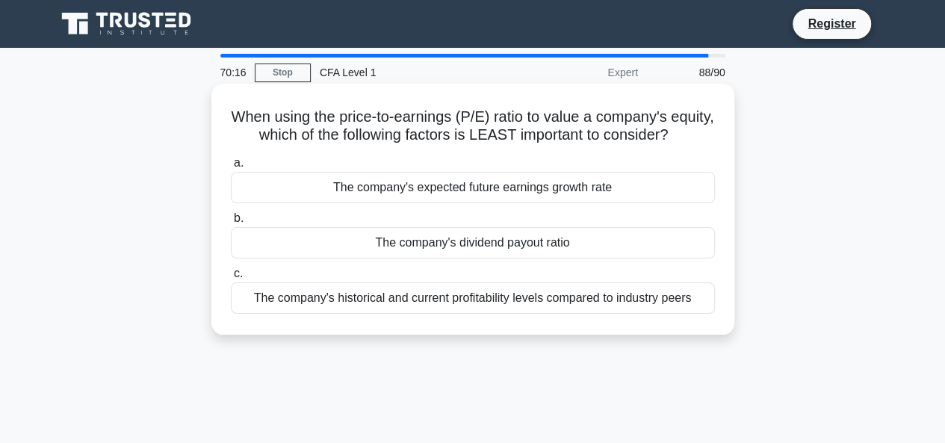
click at [551, 313] on div "The company's historical and current profitability levels compared to industry …" at bounding box center [473, 297] width 484 height 31
click at [231, 279] on input "c. The company's historical and current profitability levels compared to indust…" at bounding box center [231, 274] width 0 height 10
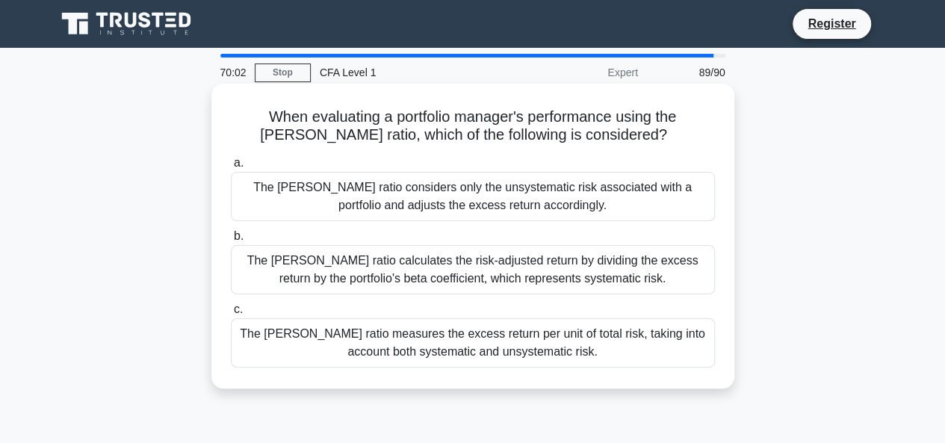
click at [508, 343] on div "The Sharpe ratio measures the excess return per unit of total risk, taking into…" at bounding box center [473, 342] width 484 height 49
click at [292, 362] on div "The Sharpe ratio measures the excess return per unit of total risk, taking into…" at bounding box center [473, 342] width 484 height 49
click at [231, 315] on input "c. The Sharpe ratio measures the excess return per unit of total risk, taking i…" at bounding box center [231, 310] width 0 height 10
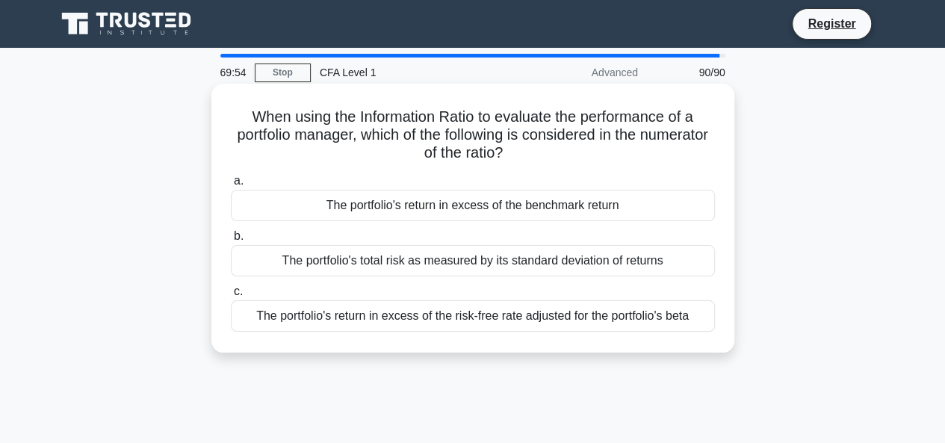
click at [471, 267] on div "The portfolio's total risk as measured by its standard deviation of returns" at bounding box center [473, 260] width 484 height 31
click at [231, 241] on input "b. The portfolio's total risk as measured by its standard deviation of returns" at bounding box center [231, 237] width 0 height 10
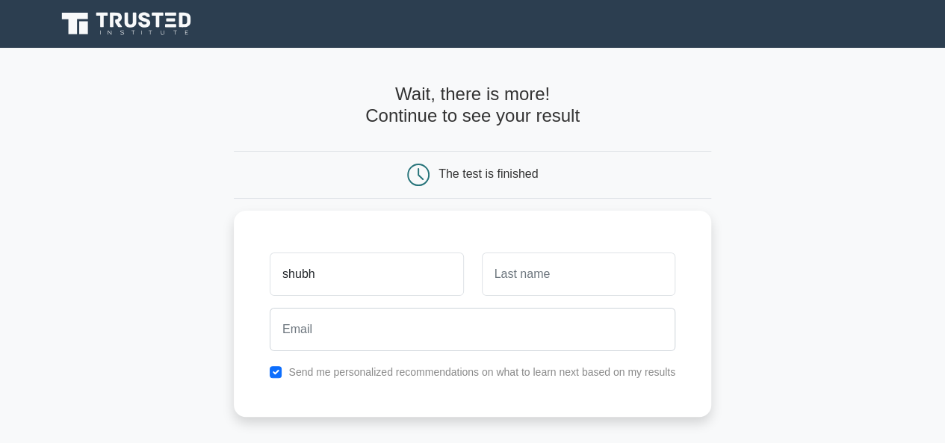
type input "shubh"
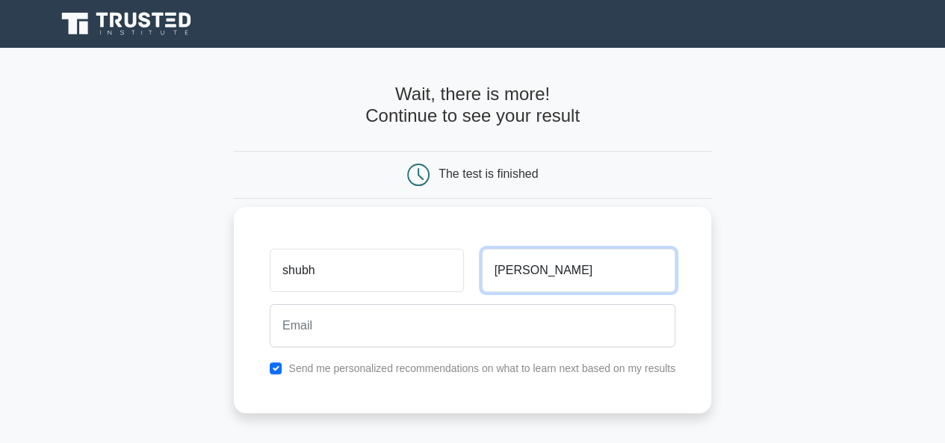
click at [502, 271] on input "maheshwari" at bounding box center [579, 270] width 194 height 43
type input "Maheshwari"
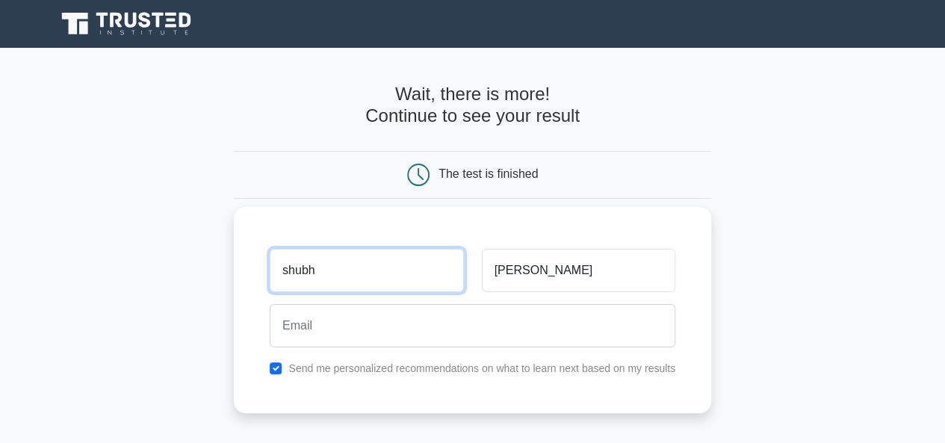
drag, startPoint x: 290, startPoint y: 271, endPoint x: 304, endPoint y: 262, distance: 16.8
click at [290, 271] on input "shubh" at bounding box center [367, 270] width 194 height 43
click at [380, 265] on input "Shubh" at bounding box center [367, 270] width 194 height 43
type input "[PERSON_NAME]"
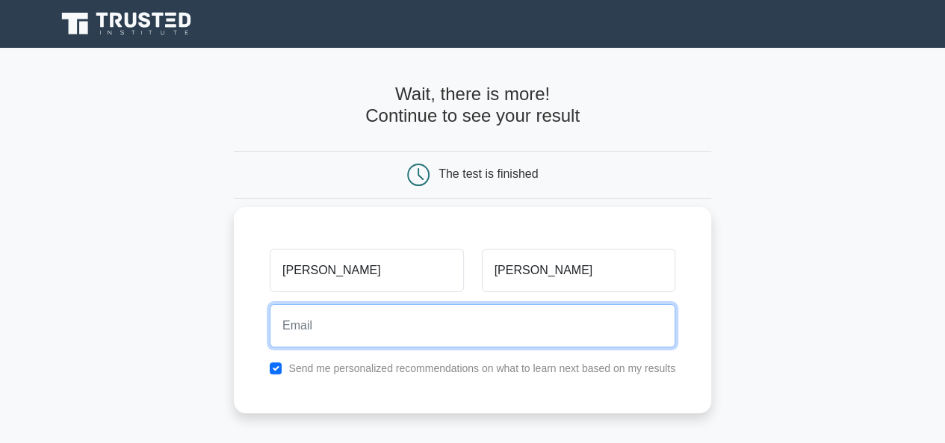
click at [300, 333] on input "email" at bounding box center [473, 325] width 406 height 43
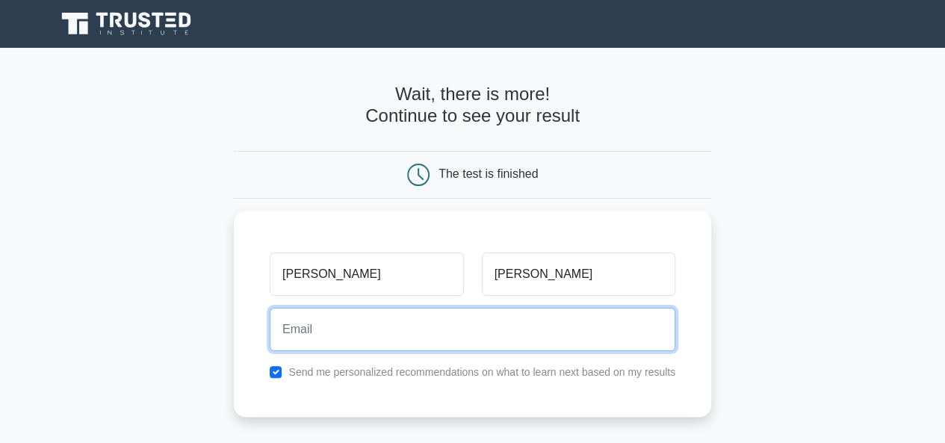
type input "shubhammaheshwari2006@gmail.com"
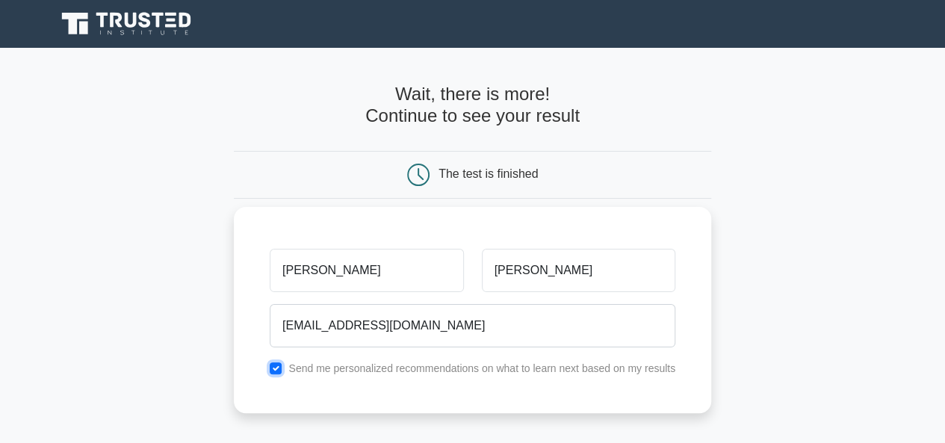
click at [276, 362] on input "checkbox" at bounding box center [276, 368] width 12 height 12
checkbox input "false"
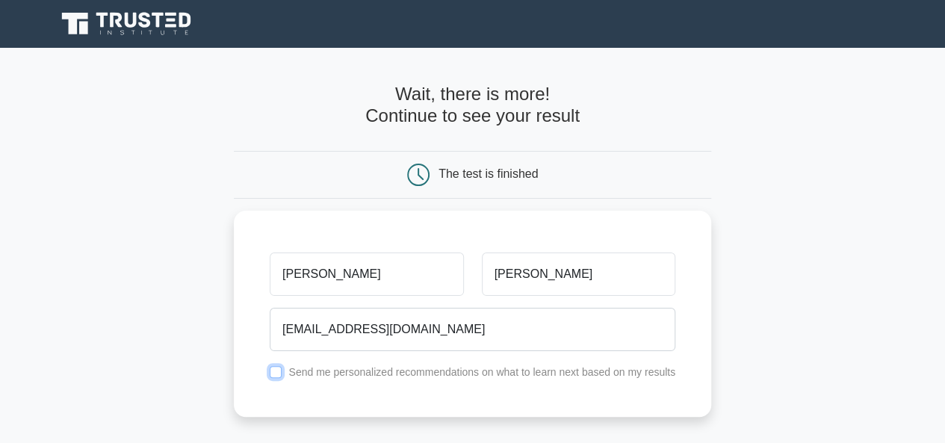
scroll to position [306, 0]
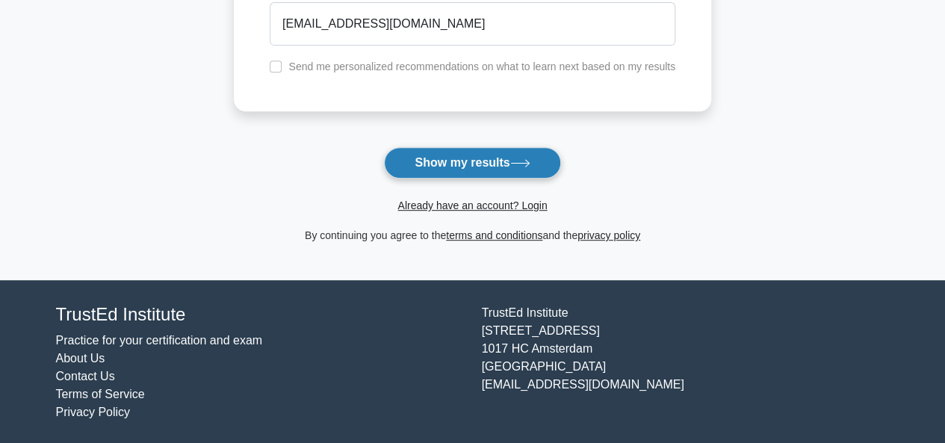
click at [456, 165] on button "Show my results" at bounding box center [472, 162] width 176 height 31
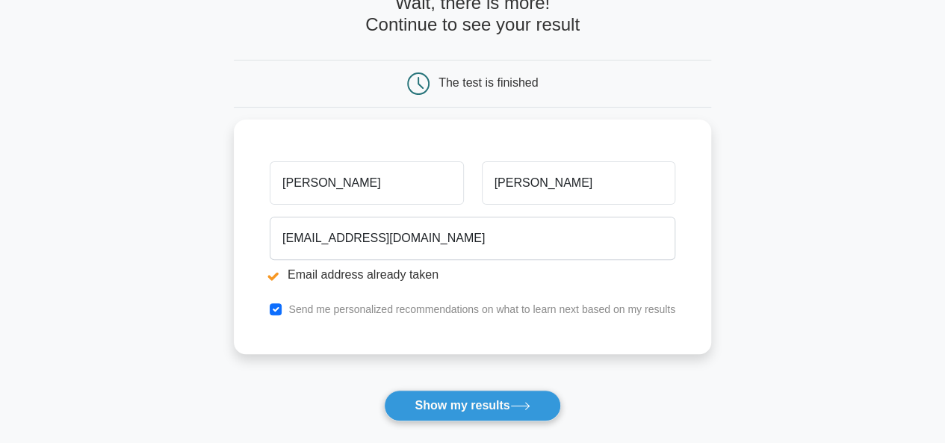
scroll to position [149, 0]
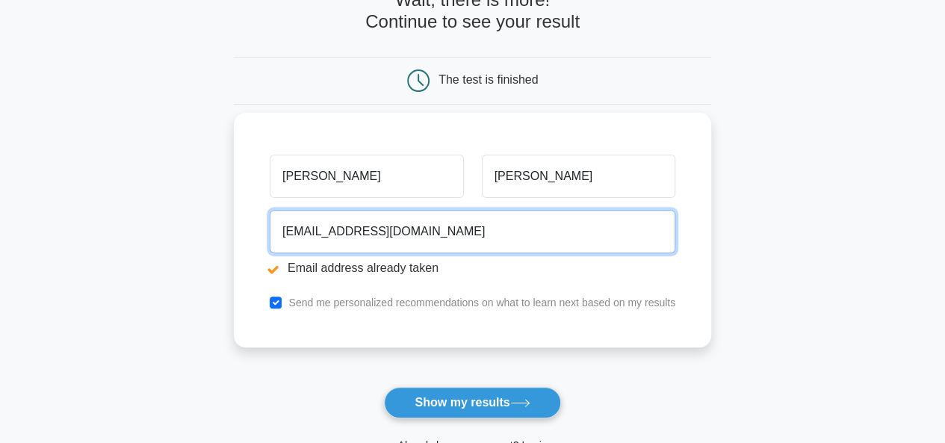
drag, startPoint x: 480, startPoint y: 230, endPoint x: 498, endPoint y: 234, distance: 18.3
click at [456, 234] on input "[EMAIL_ADDRESS][DOMAIN_NAME]" at bounding box center [473, 231] width 406 height 43
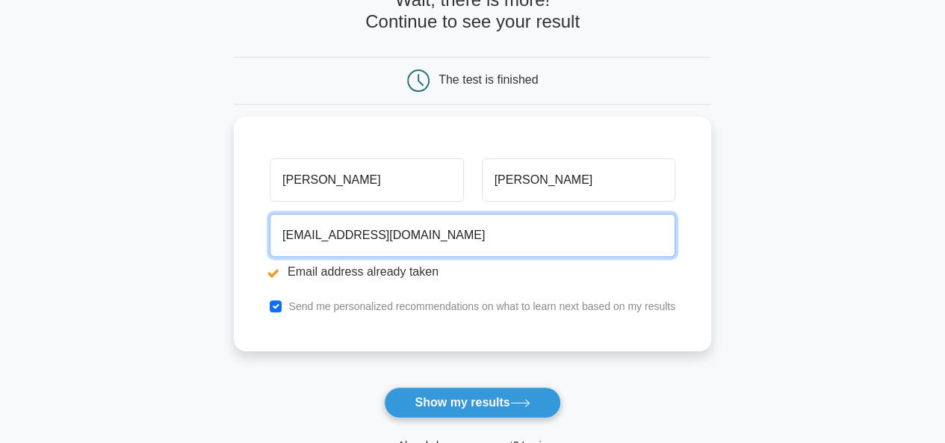
drag, startPoint x: 517, startPoint y: 234, endPoint x: 214, endPoint y: 265, distance: 305.0
click at [214, 265] on main "Email address already taken Wait, there is more! Continue to see your result Th…" at bounding box center [472, 209] width 945 height 622
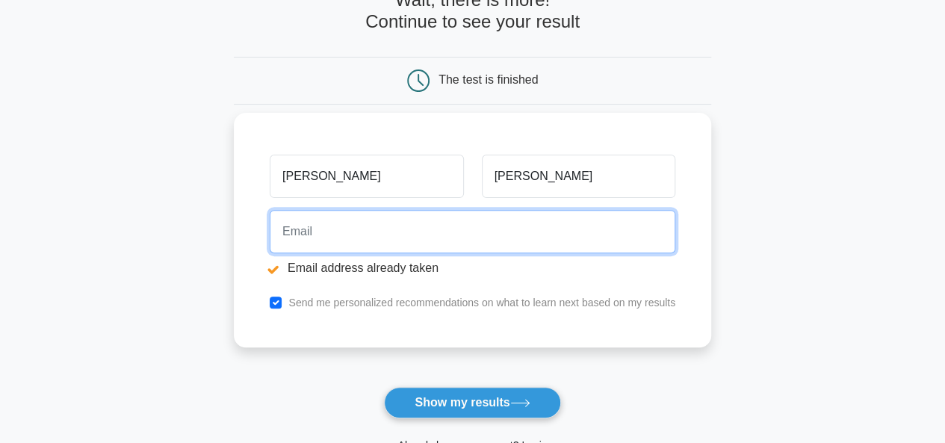
click at [336, 223] on input "email" at bounding box center [473, 231] width 406 height 43
type input "meghamaheshwari026@gmail.com"
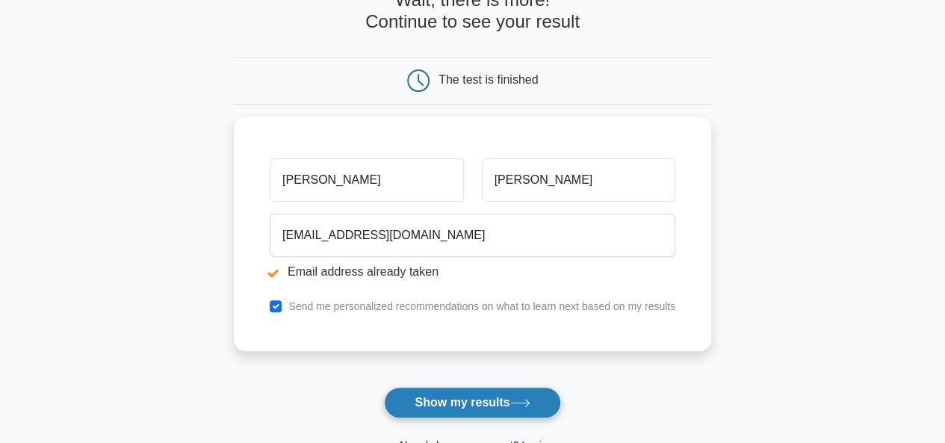
click at [466, 410] on button "Show my results" at bounding box center [472, 402] width 176 height 31
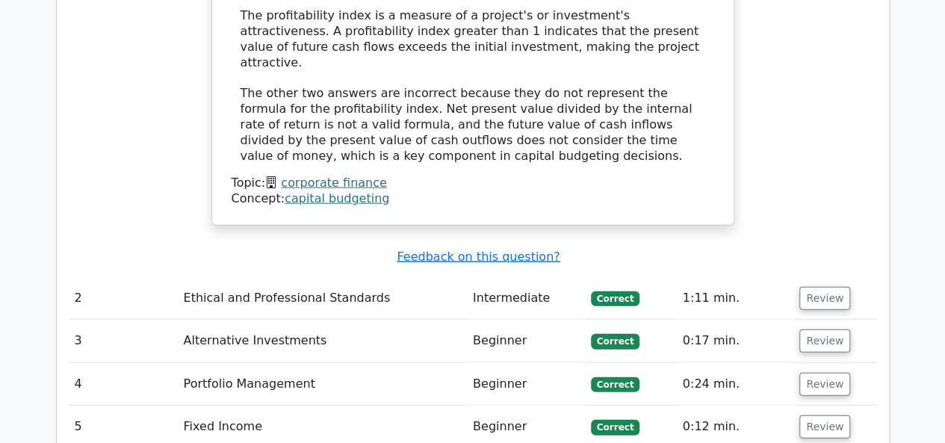
scroll to position [1719, 0]
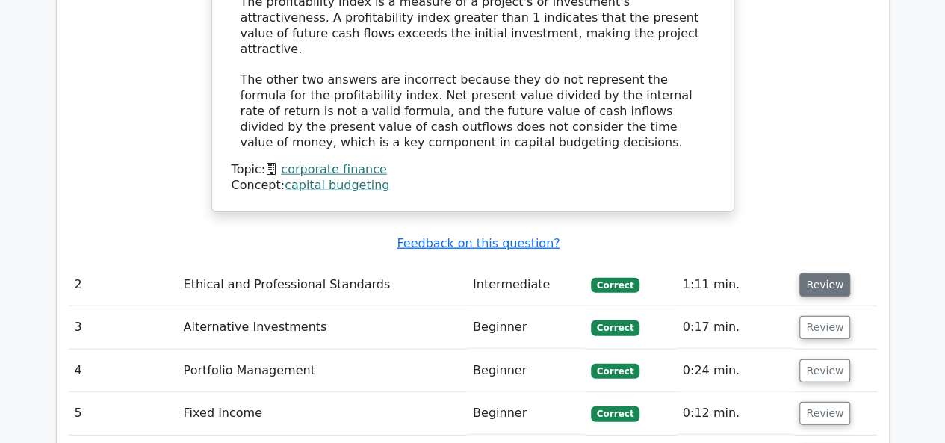
click at [819, 274] on button "Review" at bounding box center [825, 285] width 51 height 23
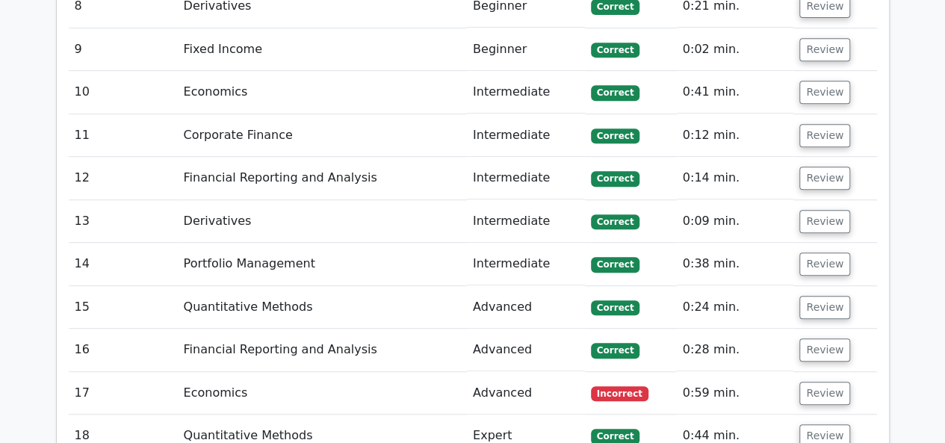
scroll to position [3213, 0]
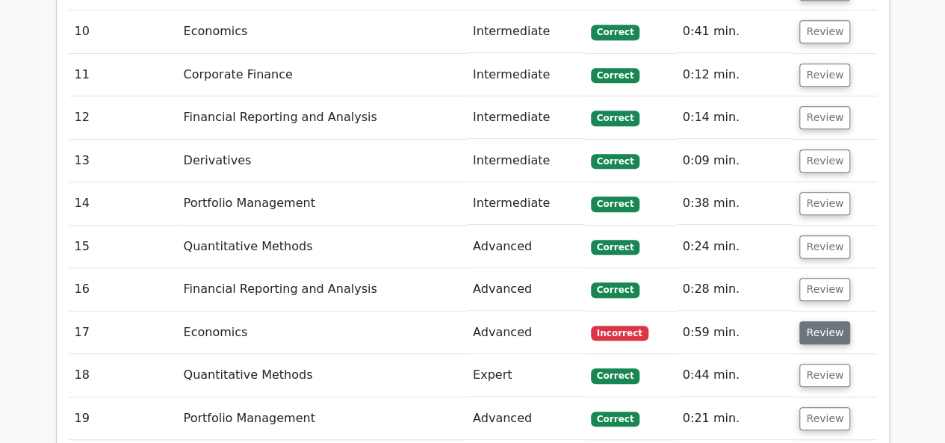
click at [803, 321] on button "Review" at bounding box center [825, 332] width 51 height 23
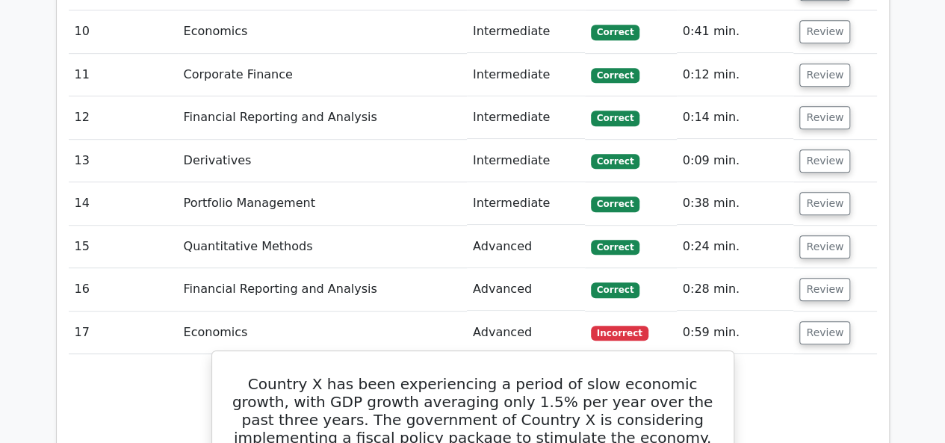
drag, startPoint x: 347, startPoint y: 55, endPoint x: 581, endPoint y: 296, distance: 336.1
click at [581, 375] on h5 "Country X has been experiencing a period of slow economic growth, with GDP grow…" at bounding box center [473, 446] width 486 height 143
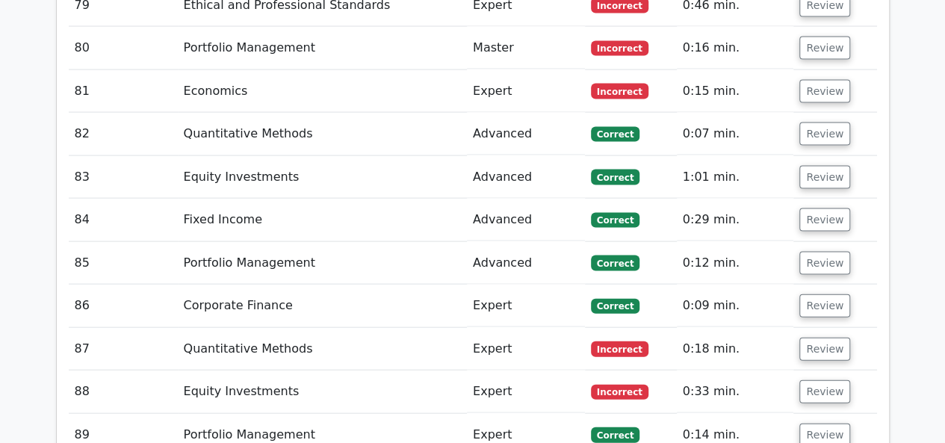
scroll to position [7036, 0]
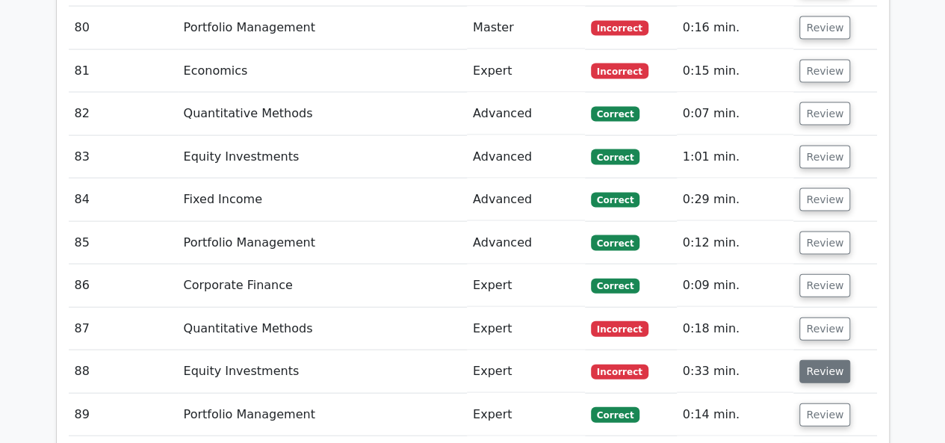
click at [810, 360] on button "Review" at bounding box center [825, 371] width 51 height 23
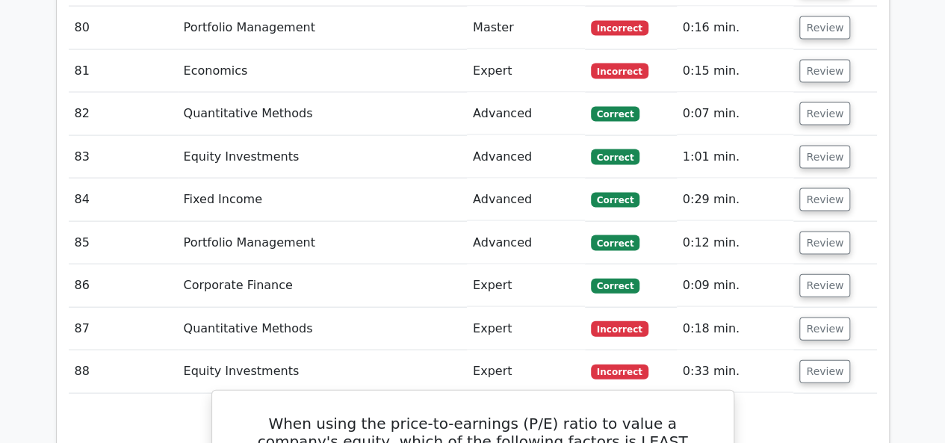
drag, startPoint x: 250, startPoint y: 170, endPoint x: 703, endPoint y: 346, distance: 486.4
copy div "When using the price-to-earnings (P/E) ratio to value a company's equity, which…"
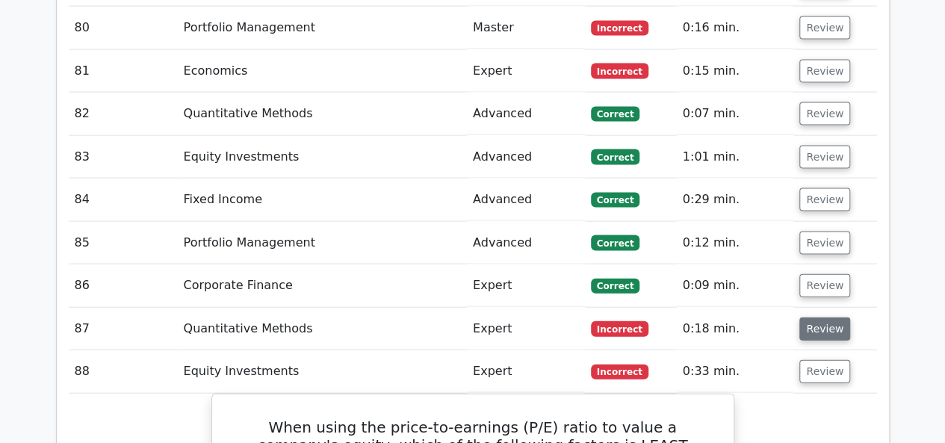
click at [832, 318] on button "Review" at bounding box center [825, 329] width 51 height 23
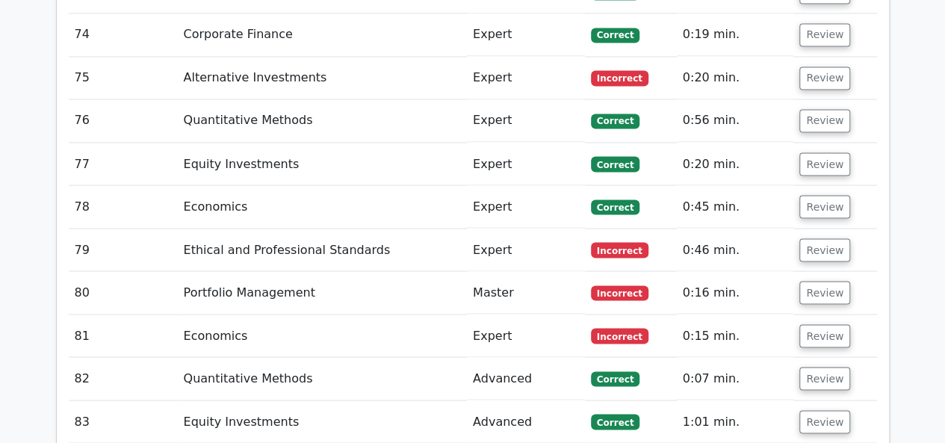
scroll to position [6811, 0]
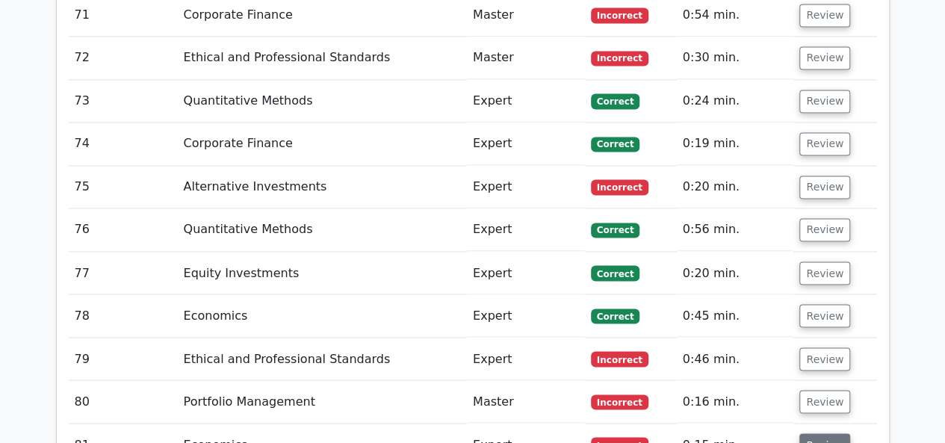
click at [809, 433] on button "Review" at bounding box center [825, 444] width 51 height 23
click at [812, 390] on button "Review" at bounding box center [825, 401] width 51 height 23
click at [816, 347] on button "Review" at bounding box center [825, 358] width 51 height 23
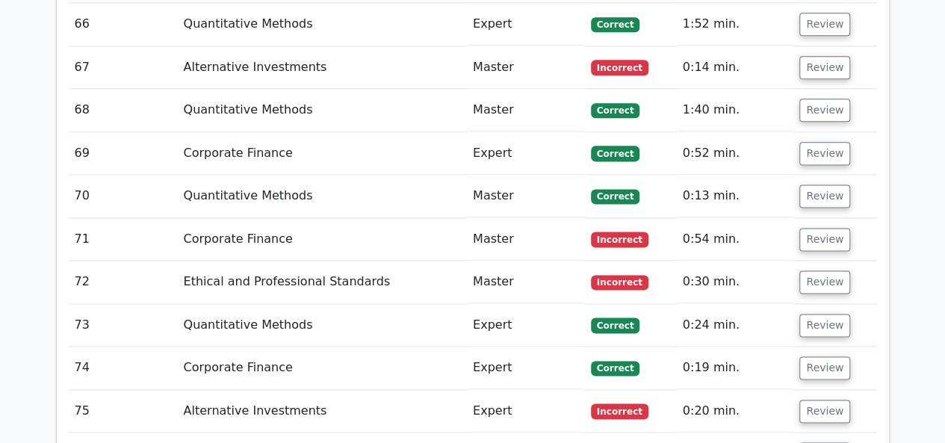
scroll to position [6513, 0]
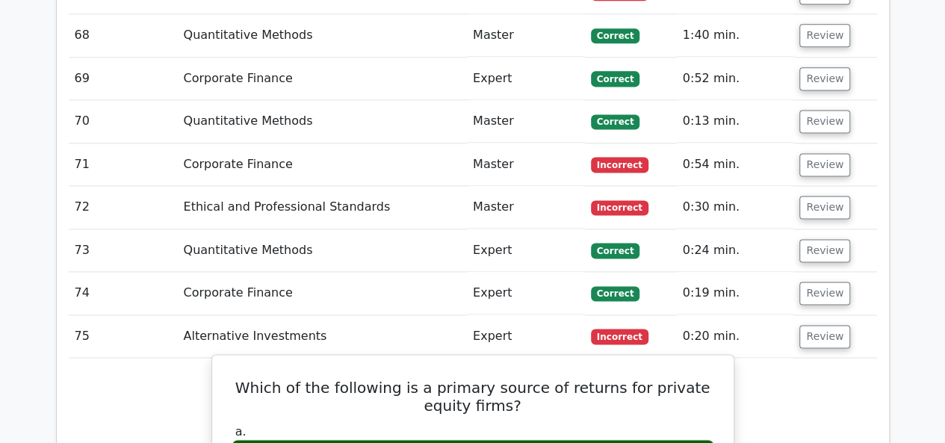
drag, startPoint x: 235, startPoint y: 136, endPoint x: 615, endPoint y: 334, distance: 428.8
copy div "Which of the following is a primary source of returns for private equity firms?…"
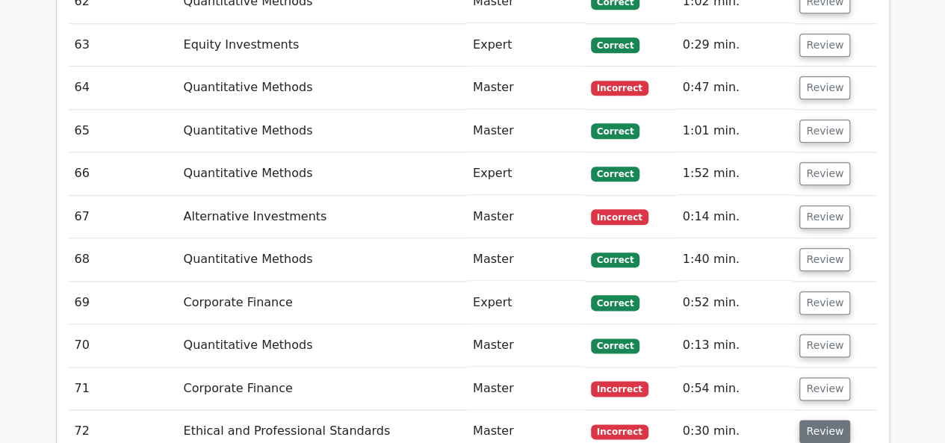
click at [826, 420] on button "Review" at bounding box center [825, 431] width 51 height 23
click at [809, 377] on button "Review" at bounding box center [825, 388] width 51 height 23
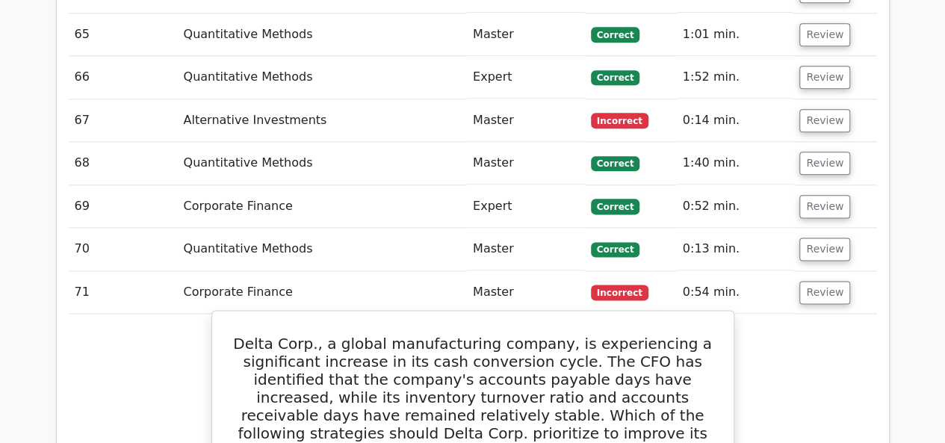
scroll to position [6513, 0]
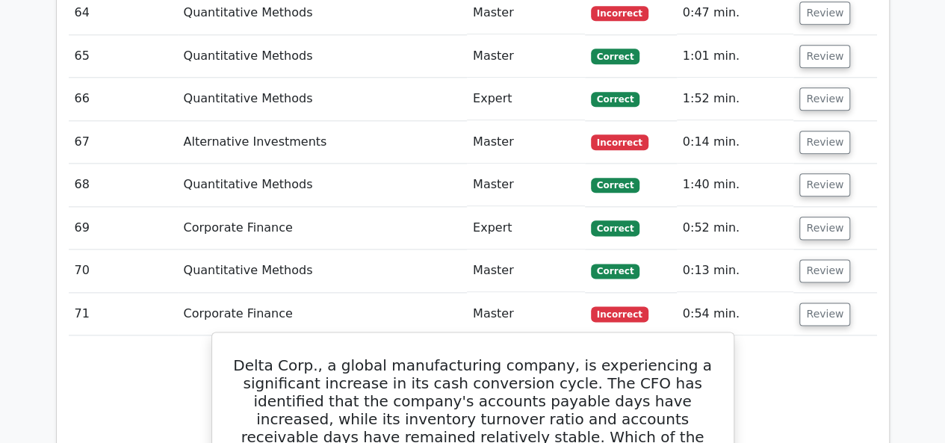
drag, startPoint x: 253, startPoint y: 117, endPoint x: 676, endPoint y: 412, distance: 515.8
copy div "Delta Corp., a global manufacturing company, is experiencing a significant incr…"
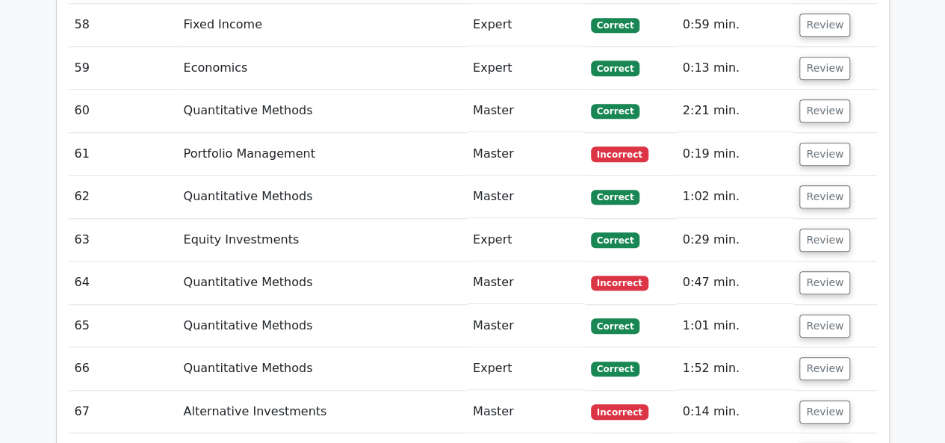
scroll to position [6214, 0]
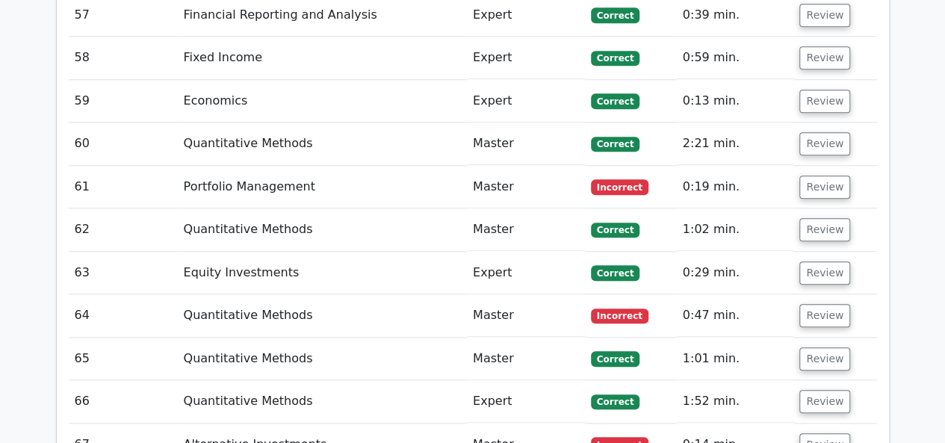
scroll to position [6064, 0]
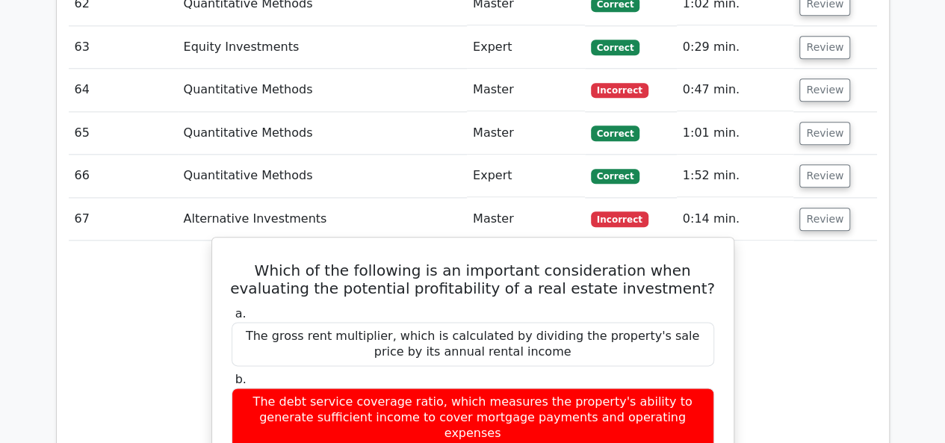
scroll to position [6438, 0]
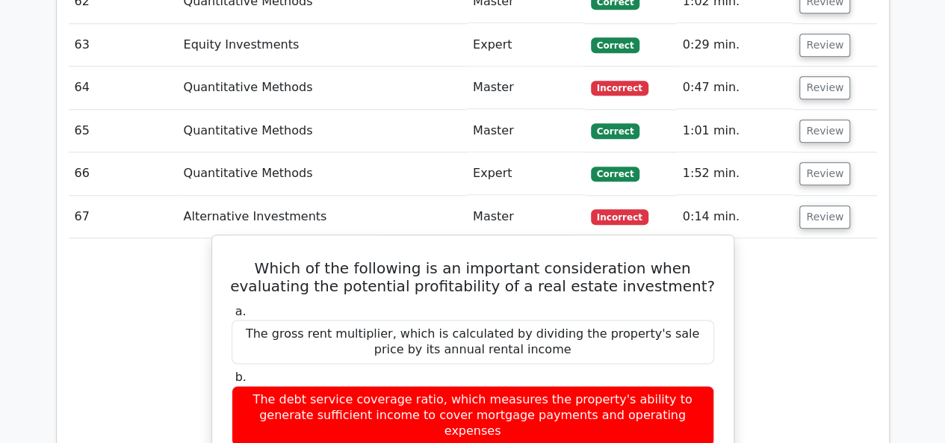
drag, startPoint x: 236, startPoint y: 24, endPoint x: 572, endPoint y: 252, distance: 406.2
copy div "Which of the following is an important consideration when evaluating the potent…"
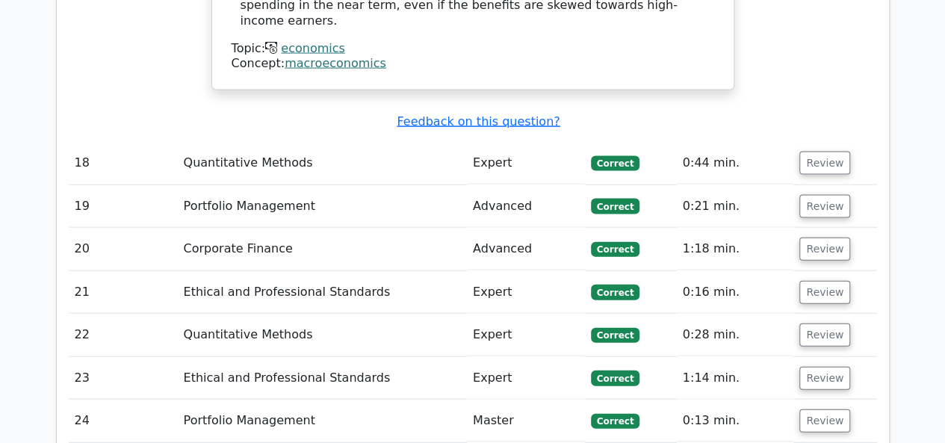
scroll to position [4409, 0]
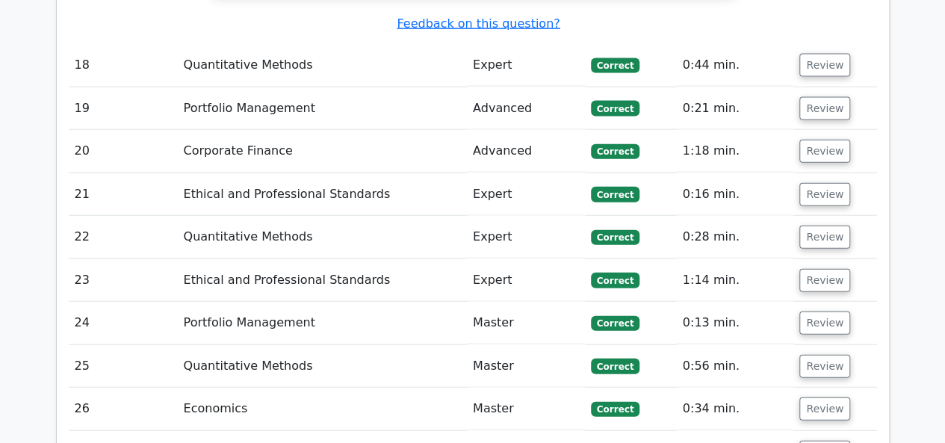
scroll to position [4633, 0]
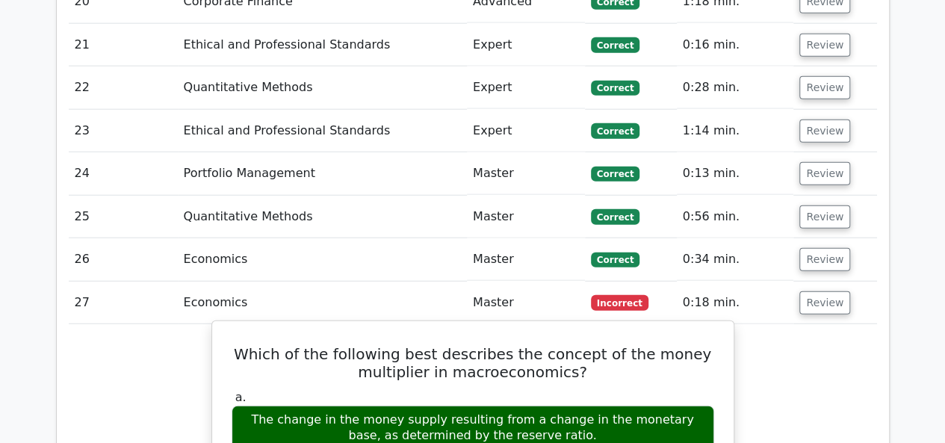
drag, startPoint x: 245, startPoint y: 117, endPoint x: 639, endPoint y: 348, distance: 456.5
copy div "Which of the following best describes the concept of the money multiplier in ma…"
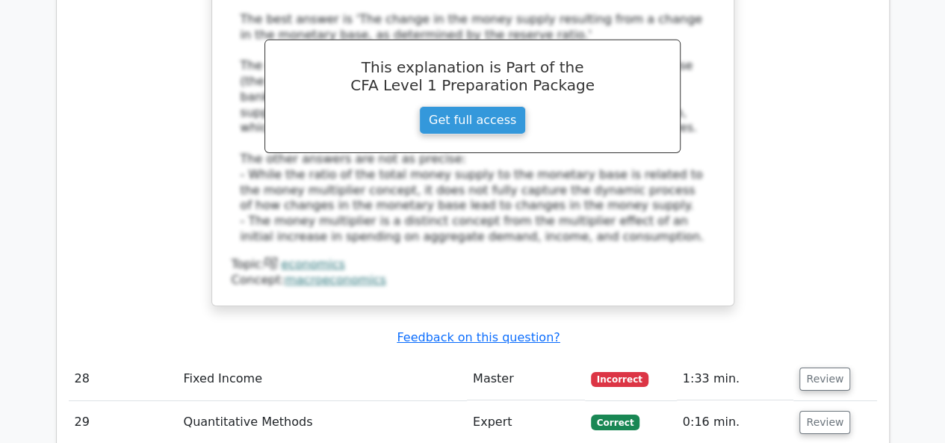
scroll to position [5306, 0]
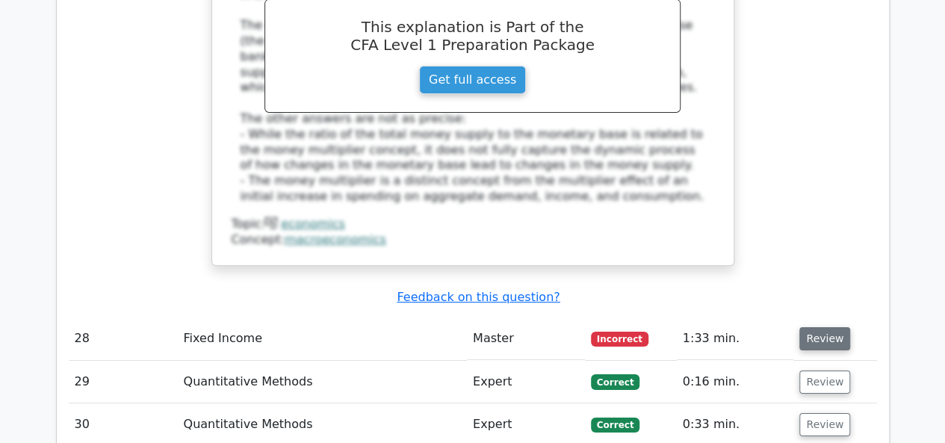
click at [813, 327] on button "Review" at bounding box center [825, 338] width 51 height 23
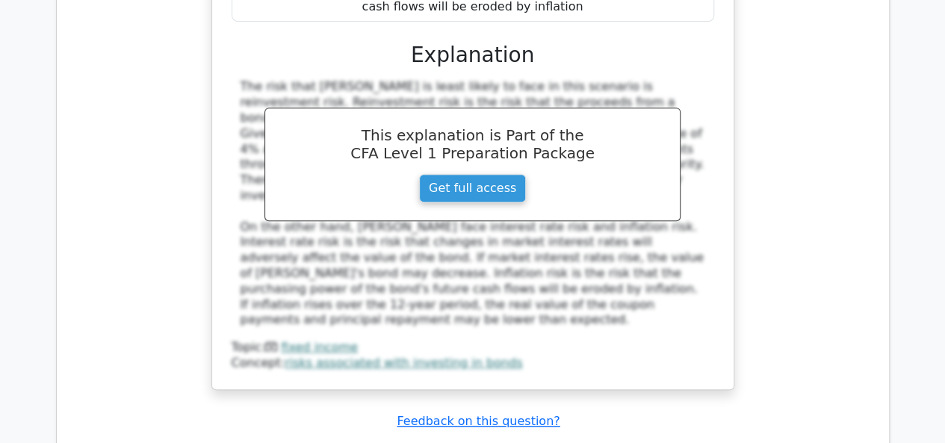
scroll to position [6202, 0]
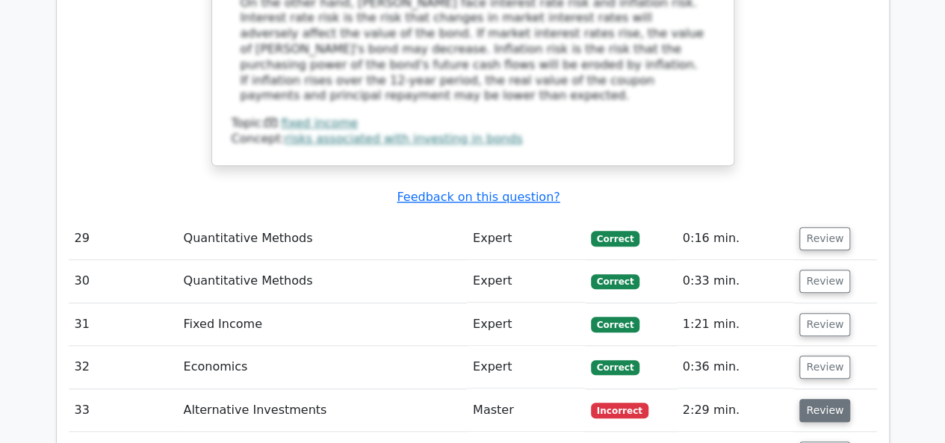
click at [803, 399] on button "Review" at bounding box center [825, 410] width 51 height 23
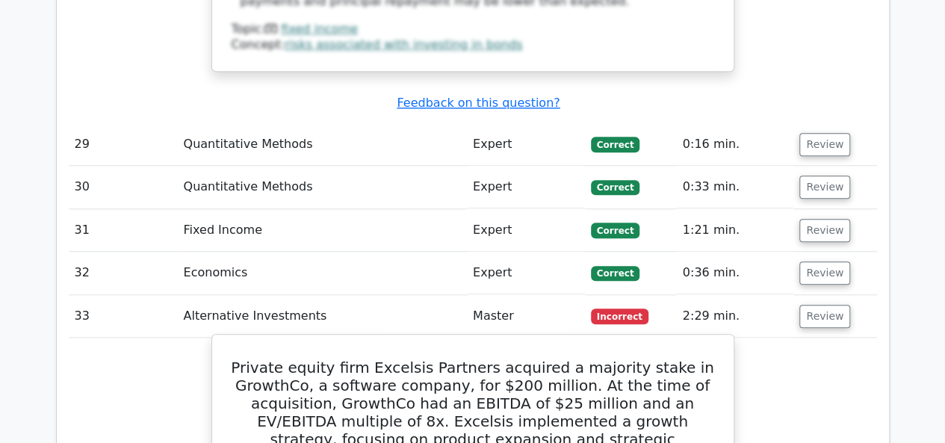
scroll to position [6277, 0]
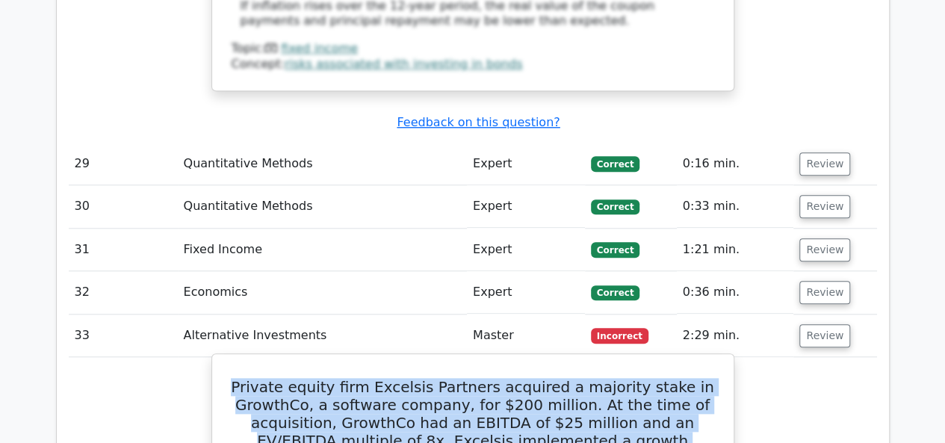
drag, startPoint x: 259, startPoint y: 86, endPoint x: 675, endPoint y: 235, distance: 442.0
copy h5 "Private equity firm Excelsis Partners acquired a majority stake in GrowthCo, a …"
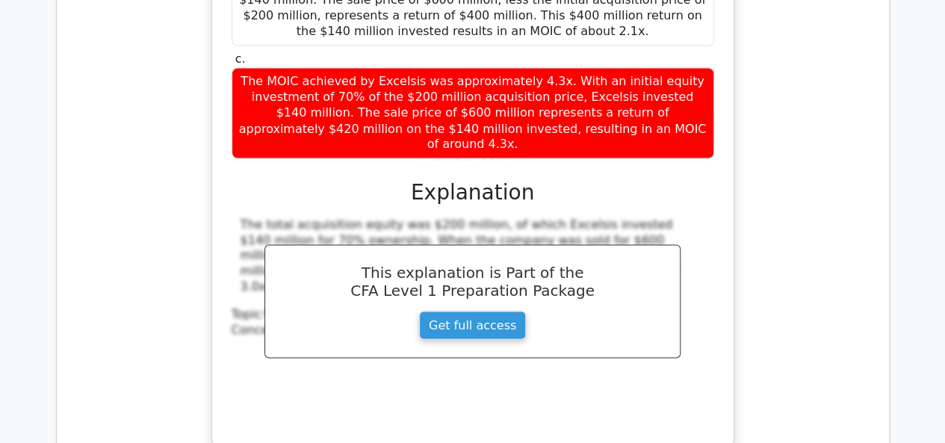
scroll to position [7024, 0]
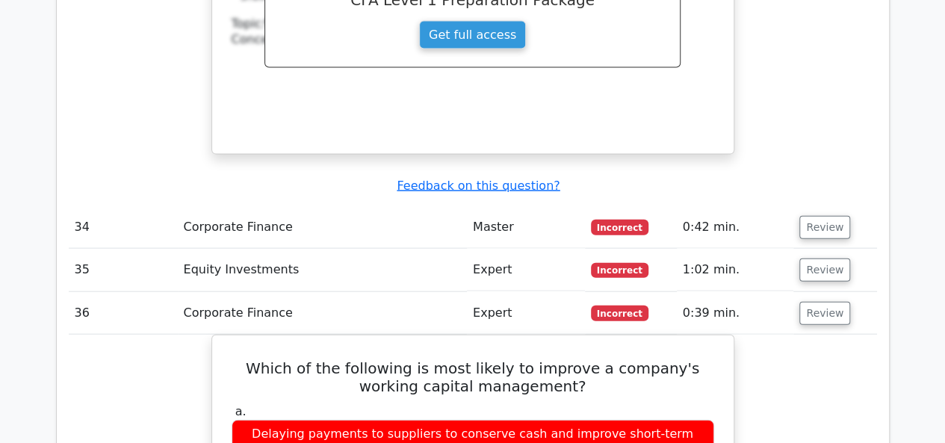
scroll to position [7099, 0]
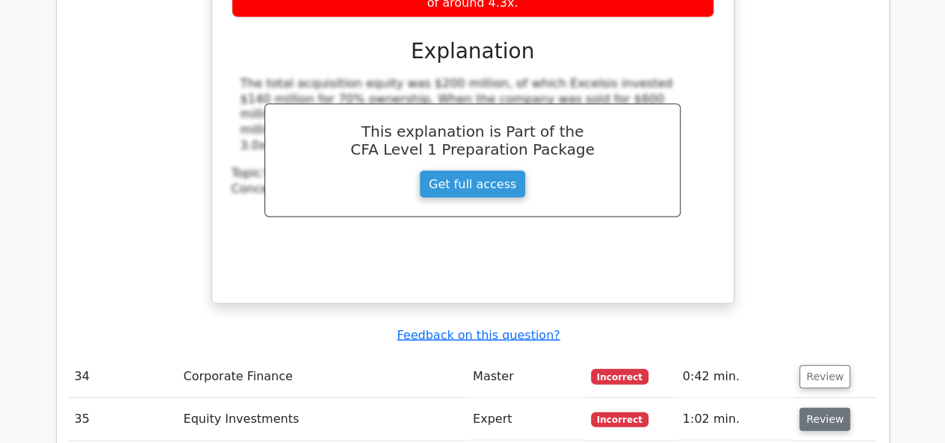
click at [824, 408] on button "Review" at bounding box center [825, 419] width 51 height 23
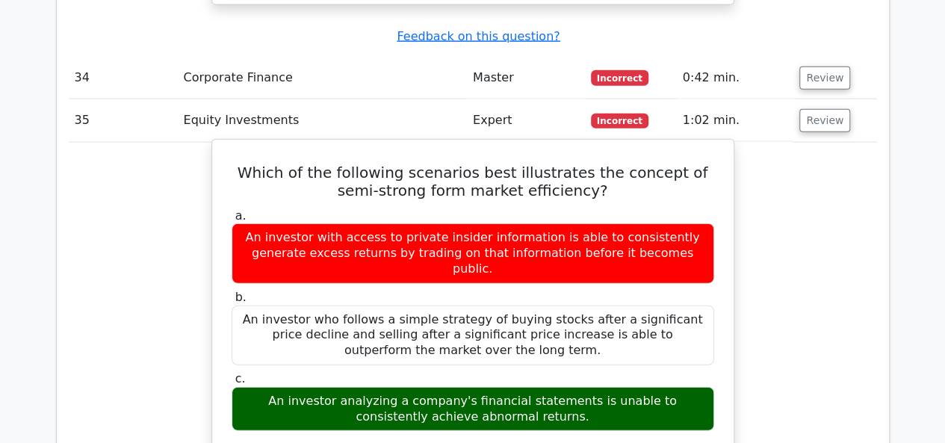
scroll to position [7174, 0]
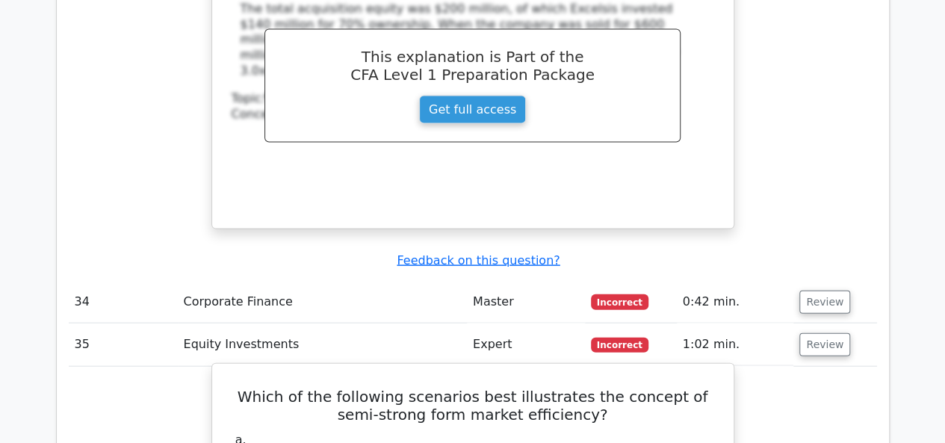
drag, startPoint x: 250, startPoint y: 61, endPoint x: 643, endPoint y: 295, distance: 457.8
copy div "Which of the following scenarios best illustrates the concept of semi-strong fo…"
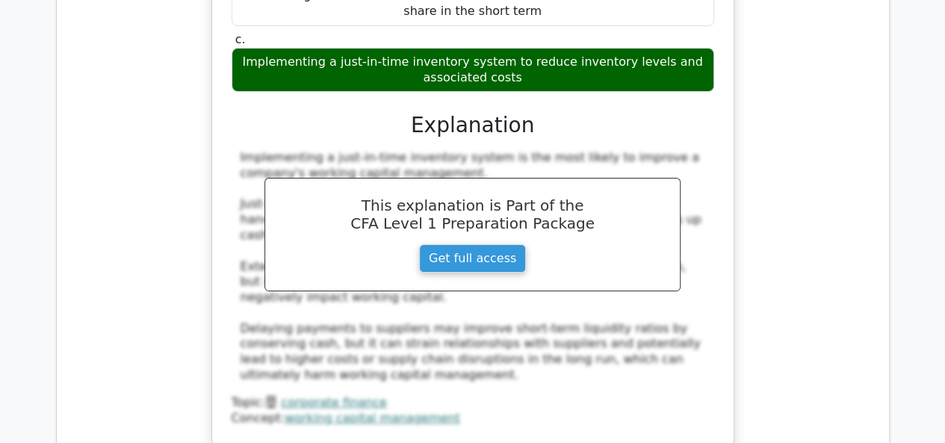
scroll to position [8594, 0]
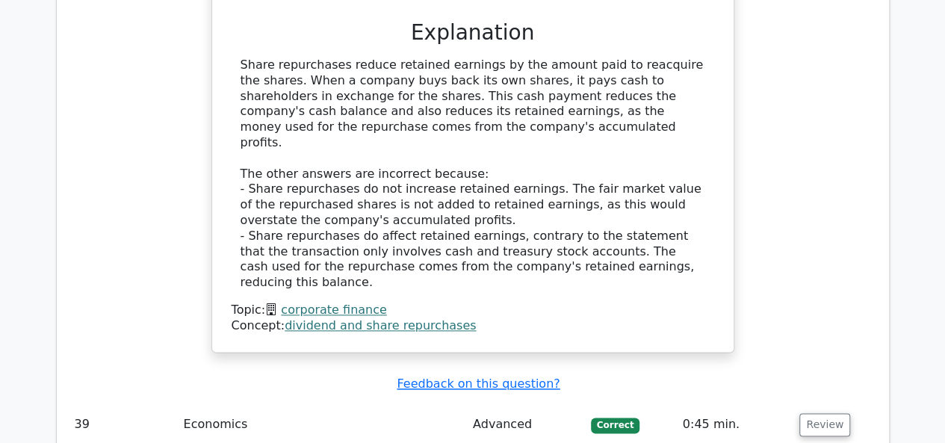
scroll to position [9640, 0]
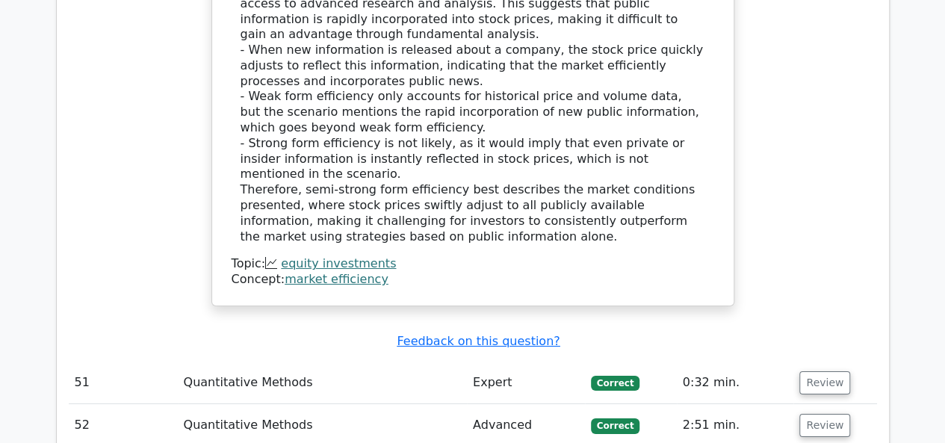
scroll to position [10761, 0]
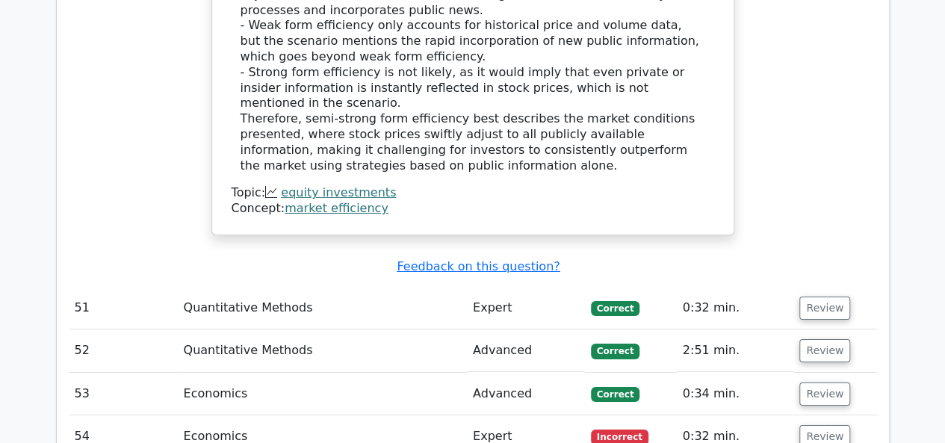
scroll to position [10910, 0]
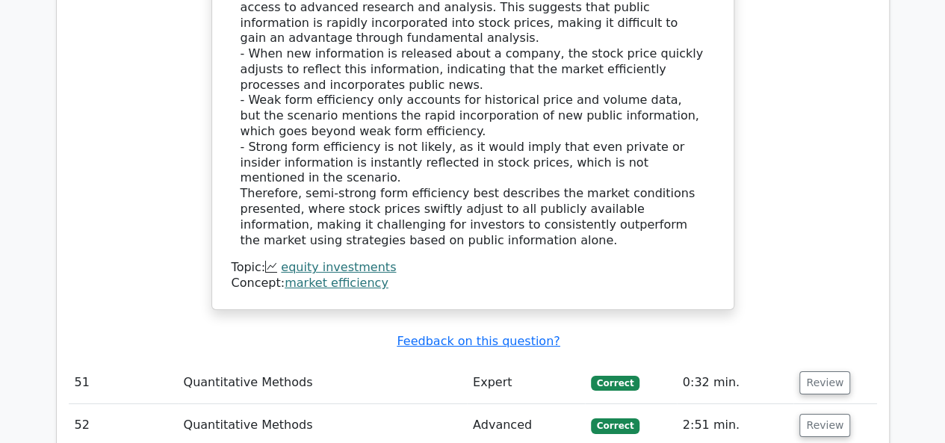
drag, startPoint x: 232, startPoint y: 68, endPoint x: 707, endPoint y: 253, distance: 510.1
copy div "Which of the following is an example of a factor that can contribute to a count…"
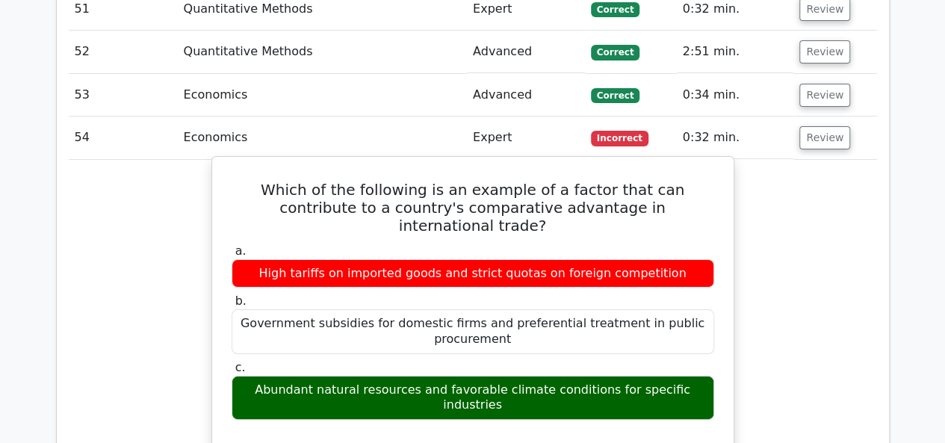
scroll to position [11658, 0]
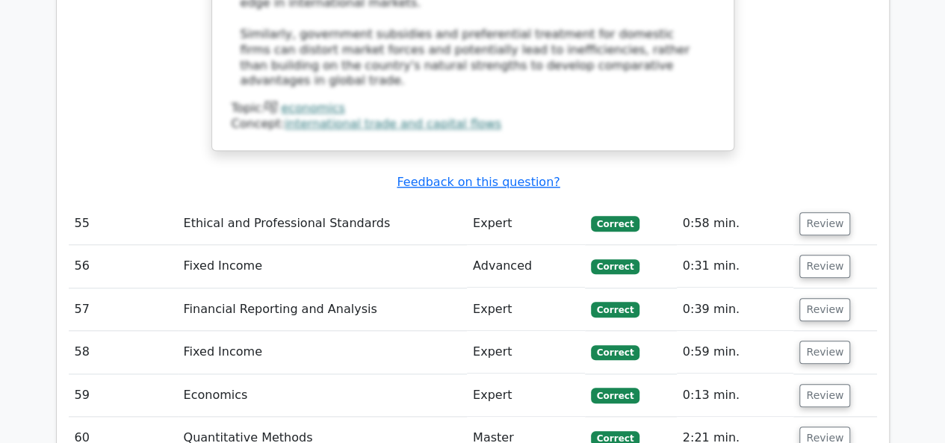
scroll to position [11807, 0]
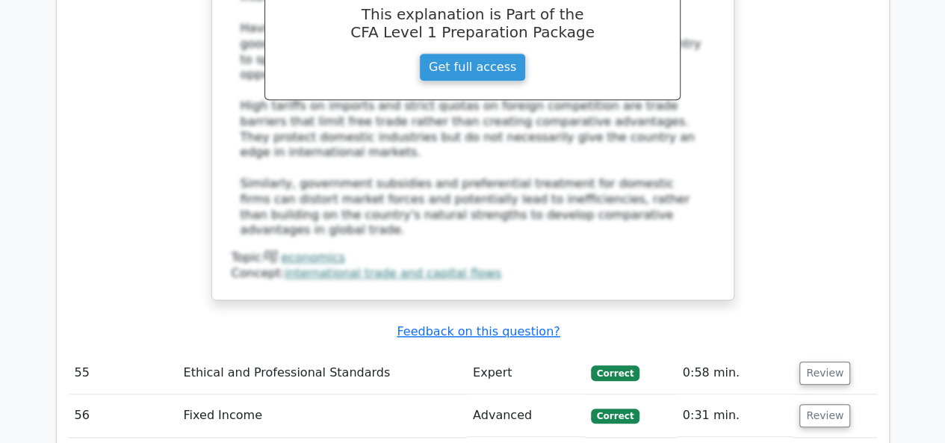
drag, startPoint x: 245, startPoint y: 92, endPoint x: 677, endPoint y: 325, distance: 490.8
copy div "When evaluating the performance of a portfolio manager using the [PERSON_NAME] …"
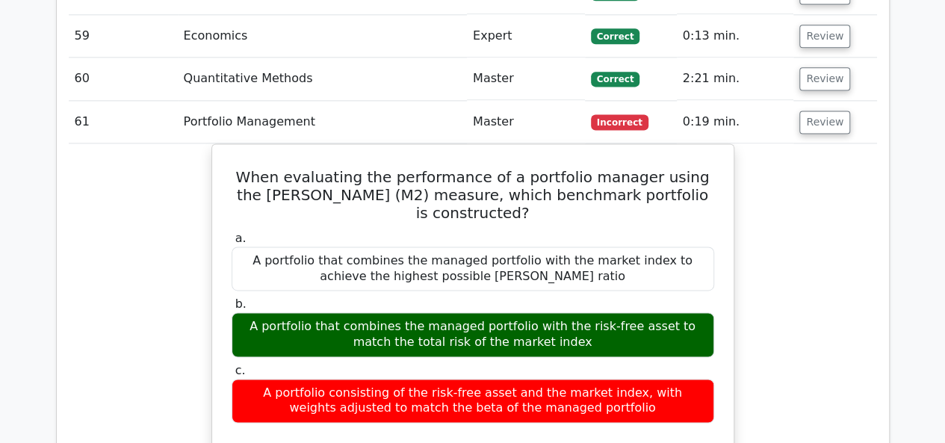
scroll to position [12330, 0]
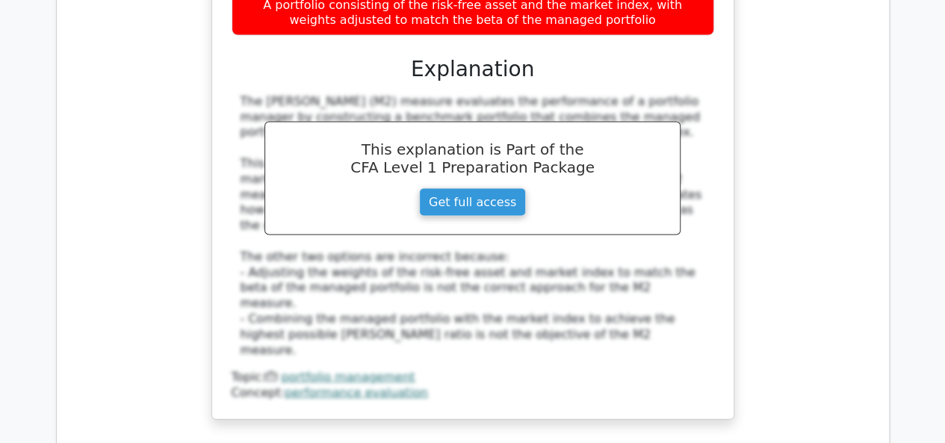
scroll to position [12554, 0]
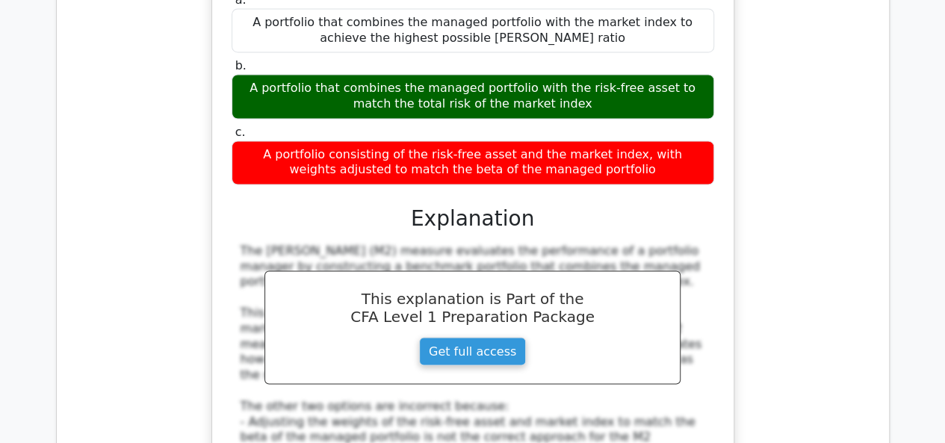
drag, startPoint x: 236, startPoint y: 141, endPoint x: 632, endPoint y: 418, distance: 483.0
copy div "In a regression analysis between a company's training expenditure per employee …"
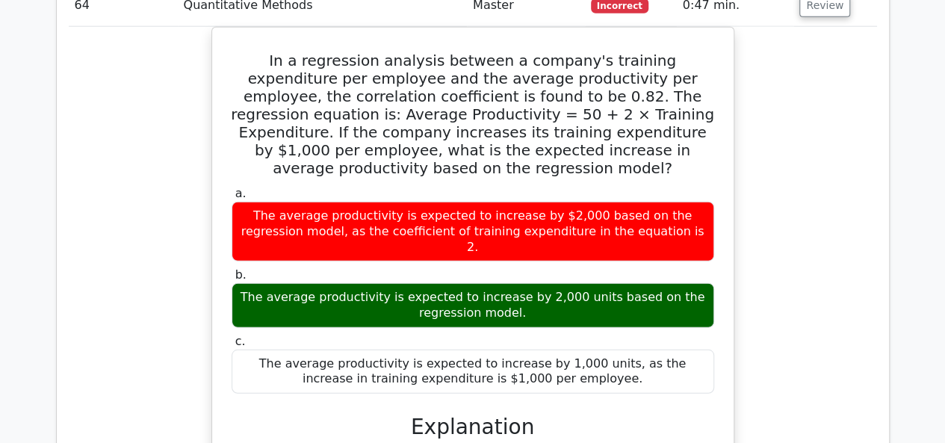
scroll to position [13302, 0]
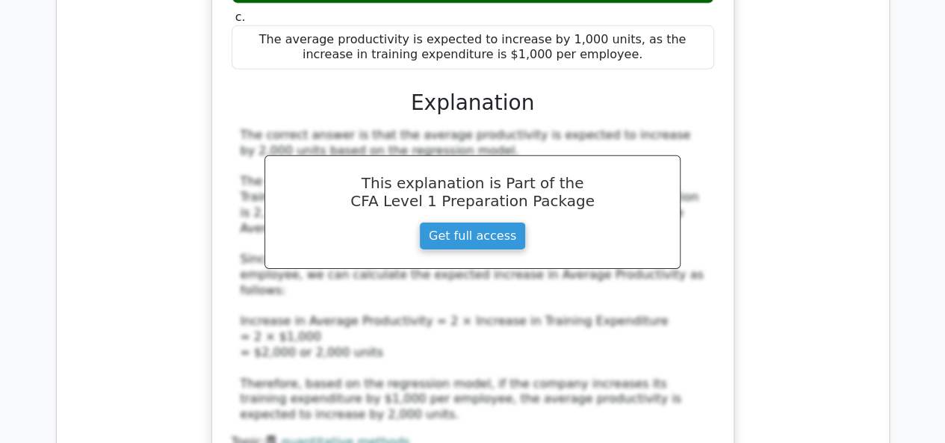
scroll to position [13451, 0]
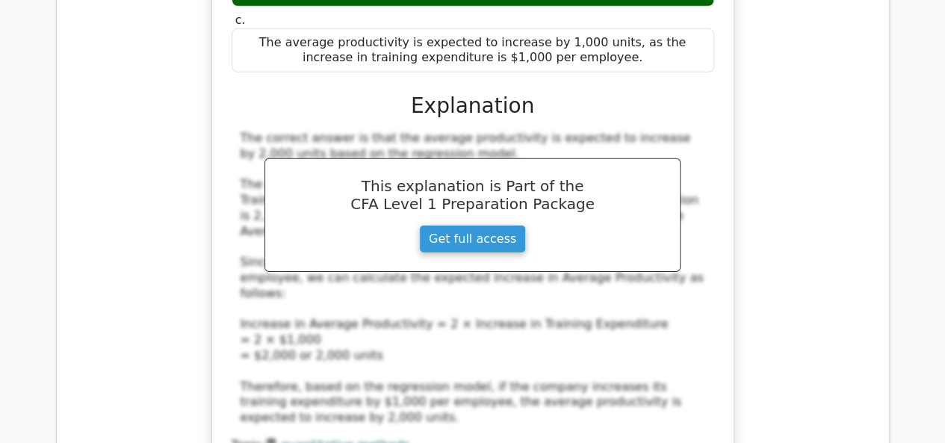
scroll to position [13526, 0]
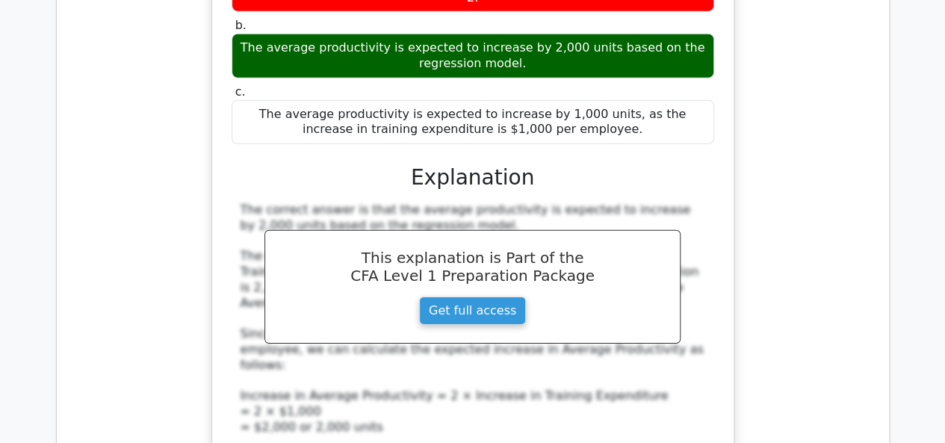
drag, startPoint x: 230, startPoint y: 66, endPoint x: 614, endPoint y: 294, distance: 447.0
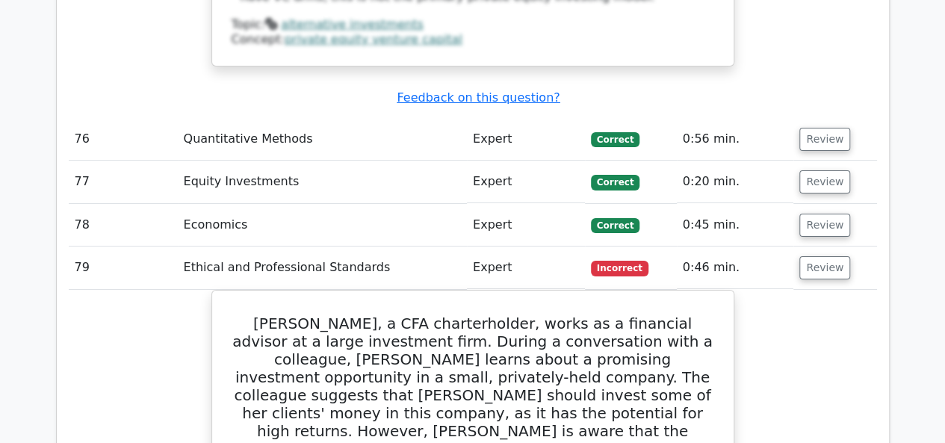
scroll to position [19878, 0]
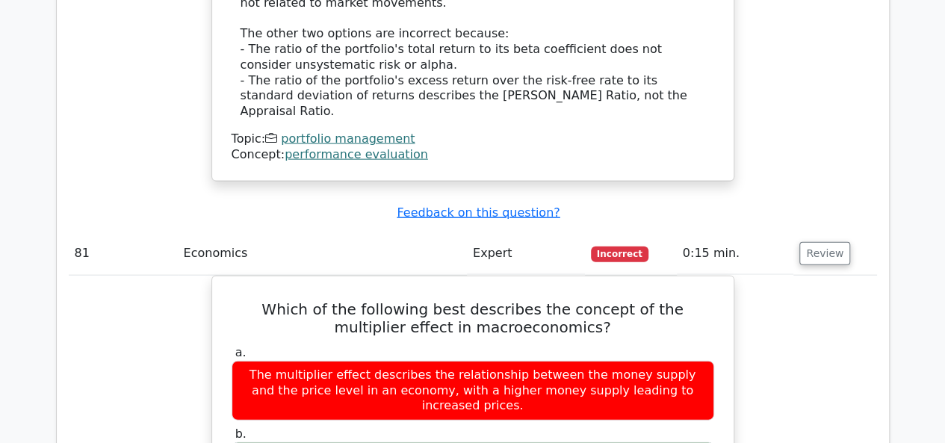
scroll to position [21447, 0]
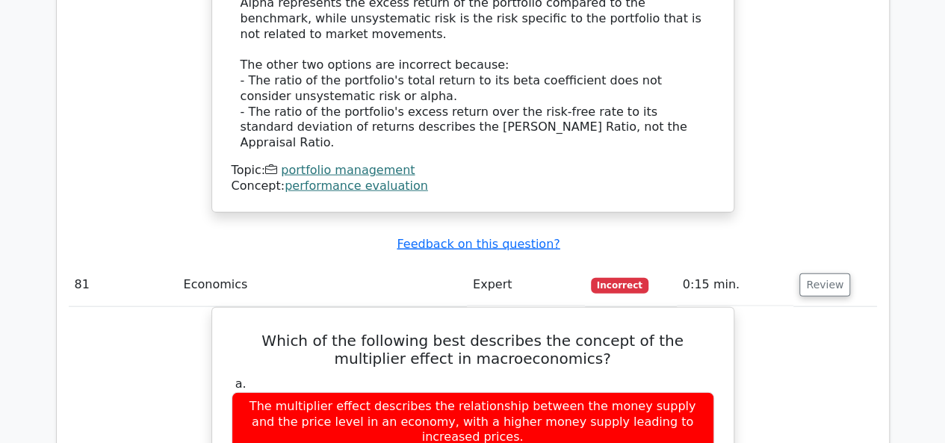
scroll to position [21372, 0]
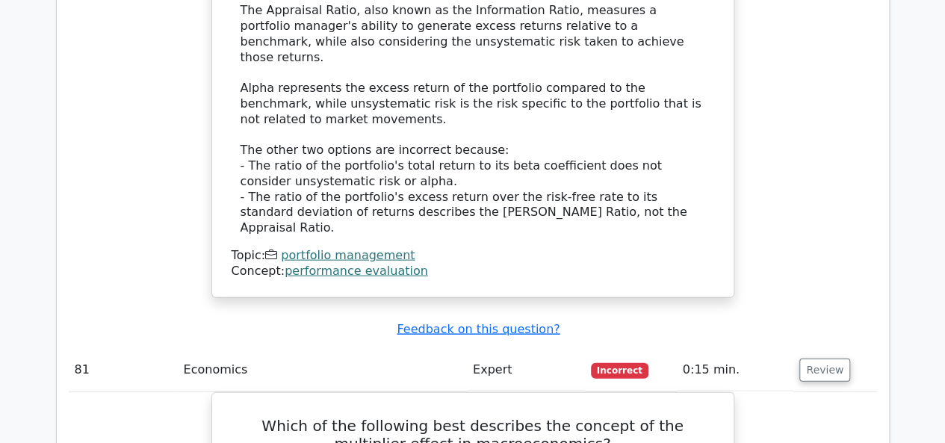
scroll to position [21298, 0]
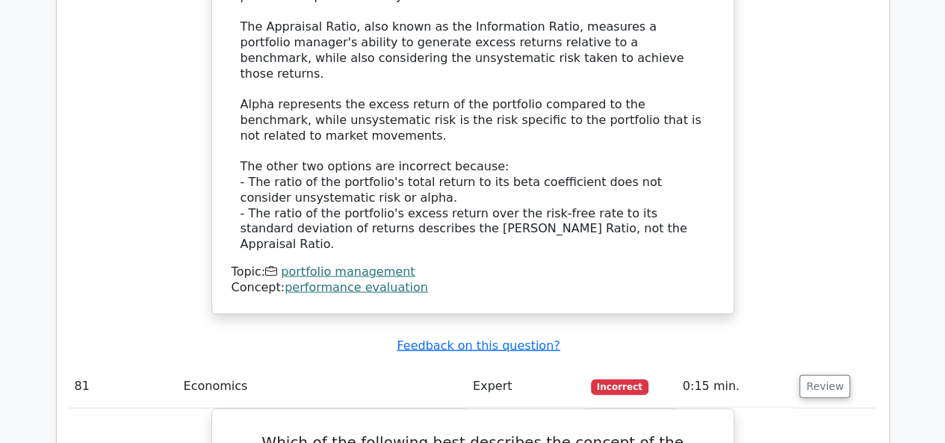
scroll to position [21223, 0]
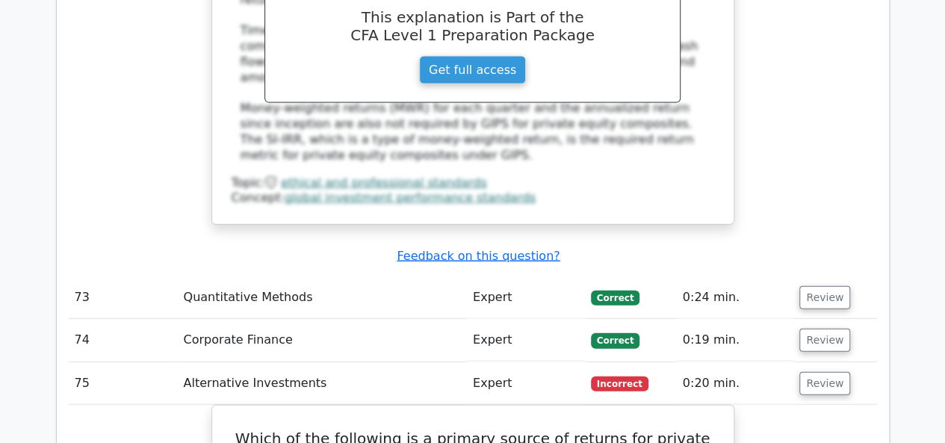
scroll to position [18607, 0]
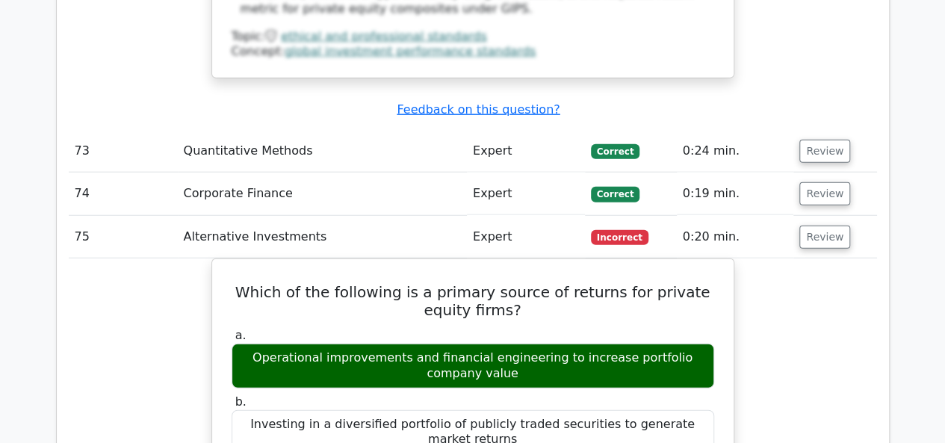
scroll to position [18757, 0]
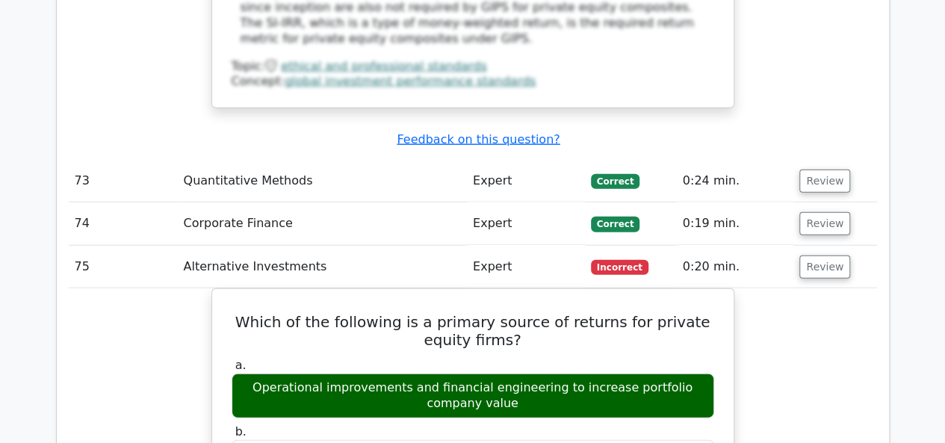
scroll to position [18682, 0]
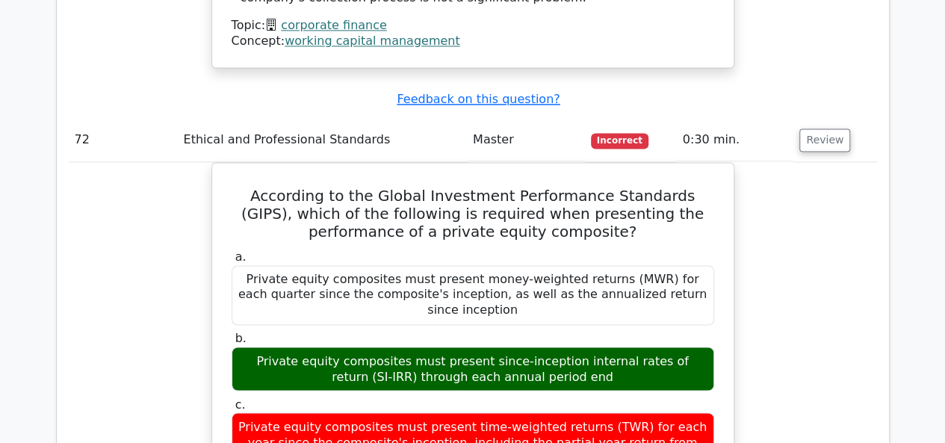
scroll to position [17785, 0]
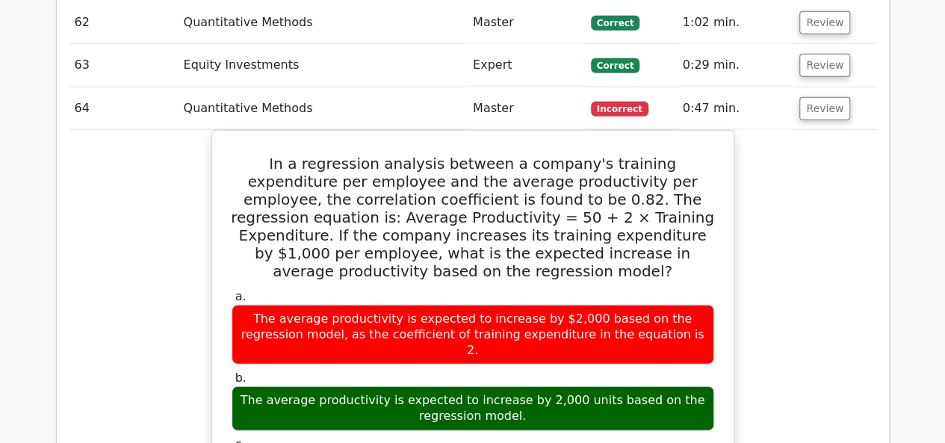
scroll to position [13152, 0]
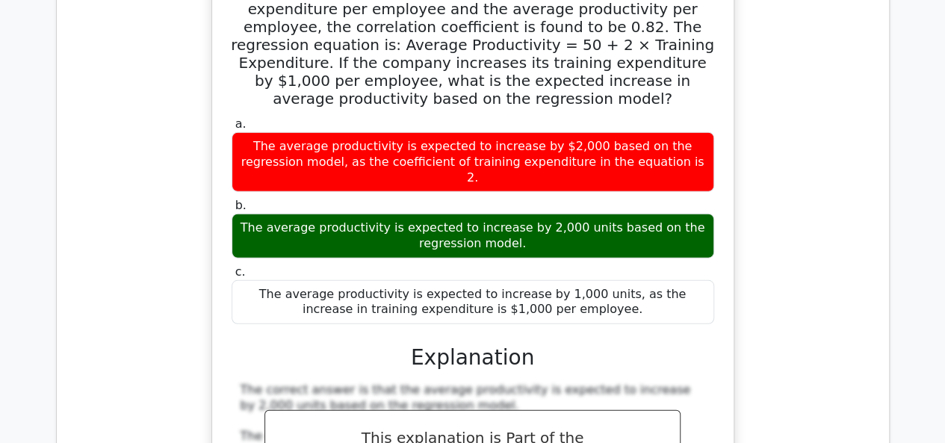
scroll to position [13302, 0]
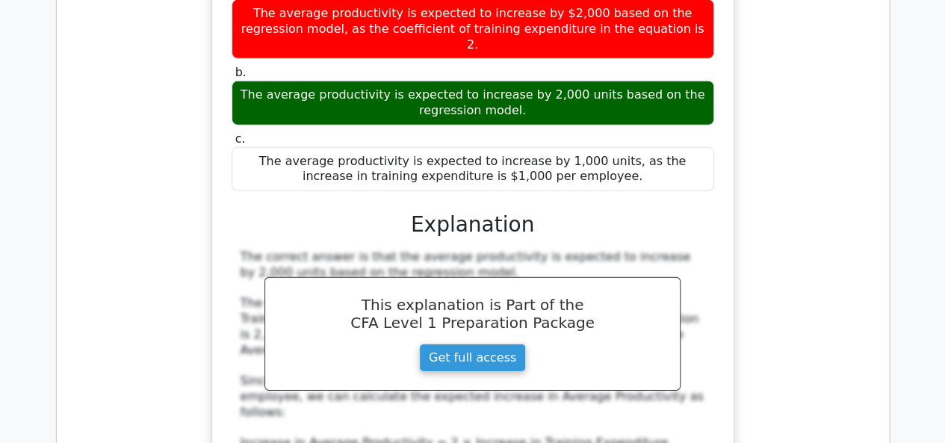
scroll to position [13376, 0]
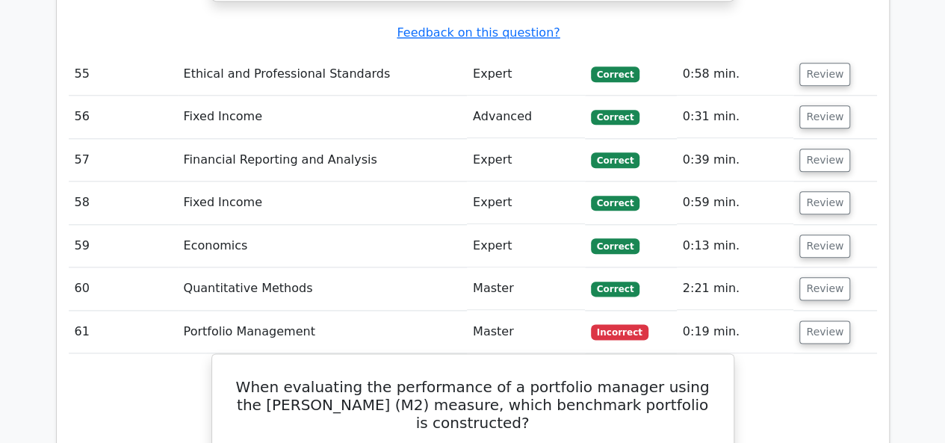
scroll to position [12405, 0]
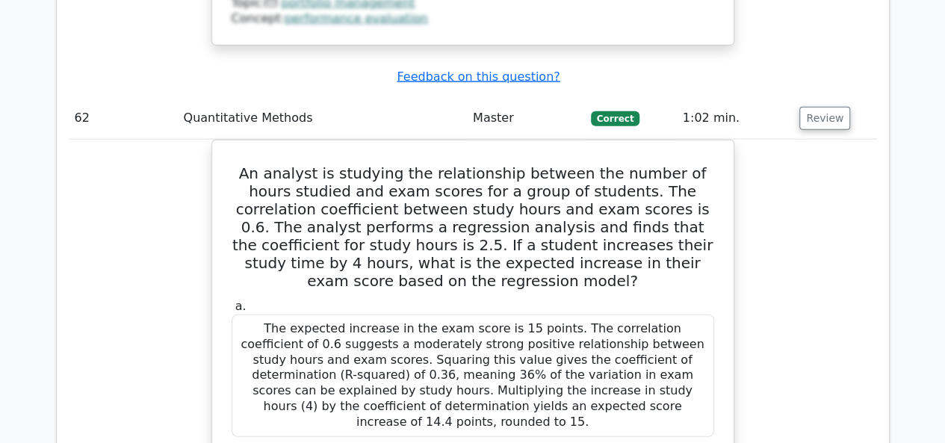
scroll to position [13227, 0]
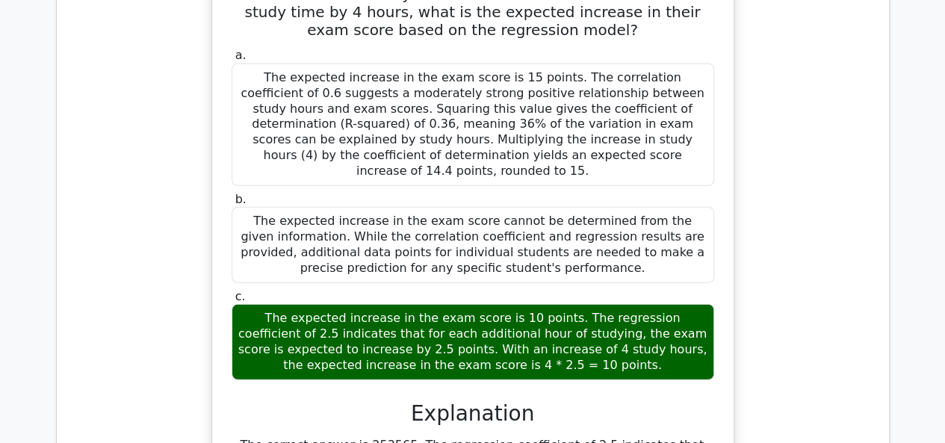
scroll to position [13376, 0]
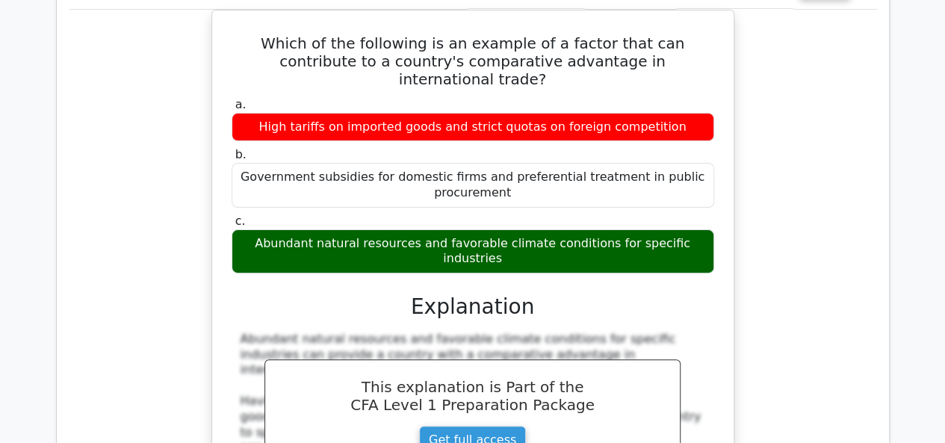
scroll to position [11433, 0]
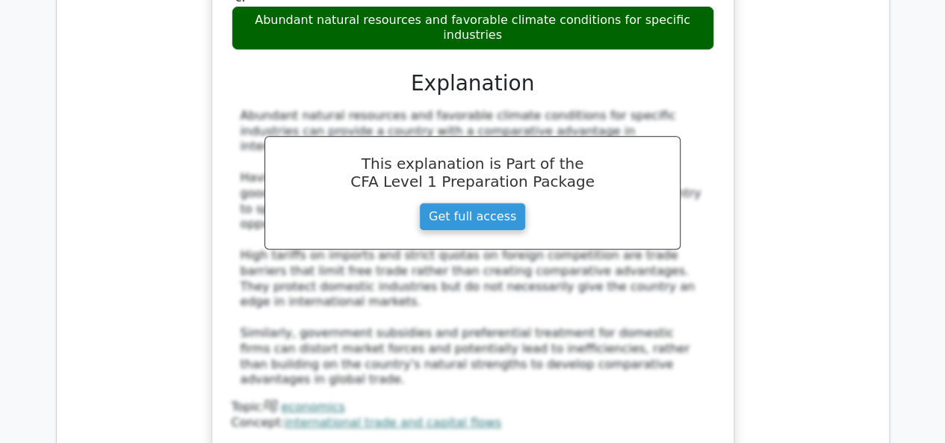
scroll to position [11732, 0]
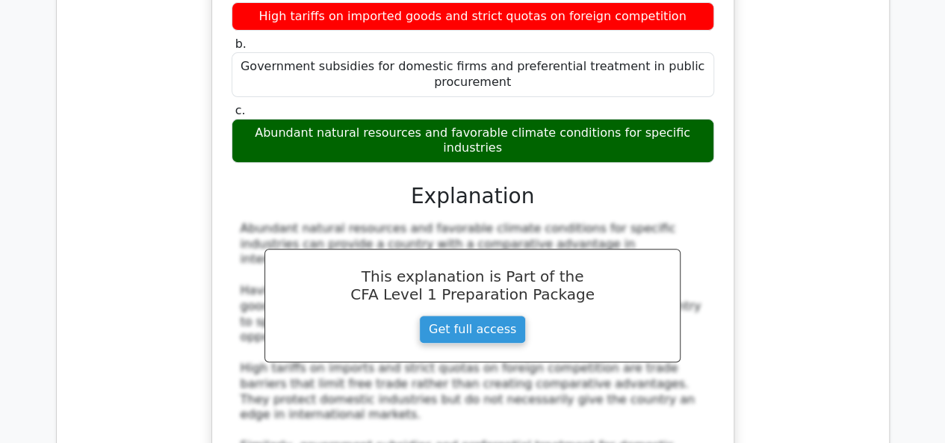
scroll to position [11508, 0]
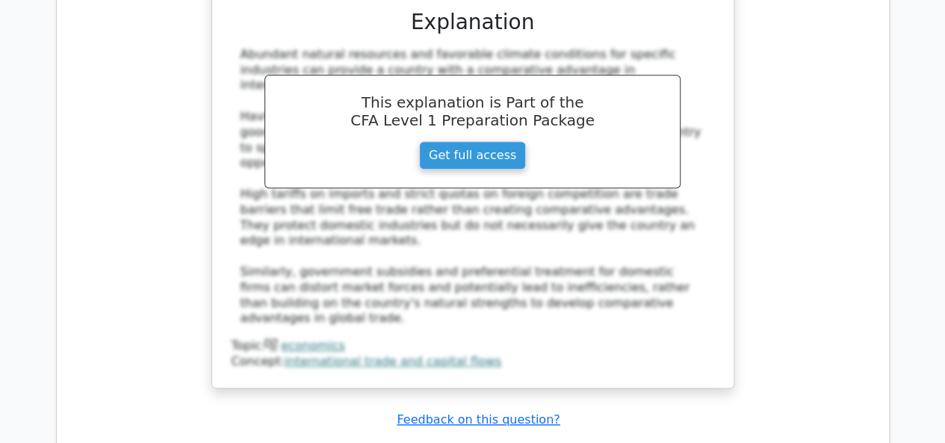
scroll to position [11658, 0]
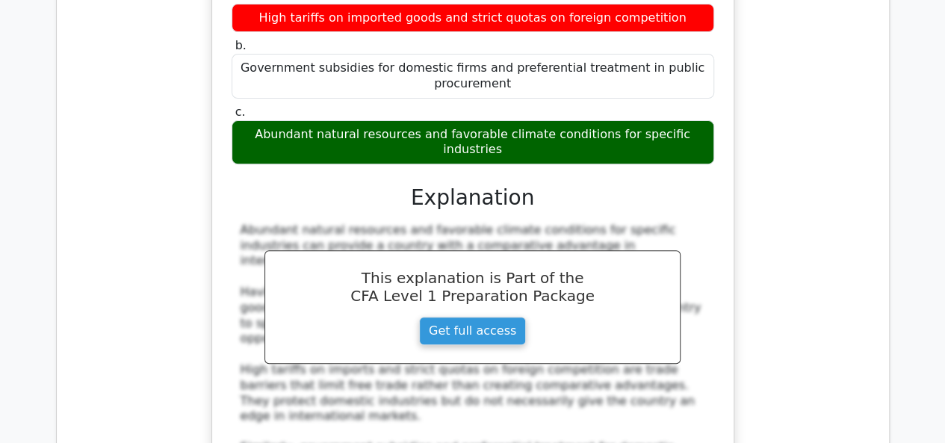
scroll to position [11433, 0]
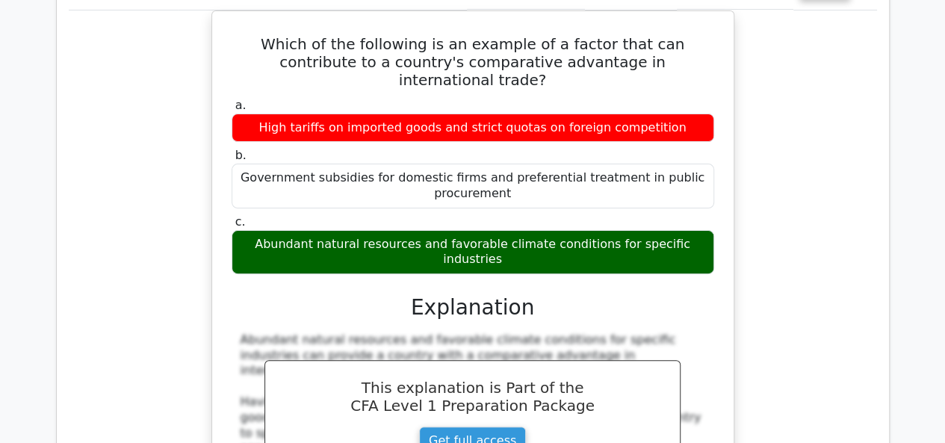
drag, startPoint x: 817, startPoint y: 220, endPoint x: 815, endPoint y: 211, distance: 9.2
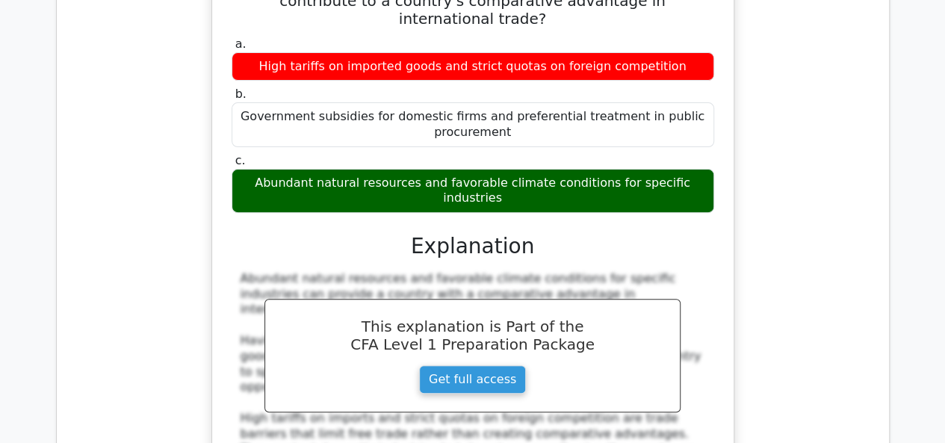
scroll to position [11508, 0]
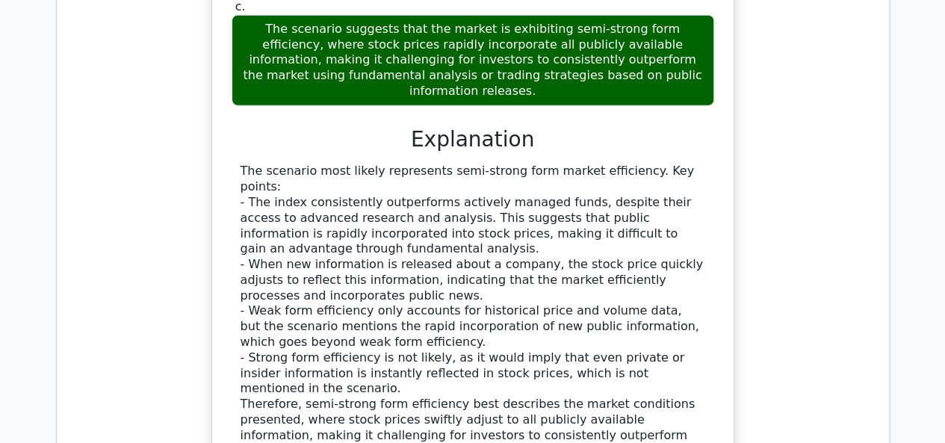
scroll to position [10761, 0]
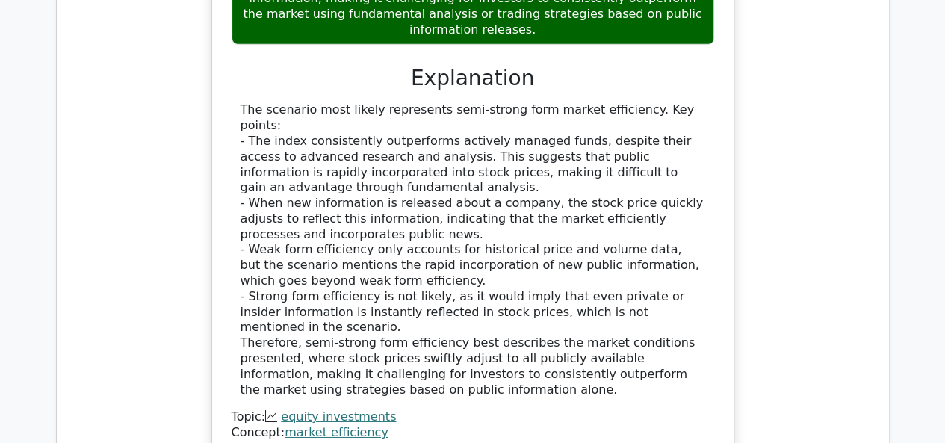
drag, startPoint x: 821, startPoint y: 46, endPoint x: 869, endPoint y: 59, distance: 50.2
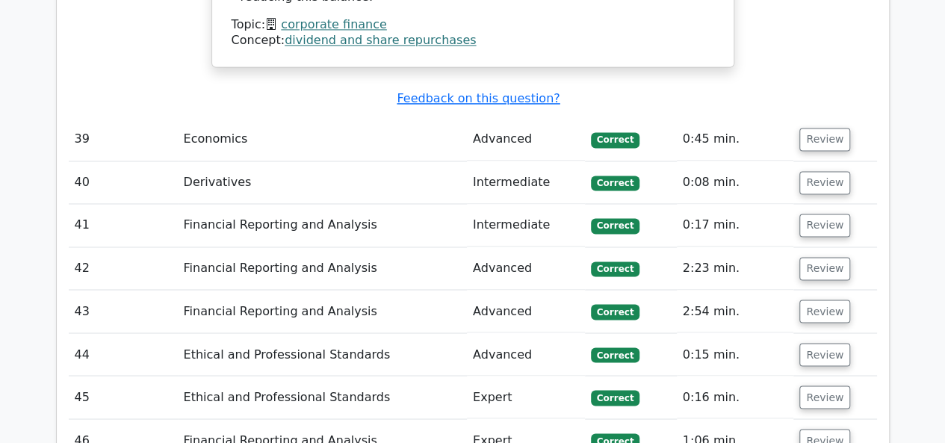
scroll to position [9565, 0]
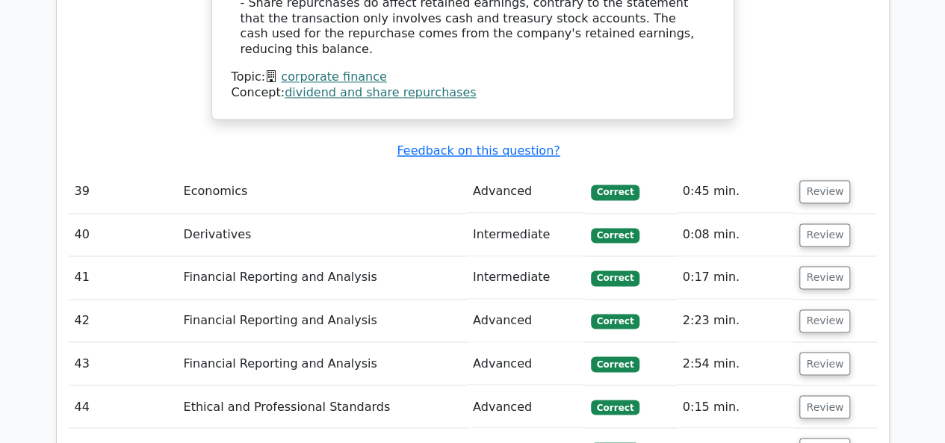
scroll to position [9490, 0]
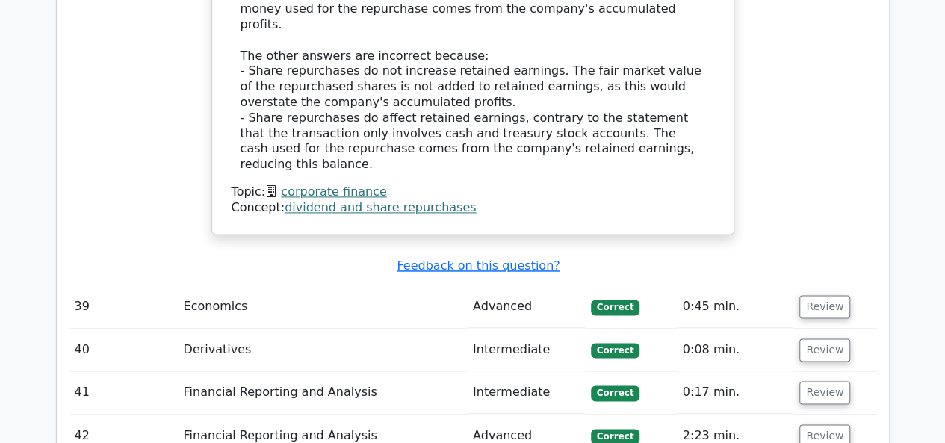
scroll to position [9416, 0]
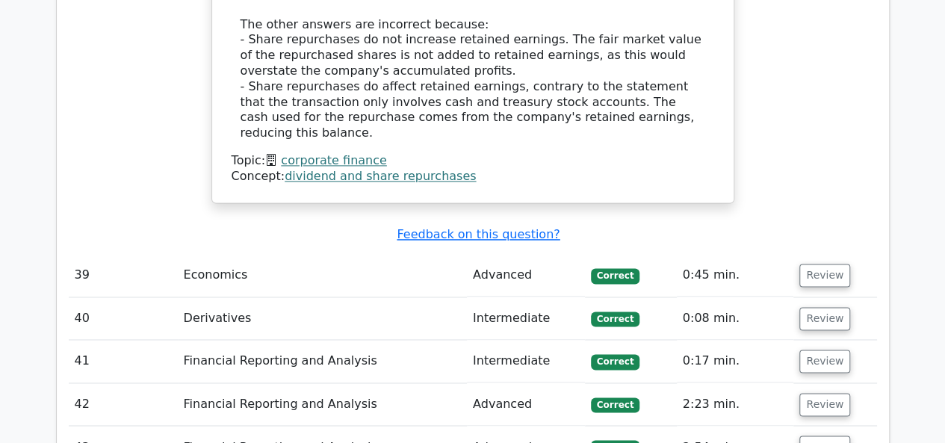
drag, startPoint x: 822, startPoint y: 114, endPoint x: 827, endPoint y: 87, distance: 27.4
click at [824, 426] on td "Review" at bounding box center [835, 447] width 83 height 43
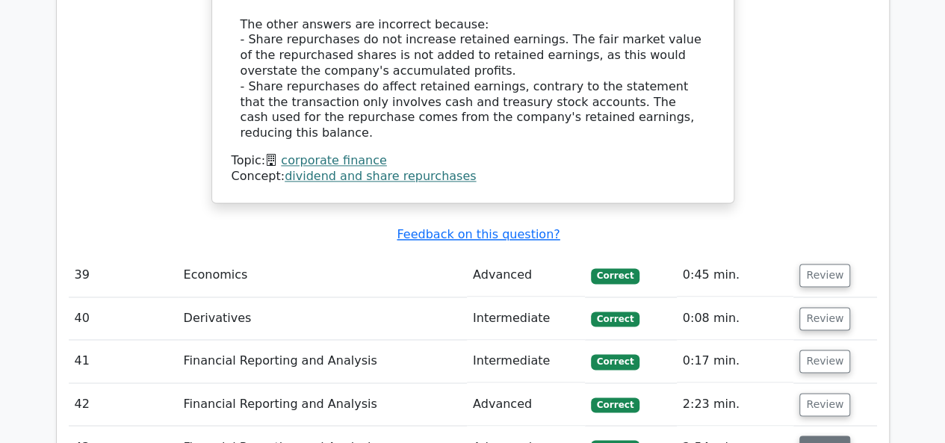
click at [815, 436] on button "Review" at bounding box center [825, 447] width 51 height 23
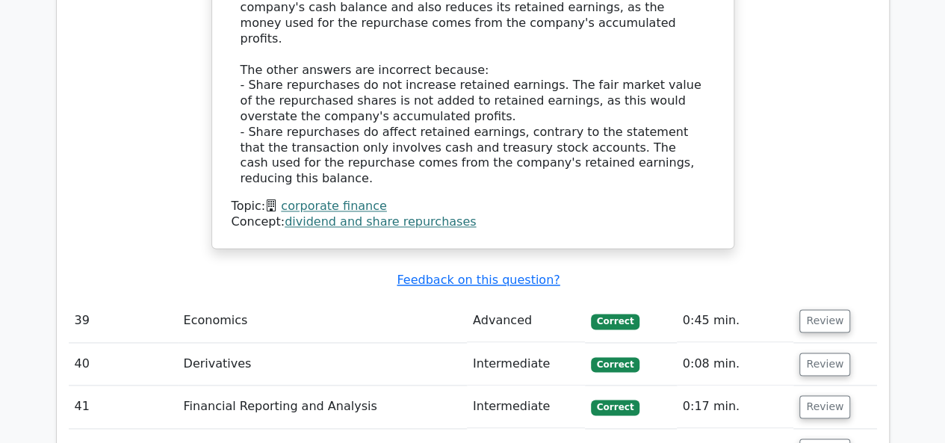
scroll to position [9341, 0]
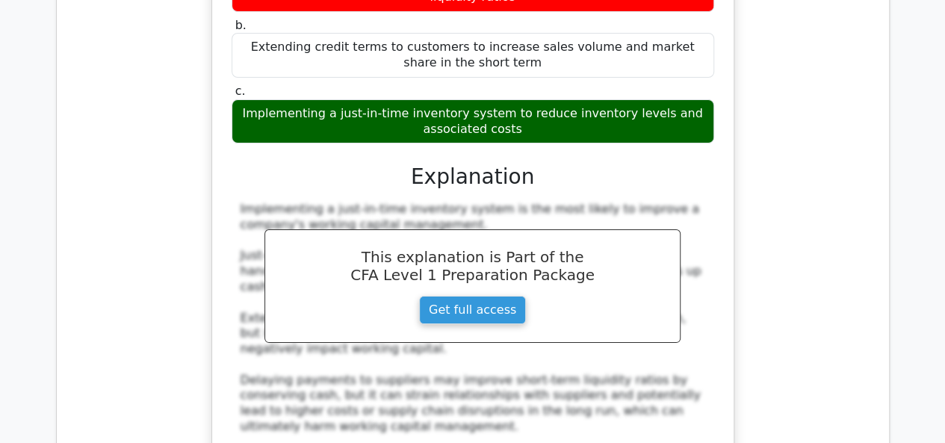
scroll to position [8444, 0]
